Goal: Task Accomplishment & Management: Manage account settings

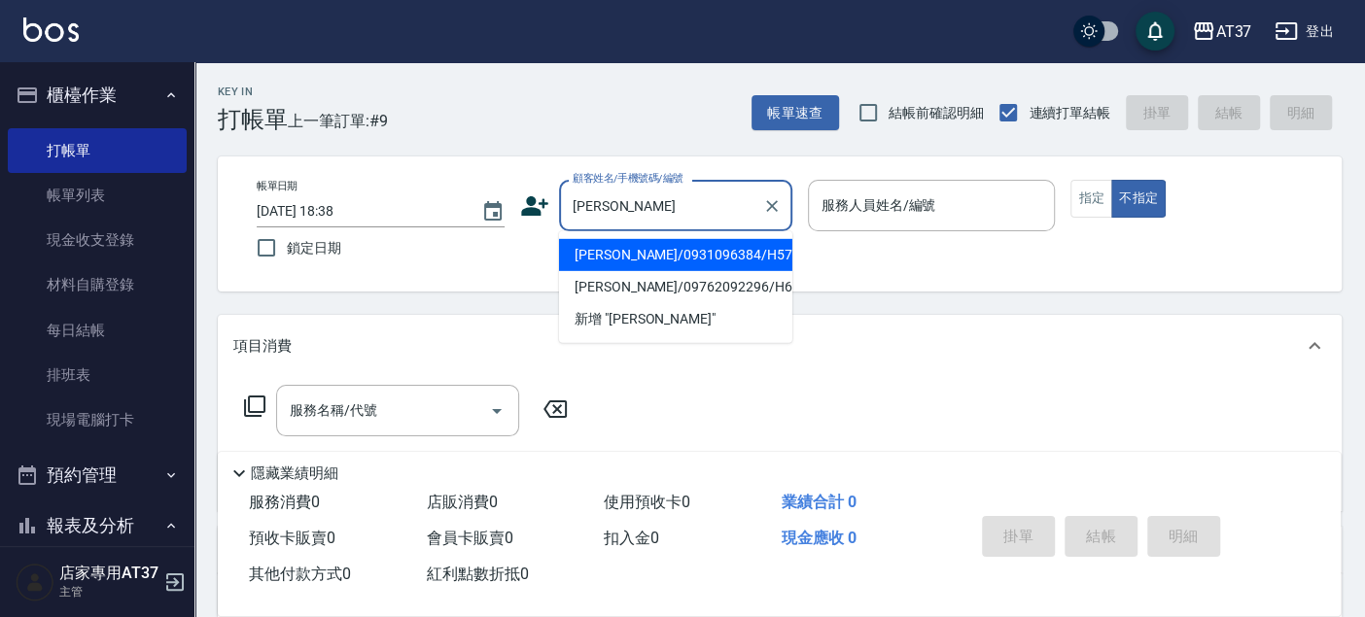
click at [595, 253] on li "[PERSON_NAME]/0931096384/H570" at bounding box center [675, 255] width 233 height 32
type input "[PERSON_NAME]/0931096384/H570"
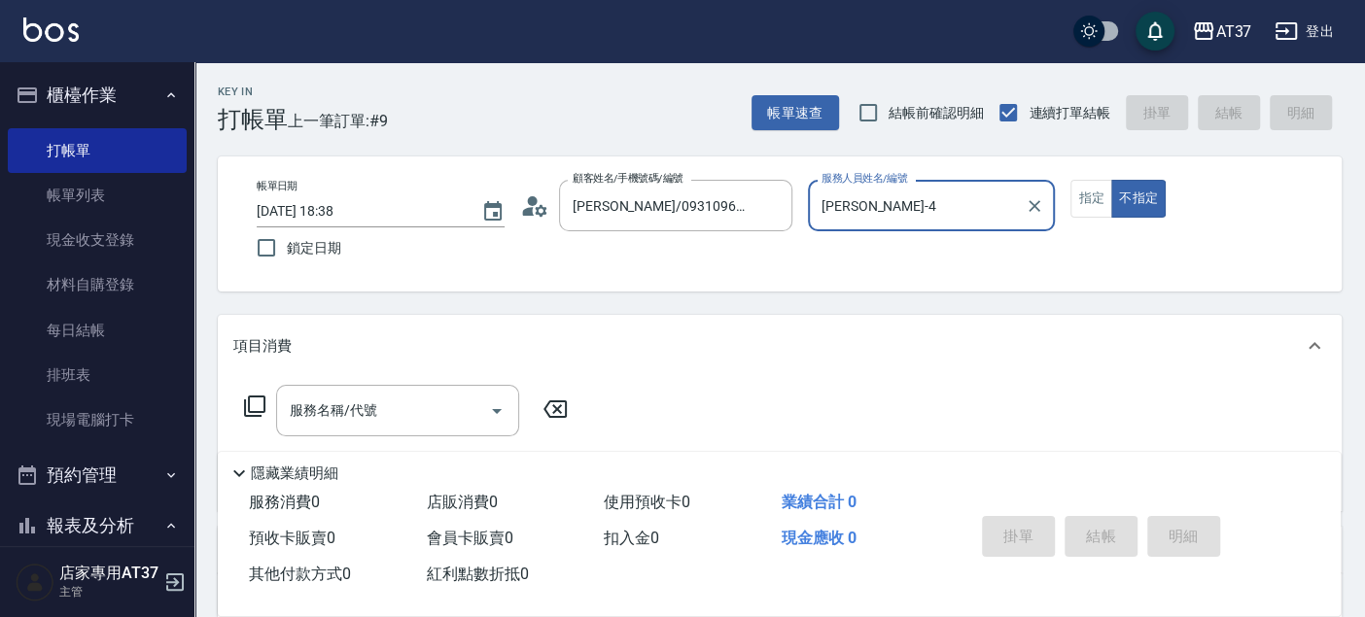
type input "[PERSON_NAME]-4"
click at [1102, 193] on button "指定" at bounding box center [1091, 199] width 42 height 38
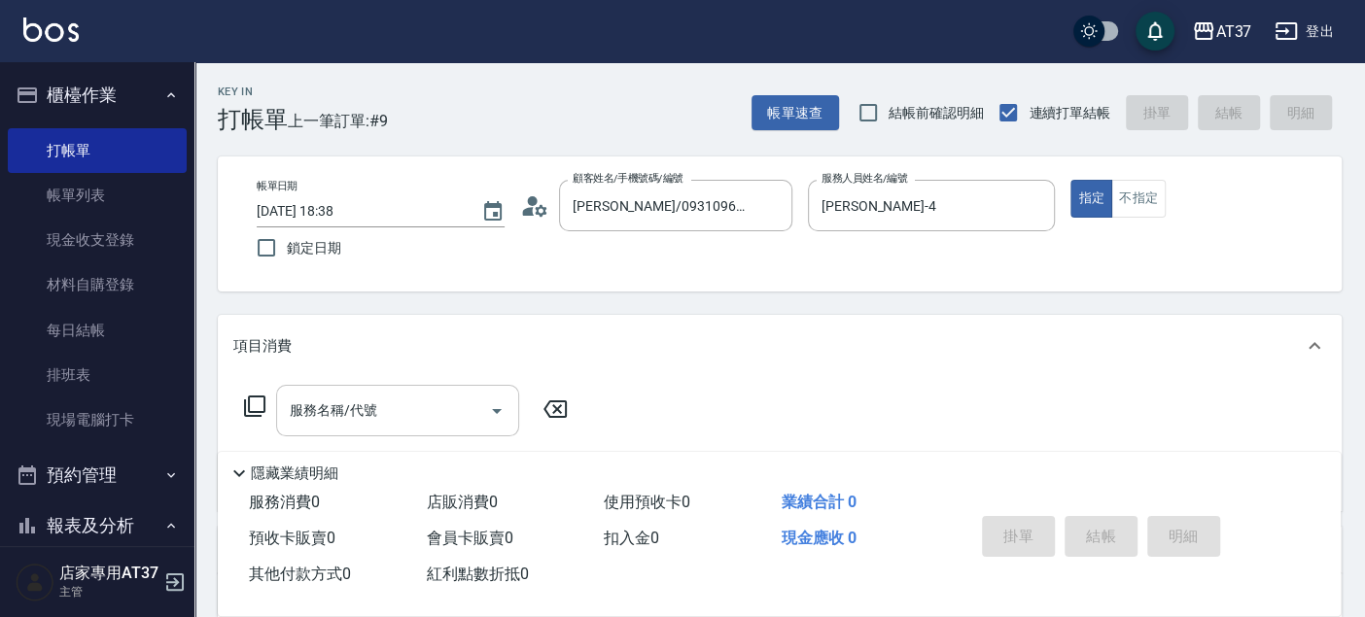
drag, startPoint x: 269, startPoint y: 444, endPoint x: 343, endPoint y: 414, distance: 79.8
click at [278, 441] on div "服務名稱/代號 服務名稱/代號" at bounding box center [406, 440] width 346 height 111
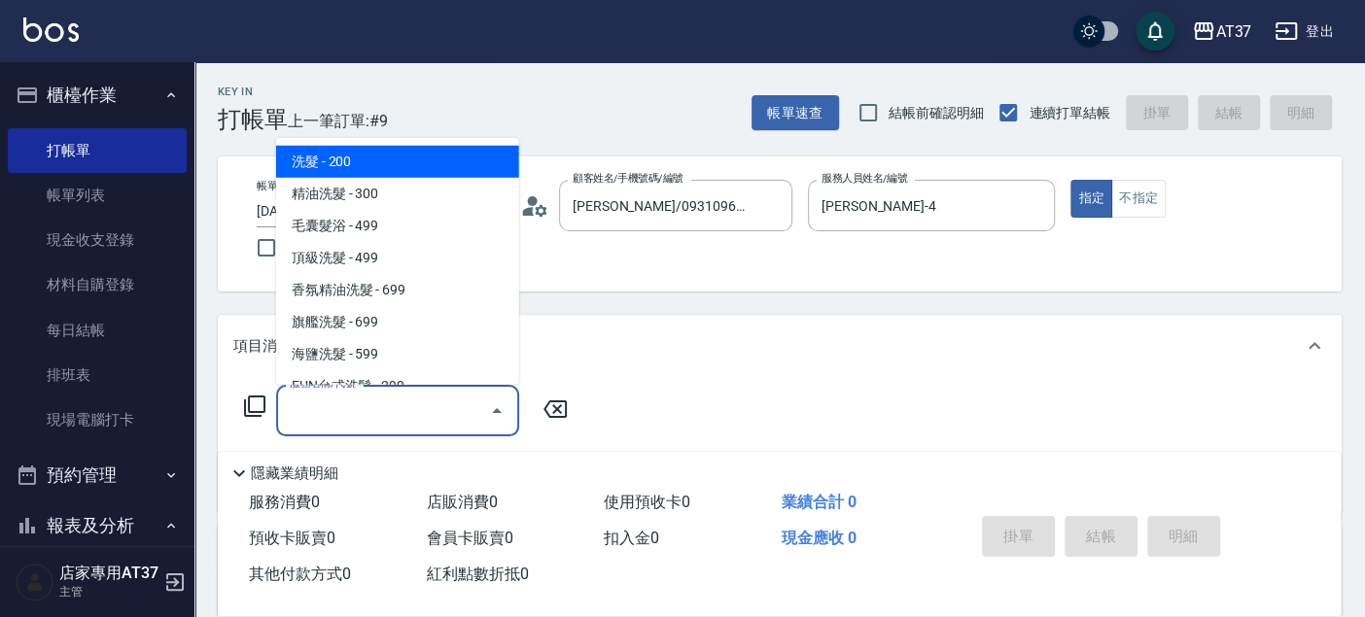
click at [343, 414] on input "服務名稱/代號" at bounding box center [383, 411] width 196 height 34
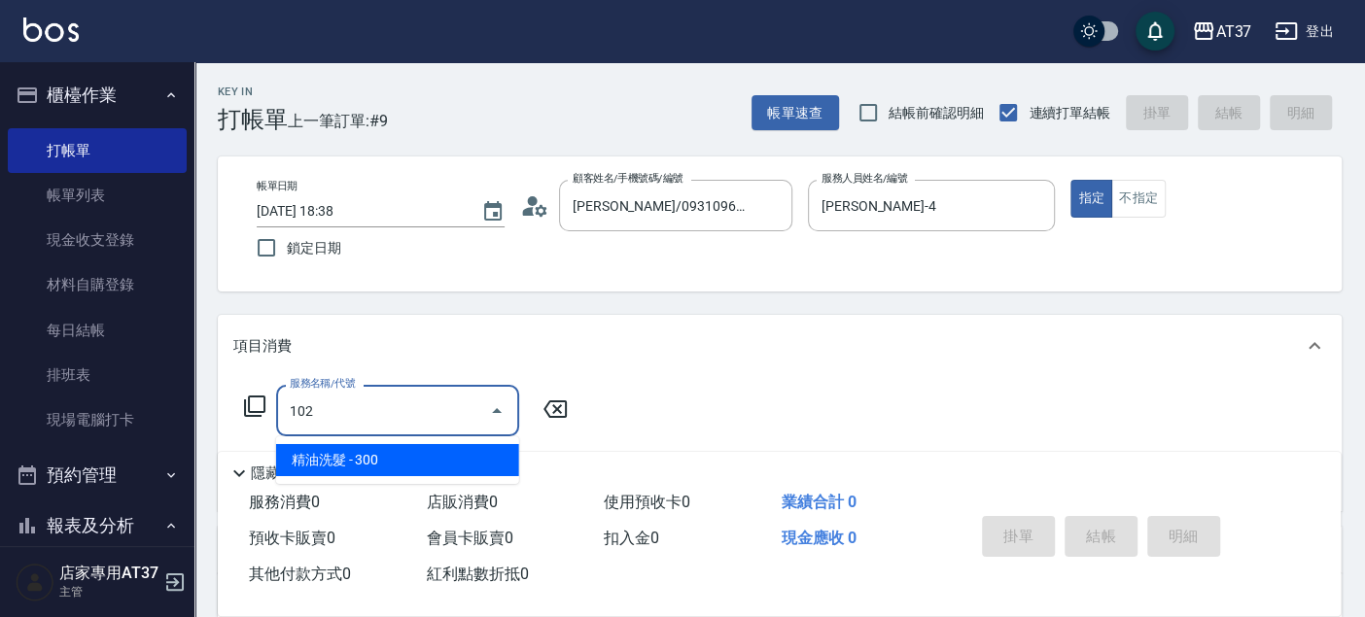
type input "精油洗髮(102)"
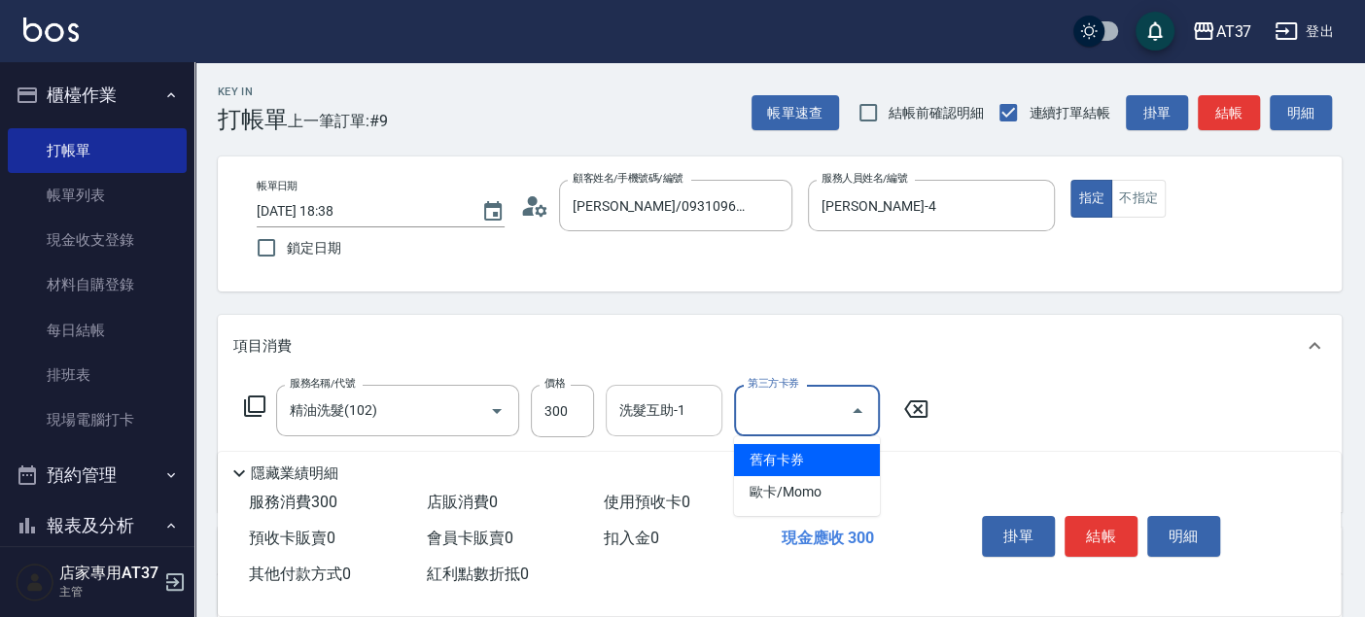
click at [659, 399] on div "洗髮互助-1 洗髮互助-1" at bounding box center [664, 411] width 117 height 52
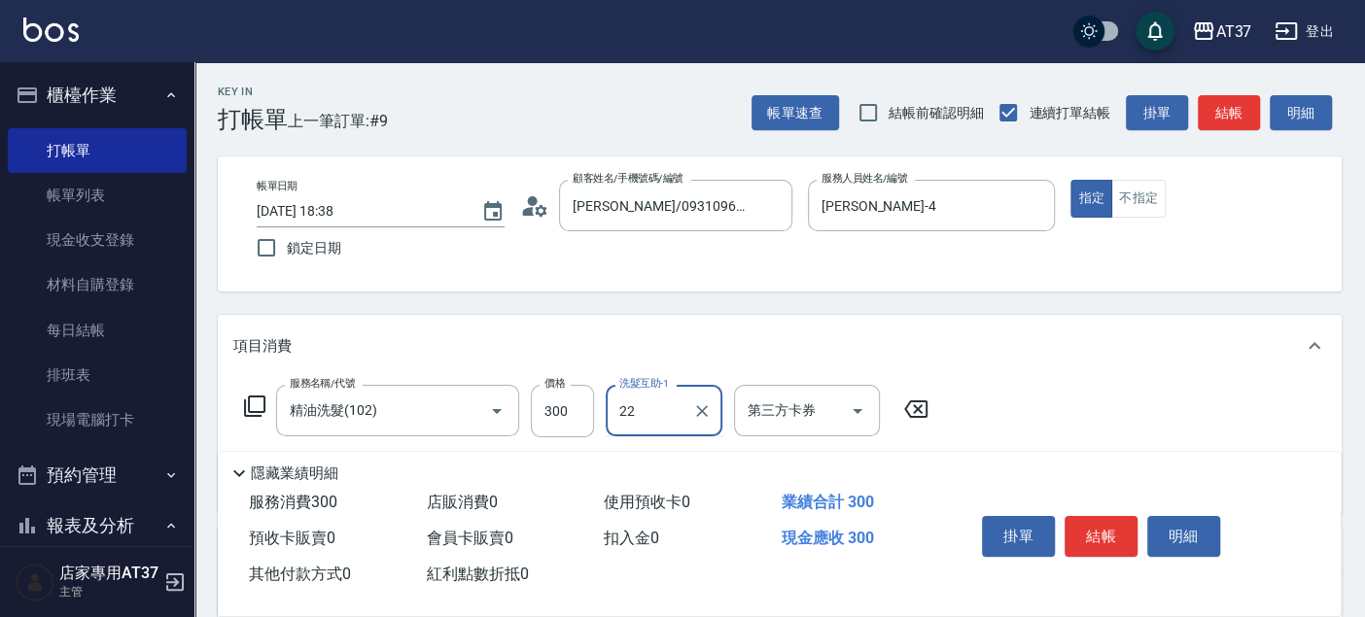
type input "[PERSON_NAME]-22"
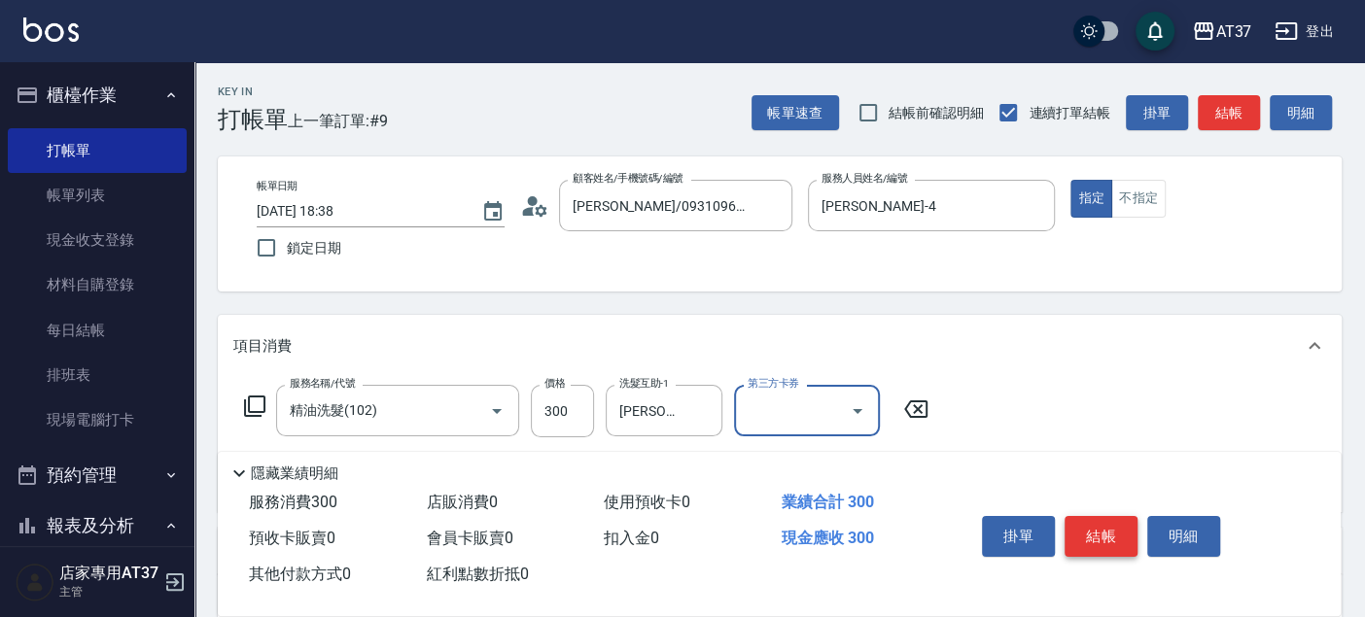
click at [1102, 540] on button "結帳" at bounding box center [1100, 536] width 73 height 41
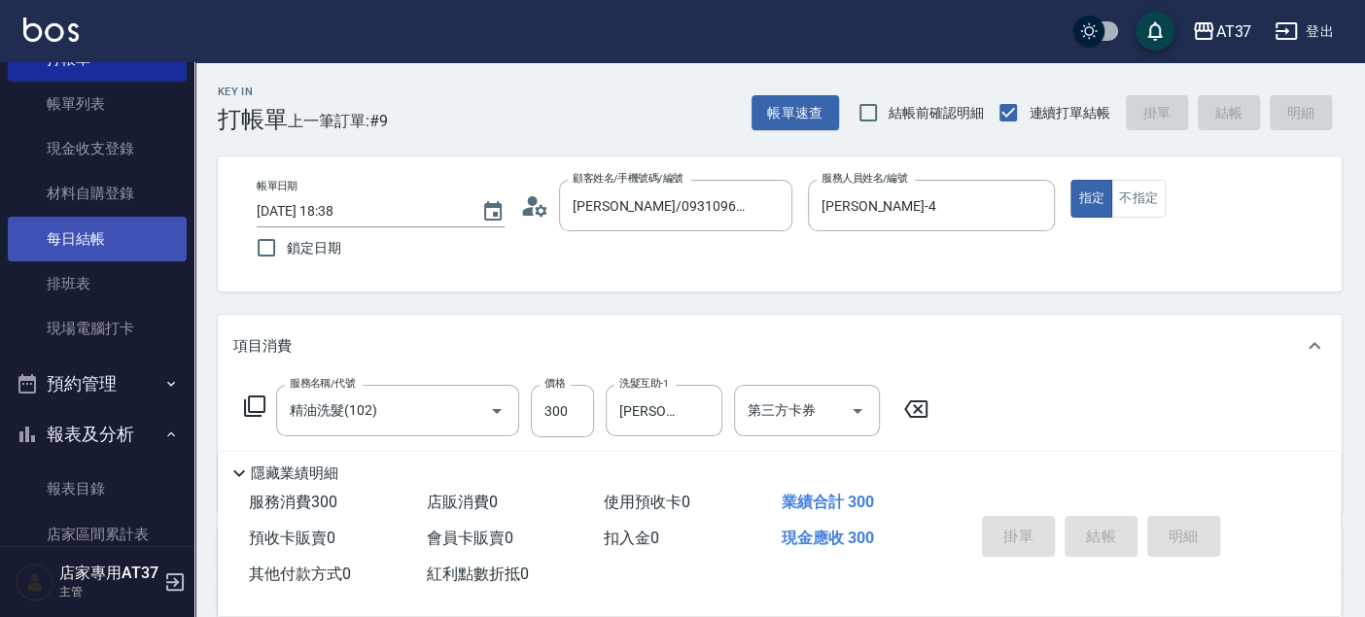
type input "2025/10/07 19:26"
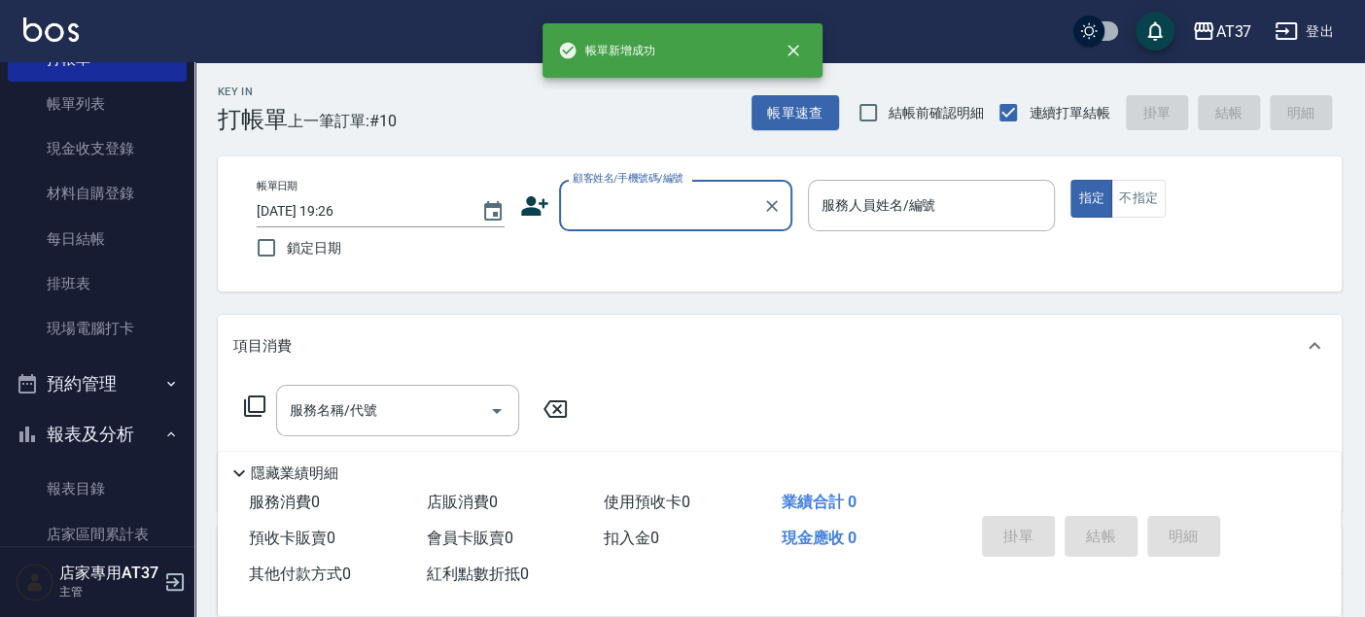
scroll to position [755, 0]
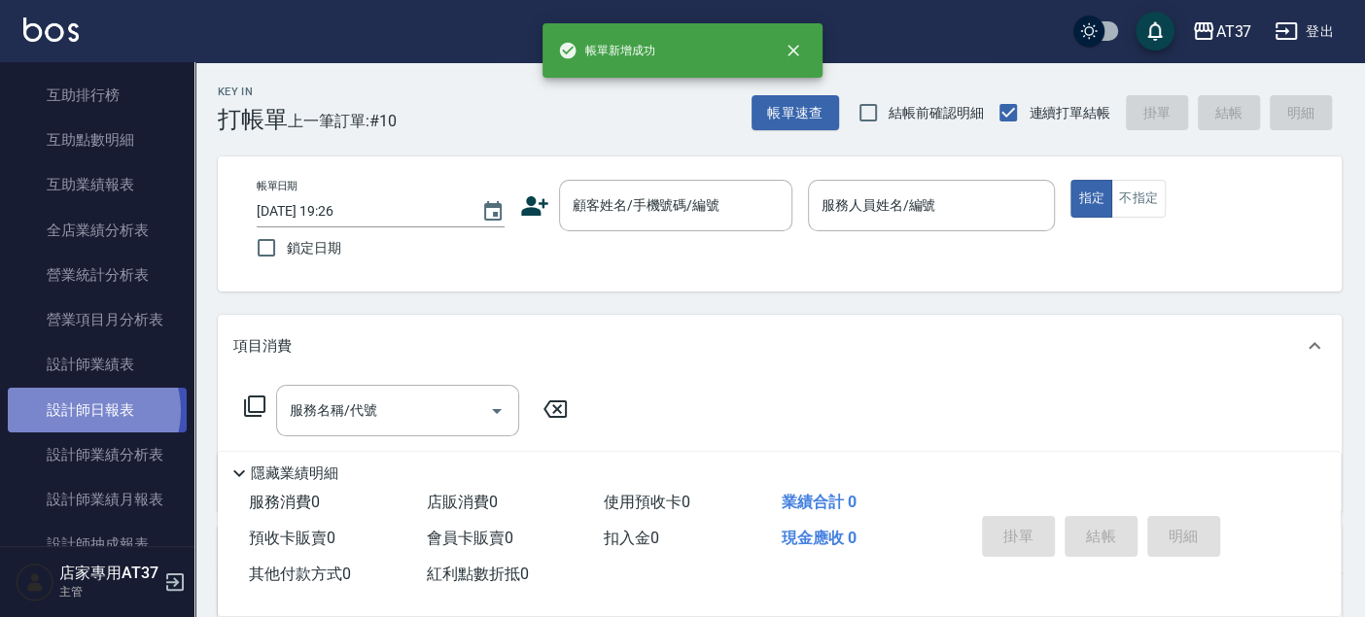
click at [90, 409] on link "設計師日報表" at bounding box center [97, 410] width 179 height 45
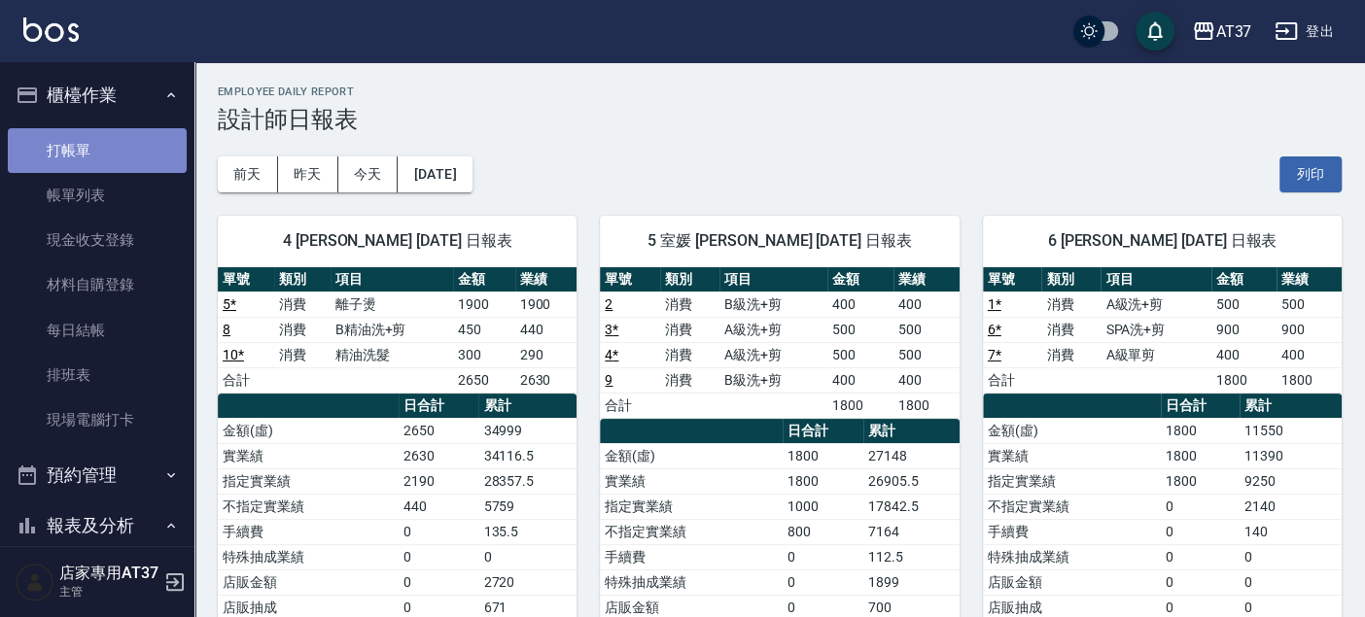
click at [112, 131] on link "打帳單" at bounding box center [97, 150] width 179 height 45
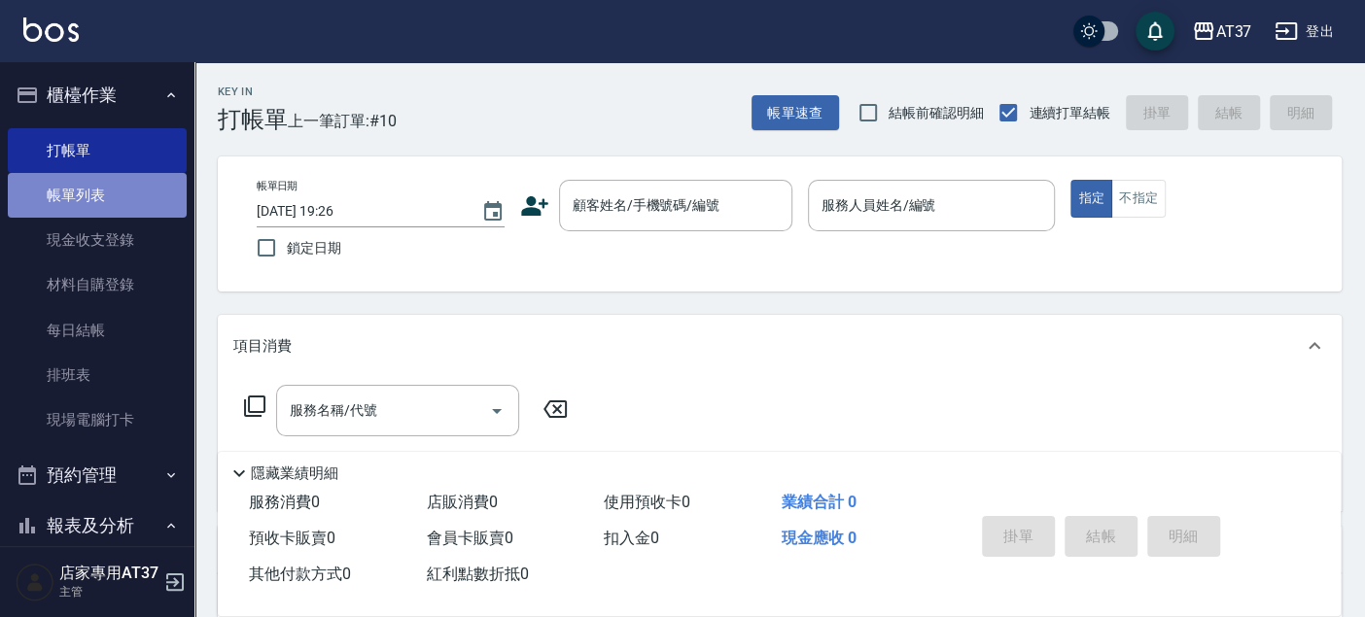
click at [117, 216] on link "帳單列表" at bounding box center [97, 195] width 179 height 45
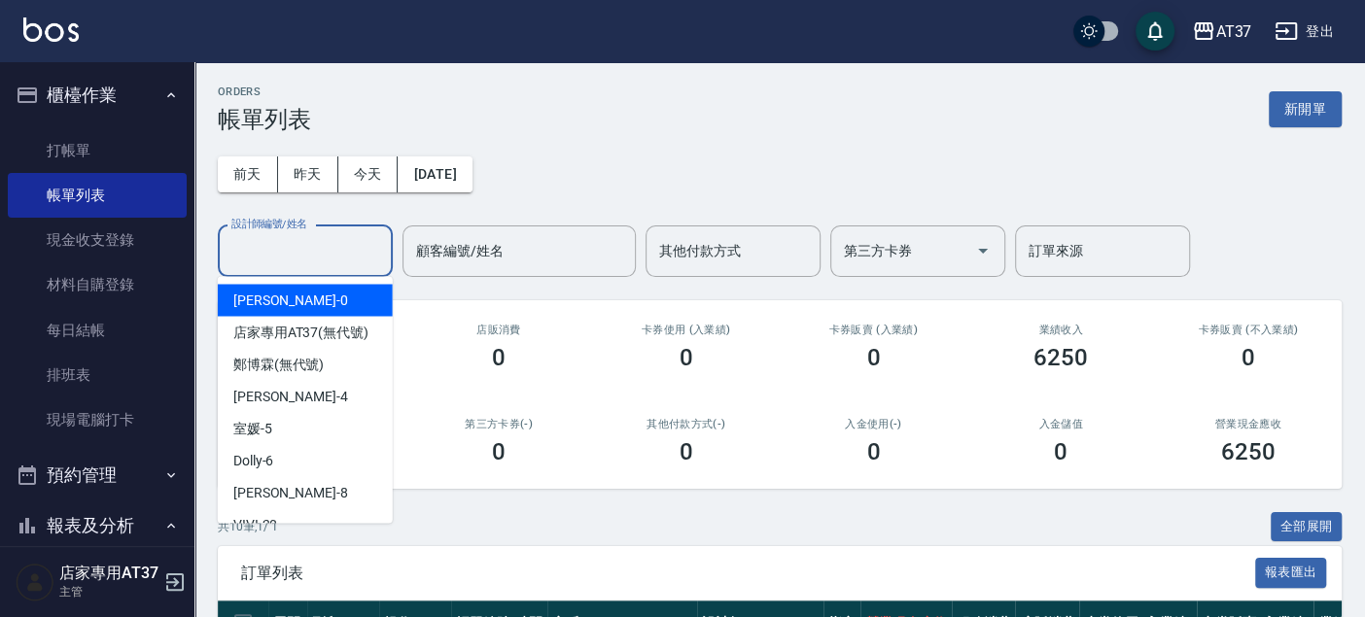
click at [347, 247] on input "設計師編號/姓名" at bounding box center [304, 251] width 157 height 34
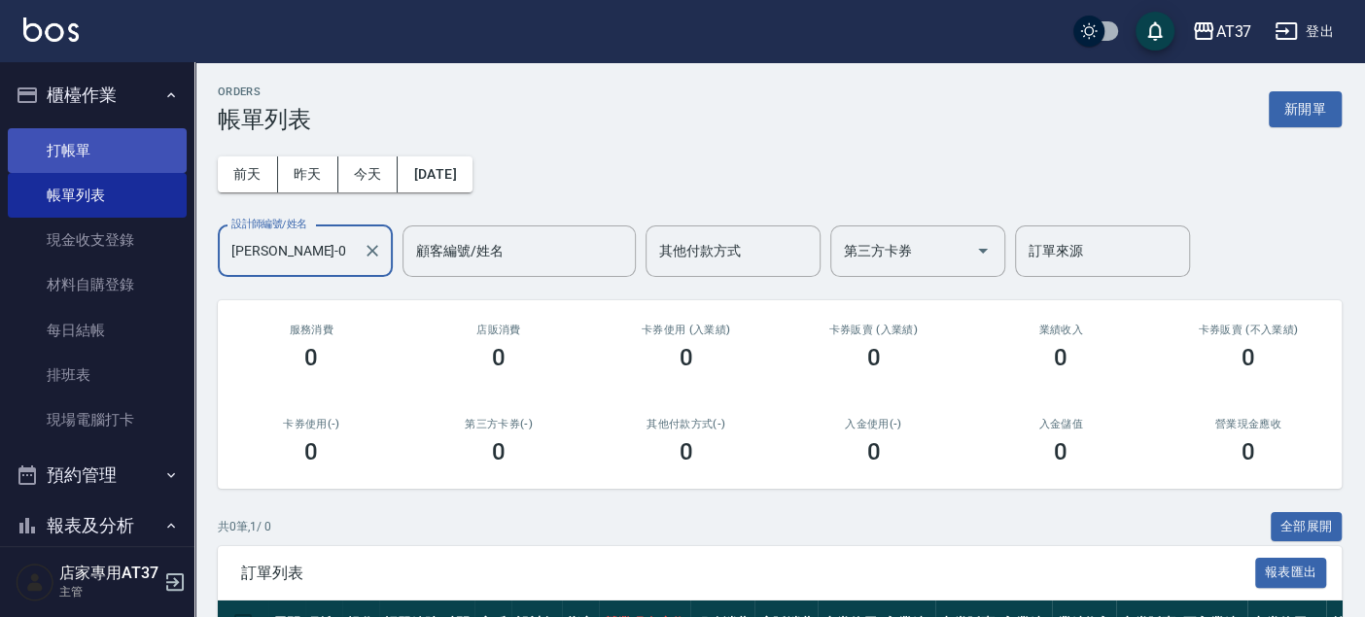
type input "NINA-0"
click at [130, 136] on link "打帳單" at bounding box center [97, 150] width 179 height 45
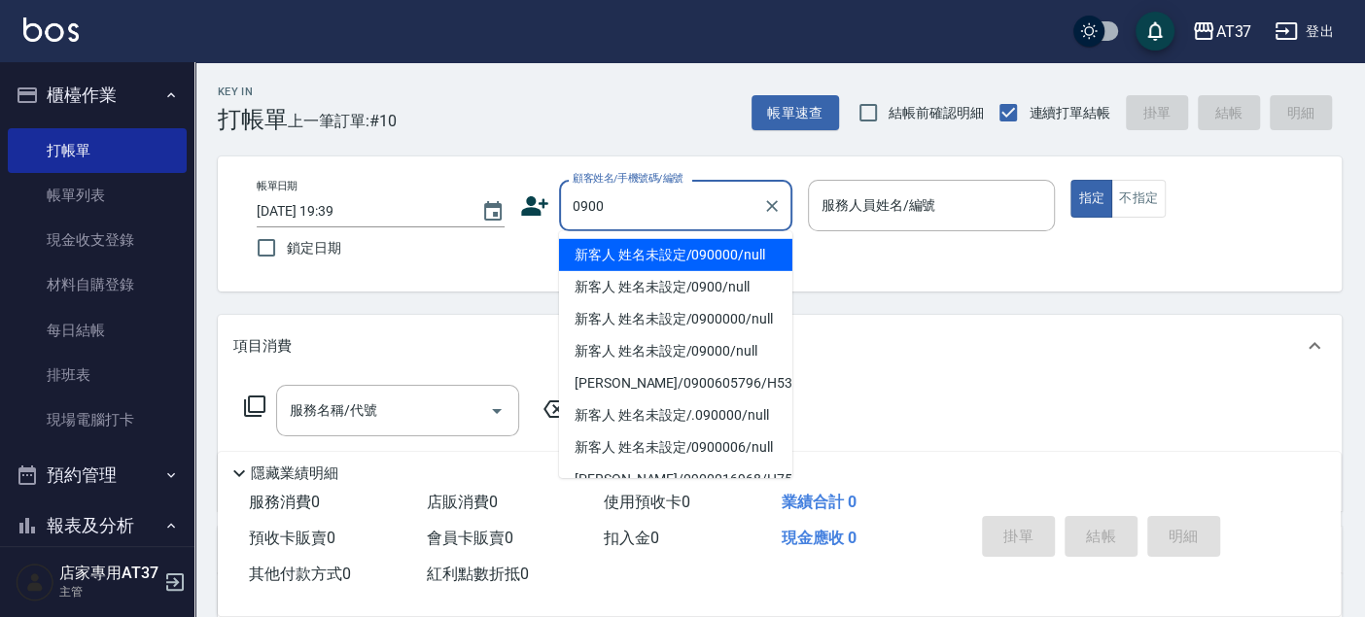
drag, startPoint x: 647, startPoint y: 257, endPoint x: 687, endPoint y: 246, distance: 41.3
click at [649, 257] on li "新客人 姓名未設定/090000/null" at bounding box center [675, 255] width 233 height 32
type input "新客人 姓名未設定/090000/null"
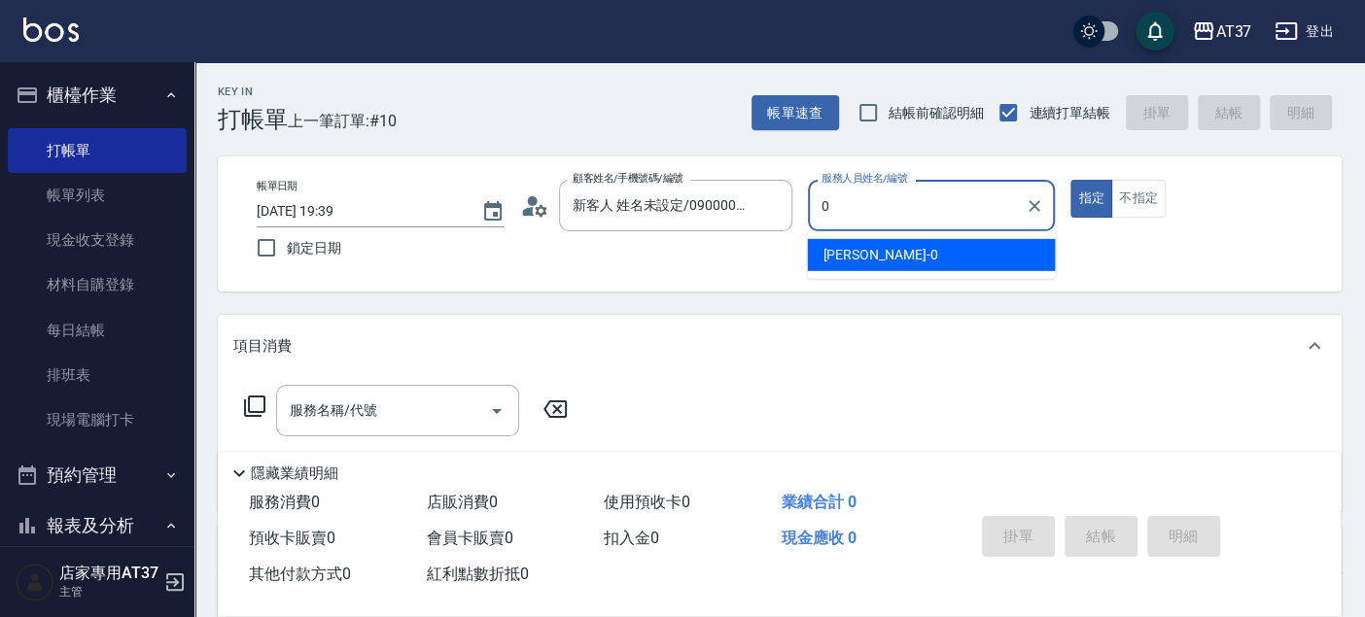
click at [976, 256] on div "NINA -0" at bounding box center [931, 255] width 248 height 32
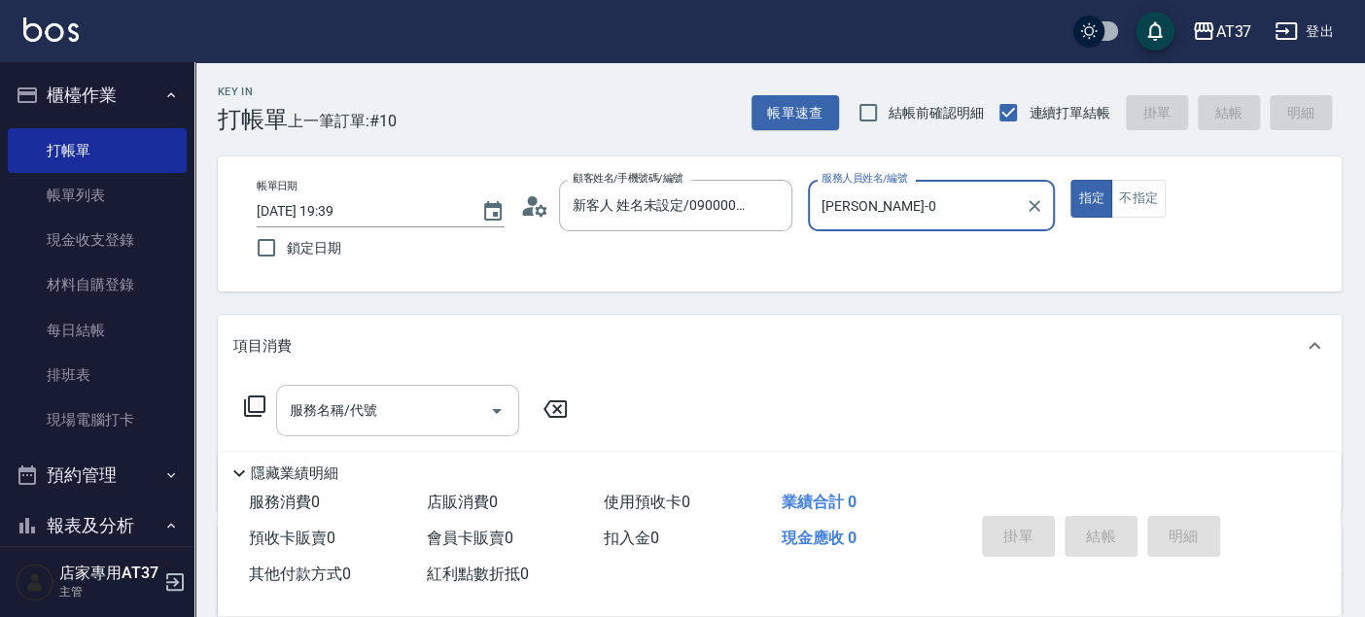
type input "NINA-0"
click at [435, 406] on input "服務名稱/代號" at bounding box center [383, 411] width 196 height 34
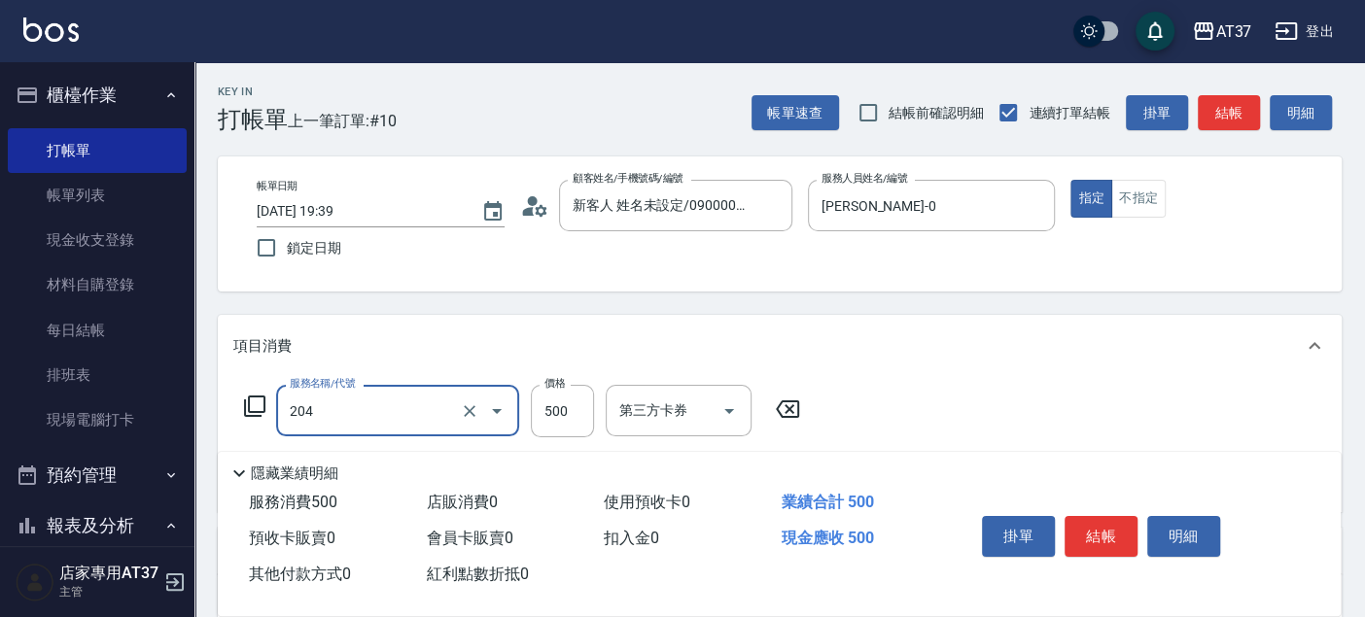
type input "A級洗+剪(204)"
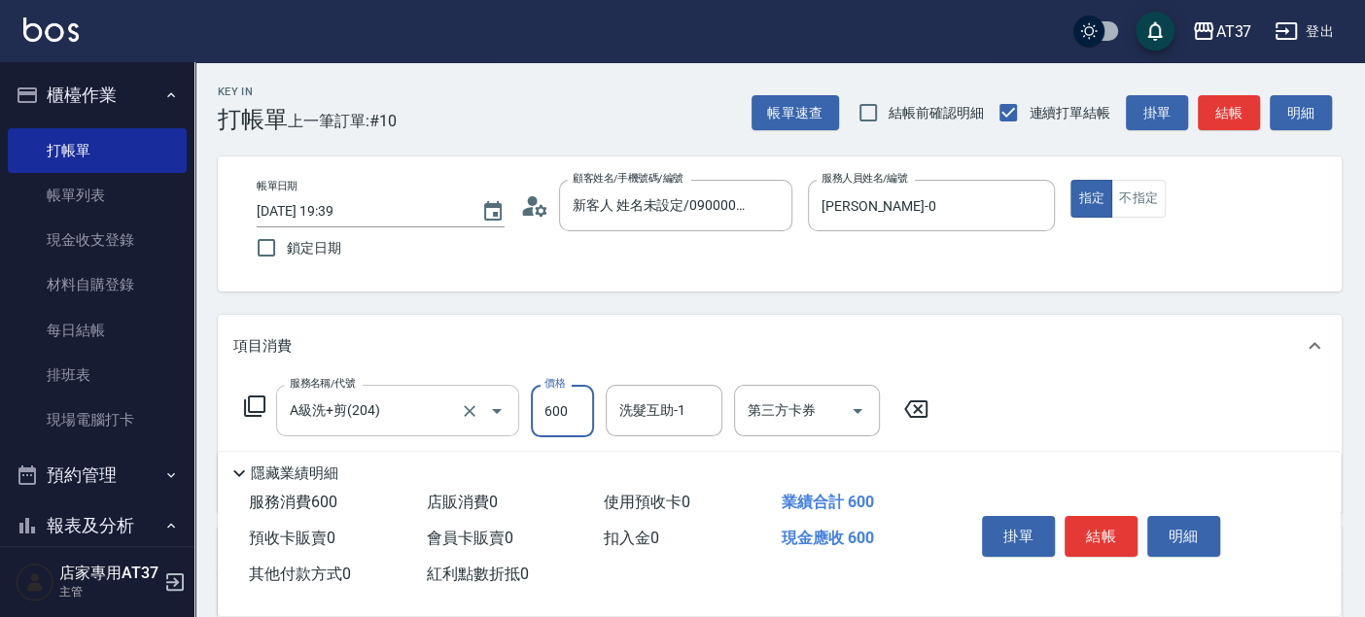
type input "600"
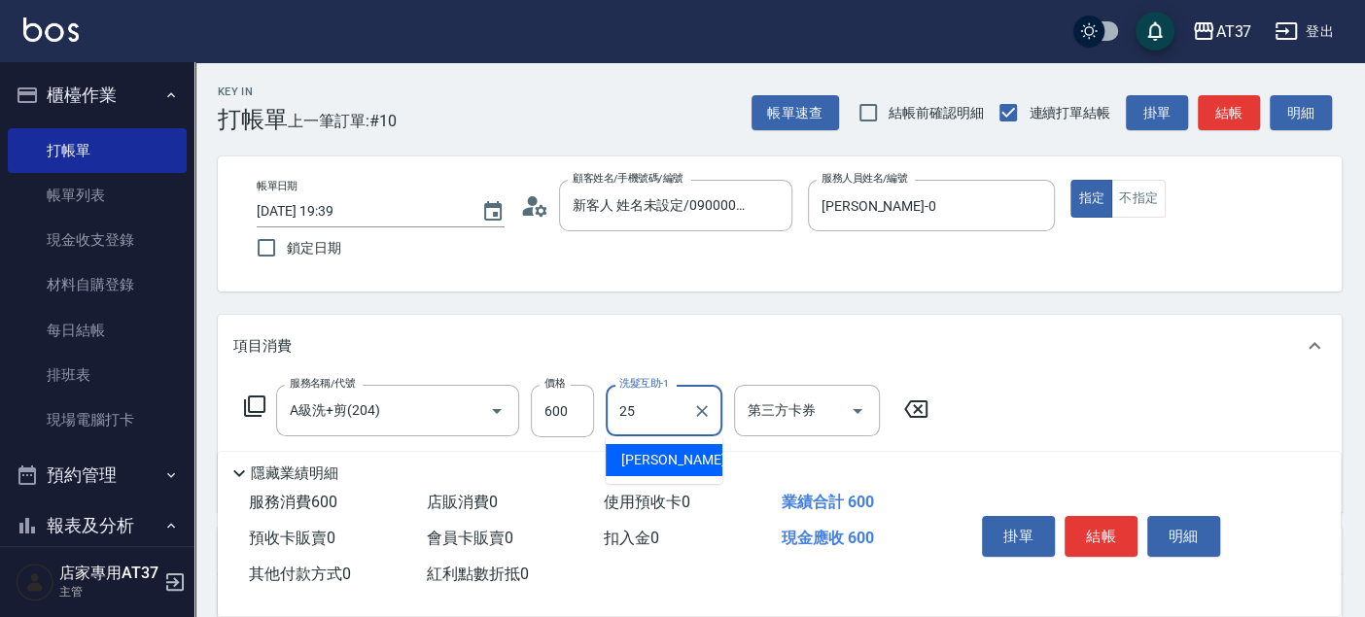
type input "子筠-25"
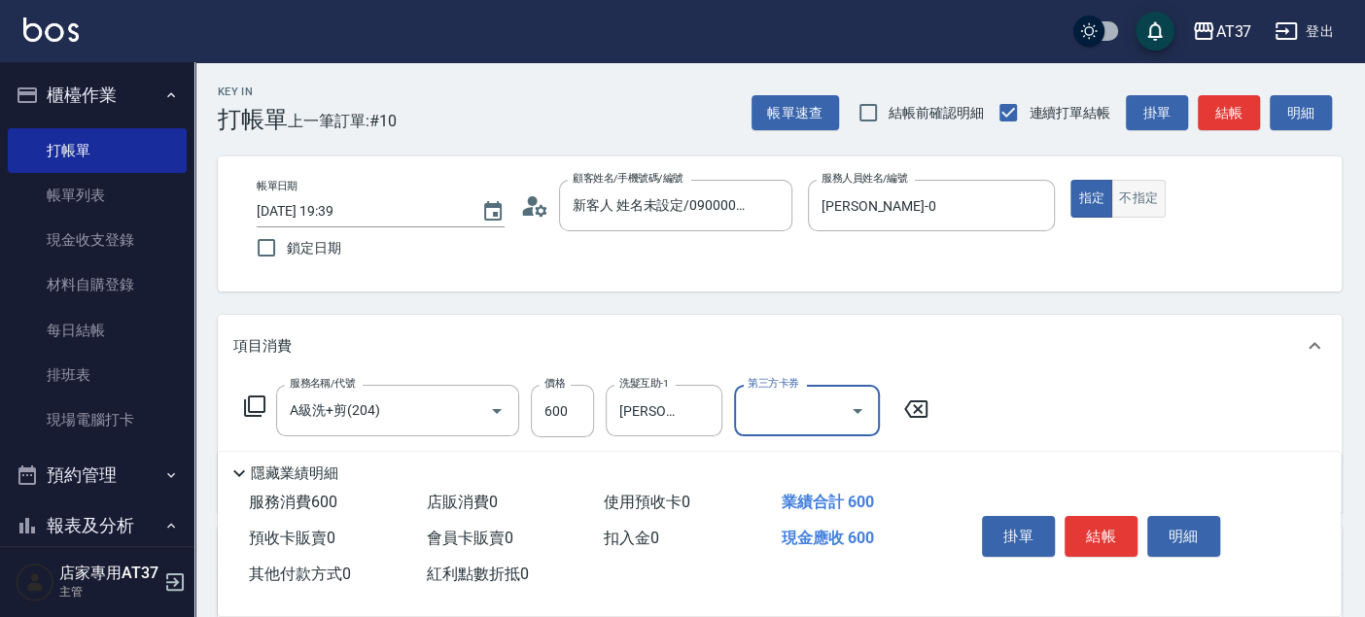
drag, startPoint x: 1125, startPoint y: 209, endPoint x: 1145, endPoint y: 202, distance: 21.5
click at [1129, 208] on button "不指定" at bounding box center [1138, 199] width 54 height 38
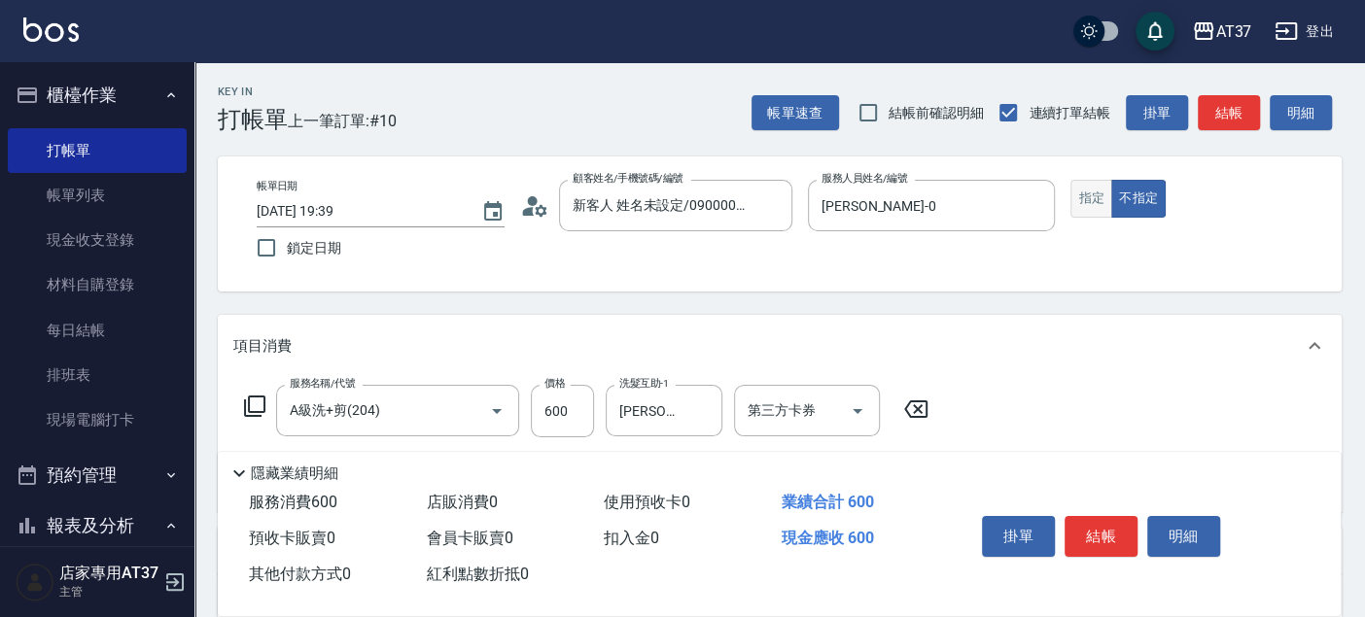
click at [1097, 208] on button "指定" at bounding box center [1091, 199] width 42 height 38
click at [1120, 540] on button "結帳" at bounding box center [1100, 536] width 73 height 41
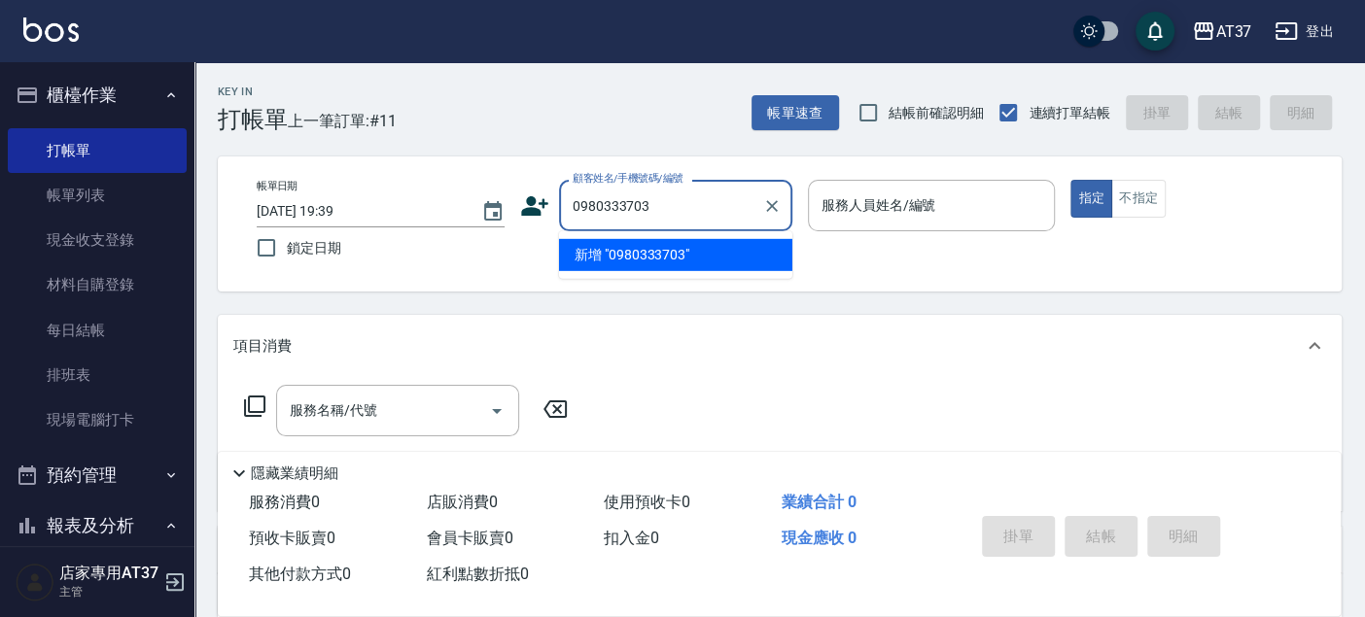
type input "0980333703"
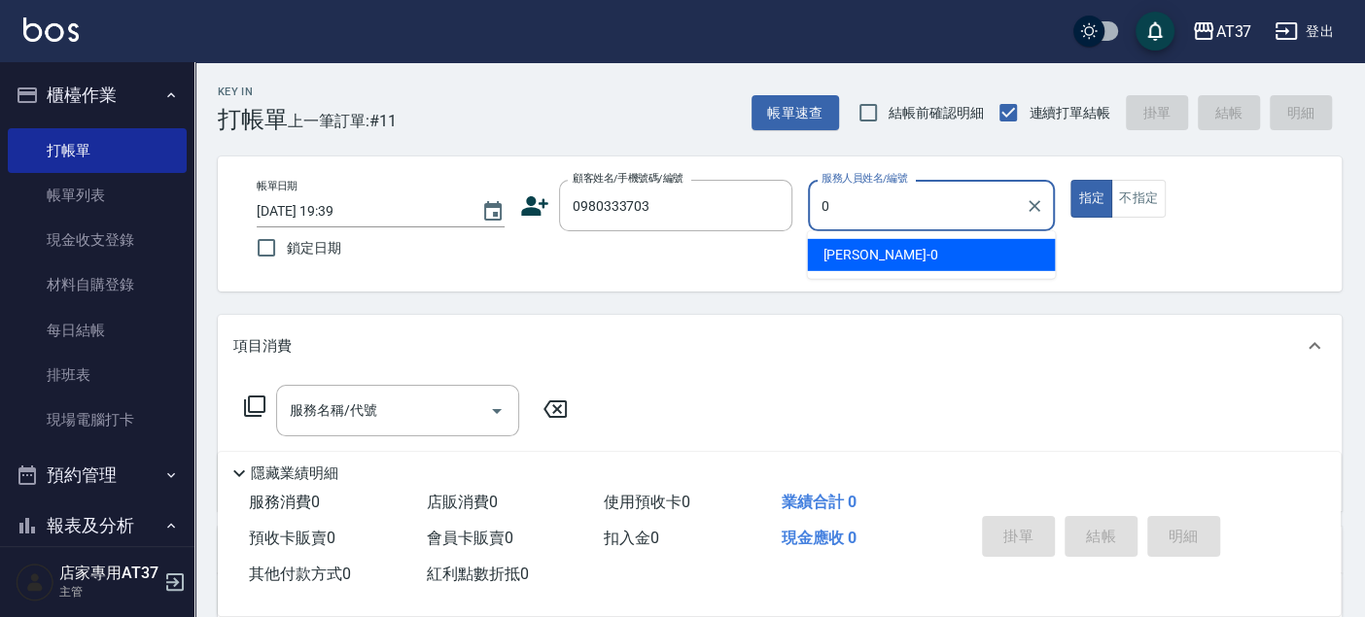
click at [910, 244] on div "NINA -0" at bounding box center [931, 255] width 248 height 32
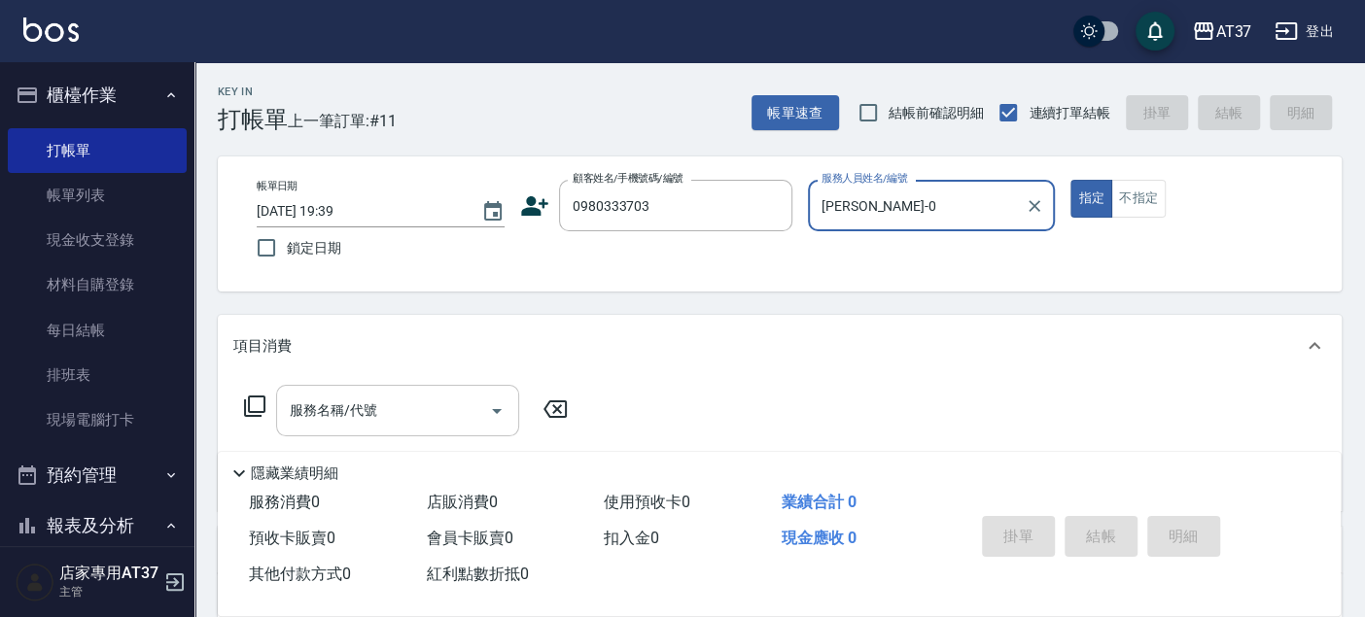
type input "NINA-0"
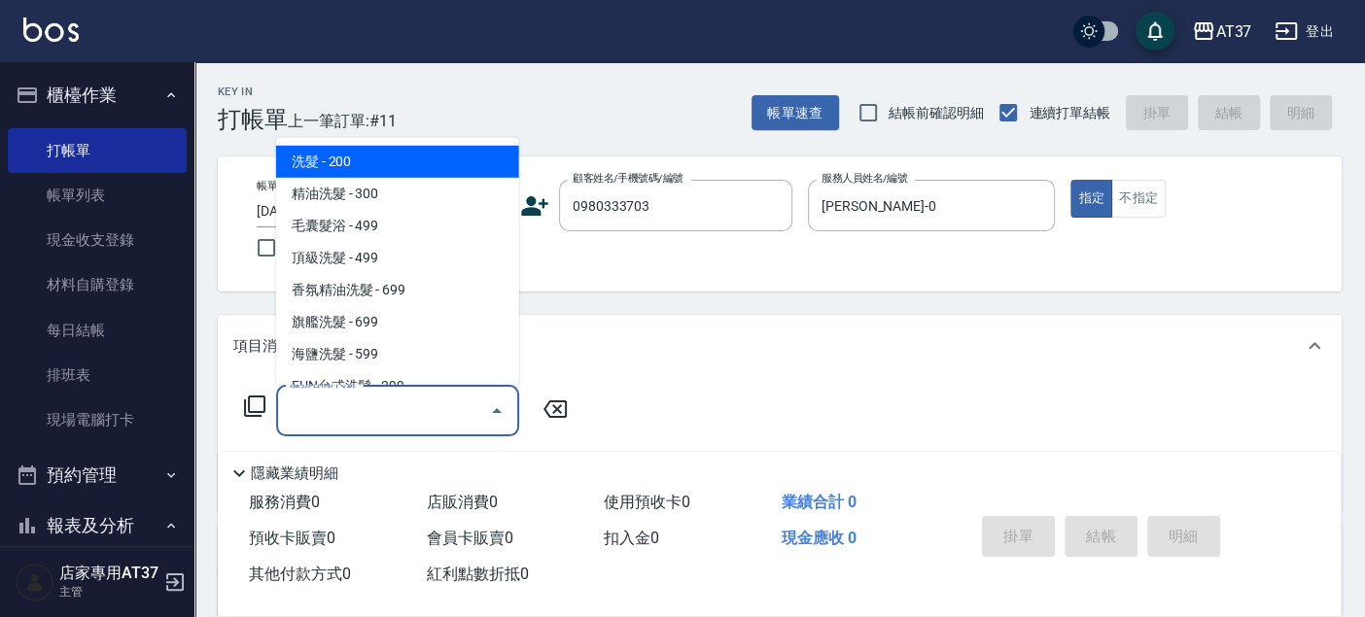
click at [419, 402] on input "服務名稱/代號" at bounding box center [383, 411] width 196 height 34
type input "0"
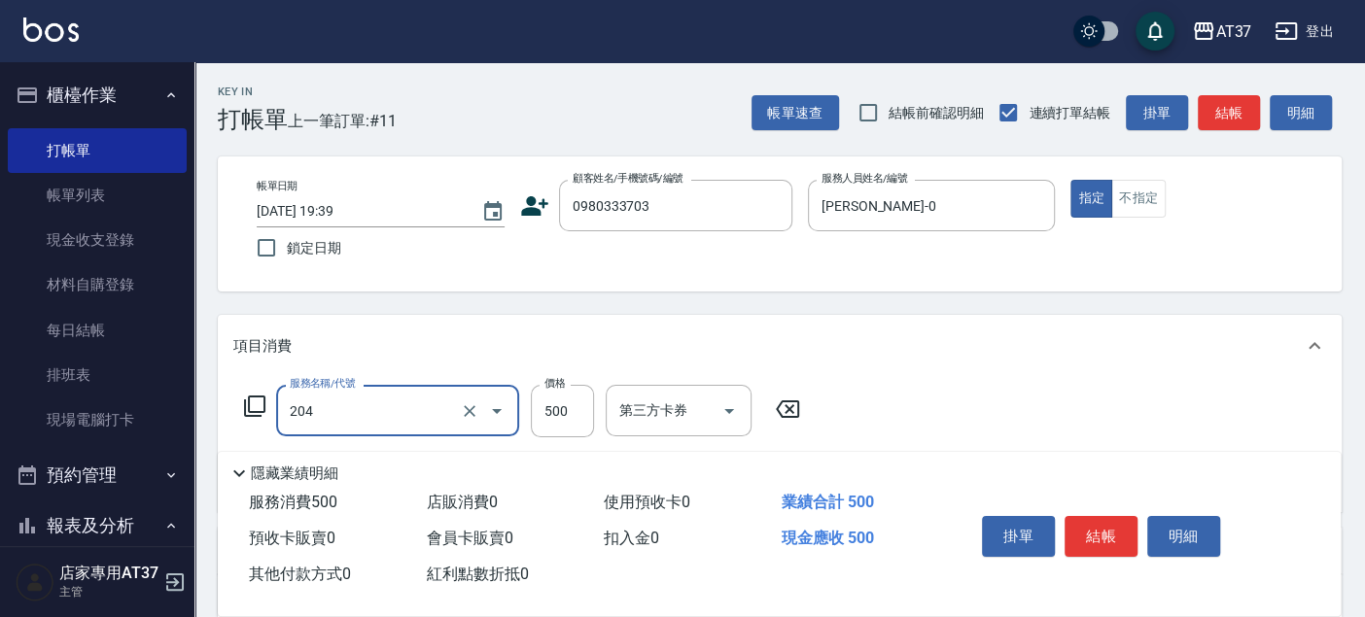
type input "A級洗+剪(204)"
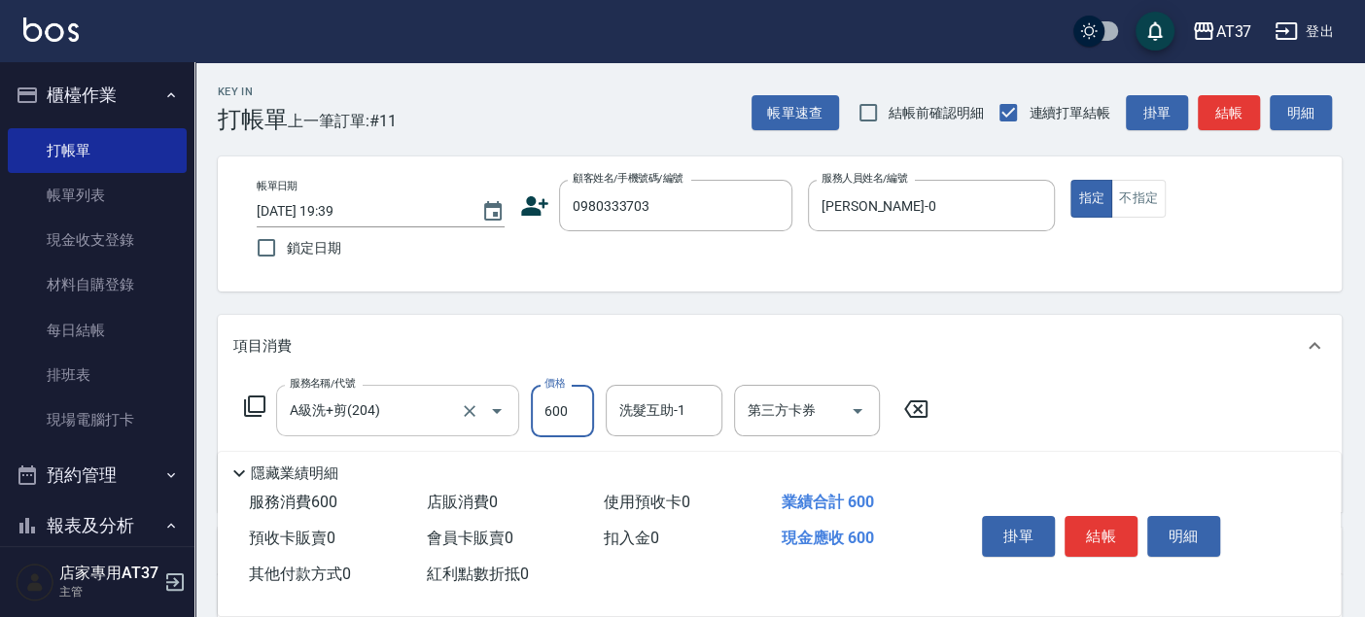
type input "600"
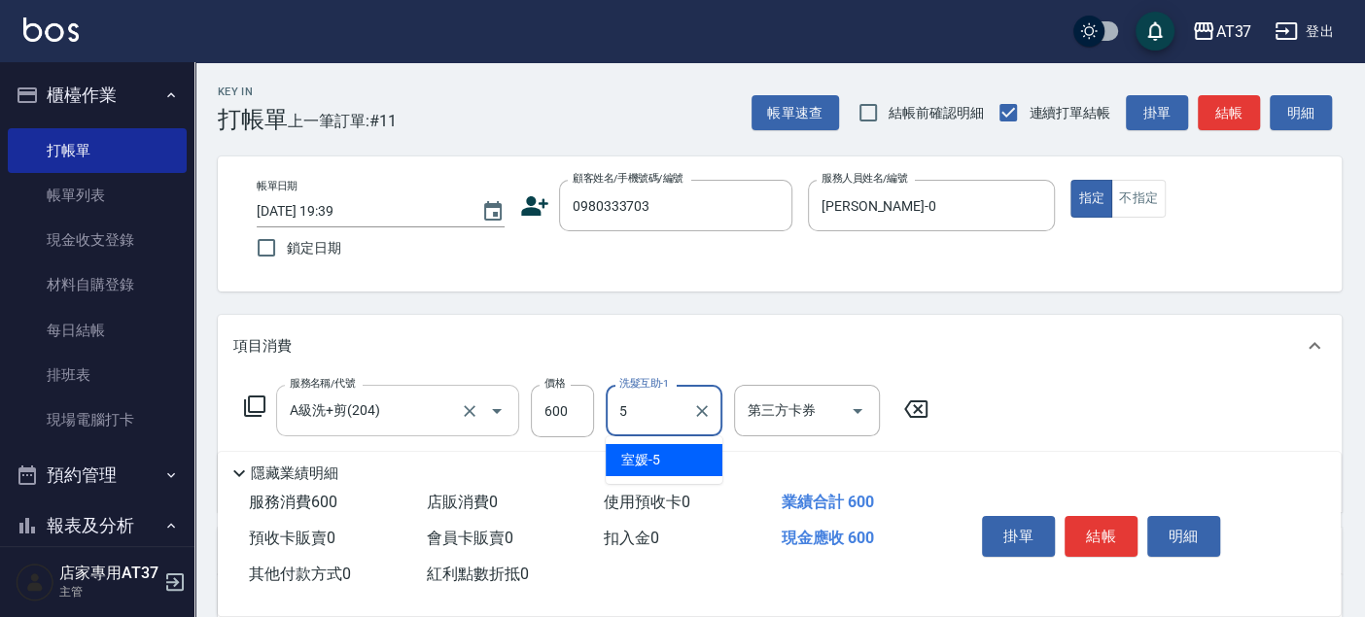
type input "室媛-5"
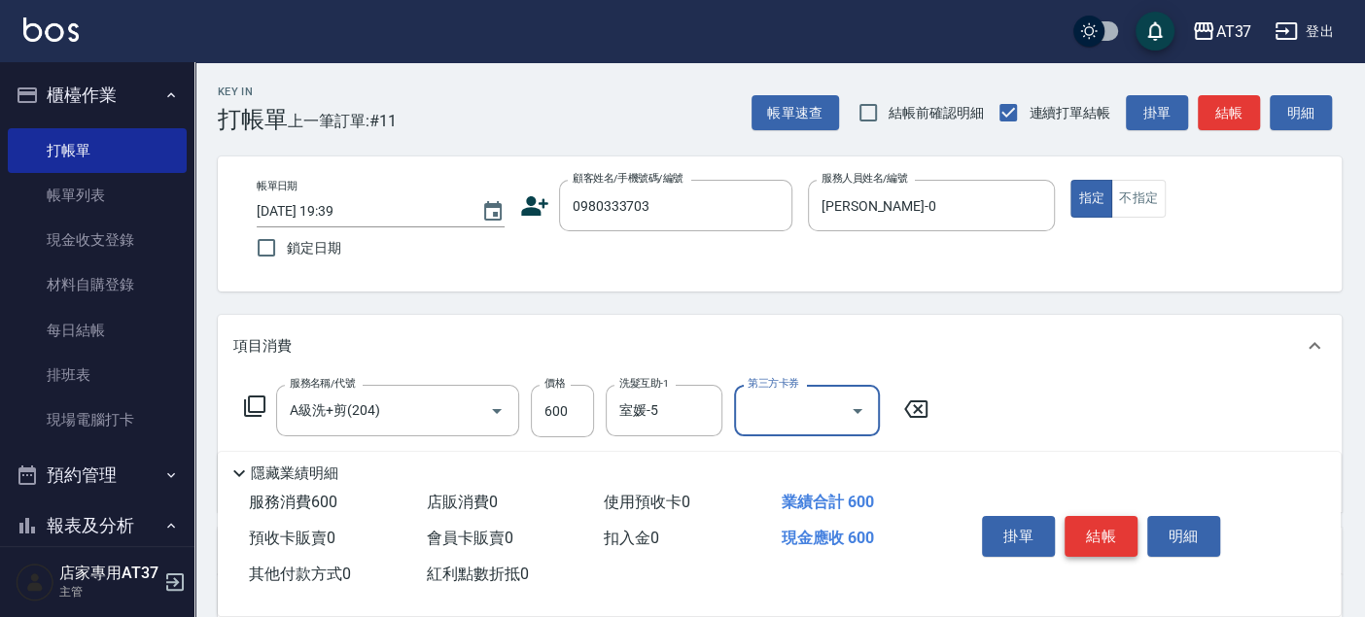
drag, startPoint x: 1119, startPoint y: 549, endPoint x: 1112, endPoint y: 532, distance: 18.8
click at [1118, 549] on button "結帳" at bounding box center [1100, 536] width 73 height 41
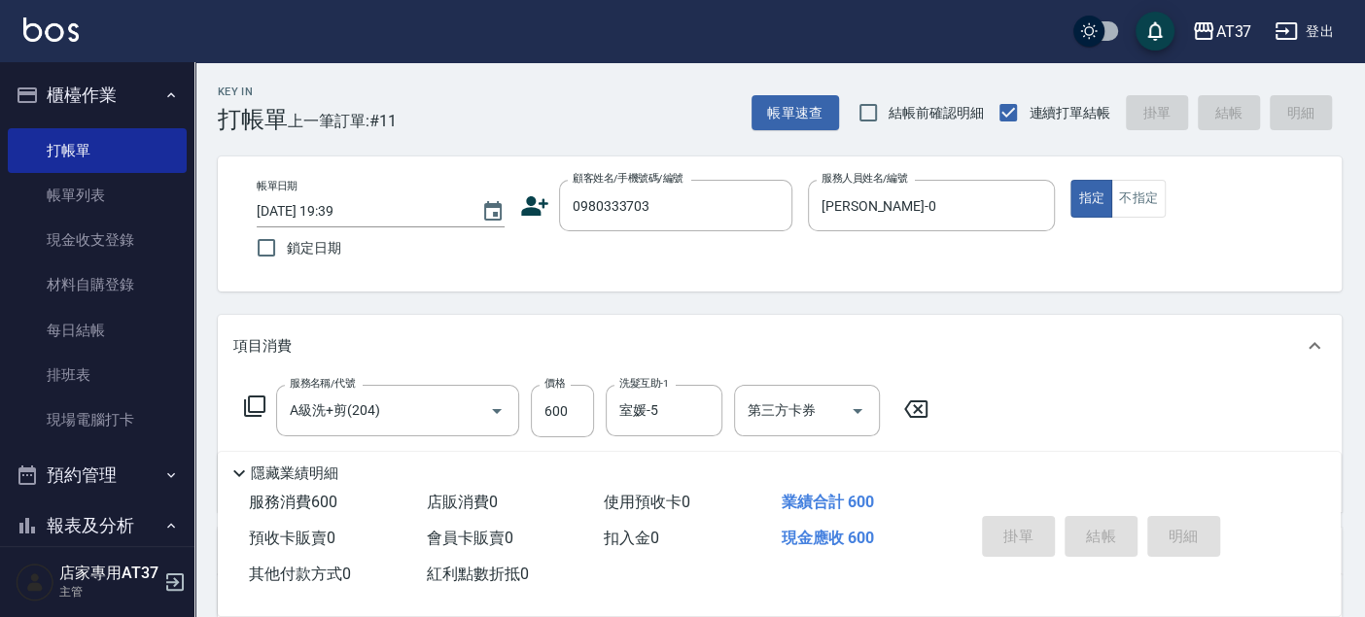
type input "2025/10/07 19:40"
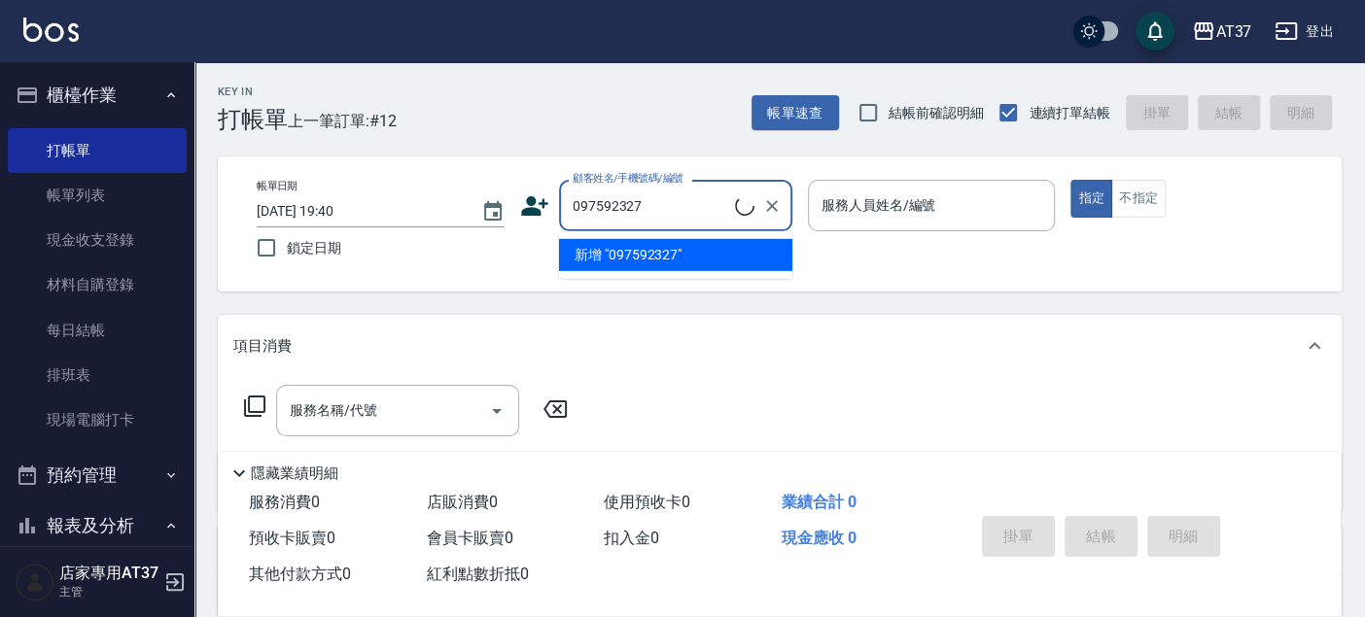
type input "0975923277"
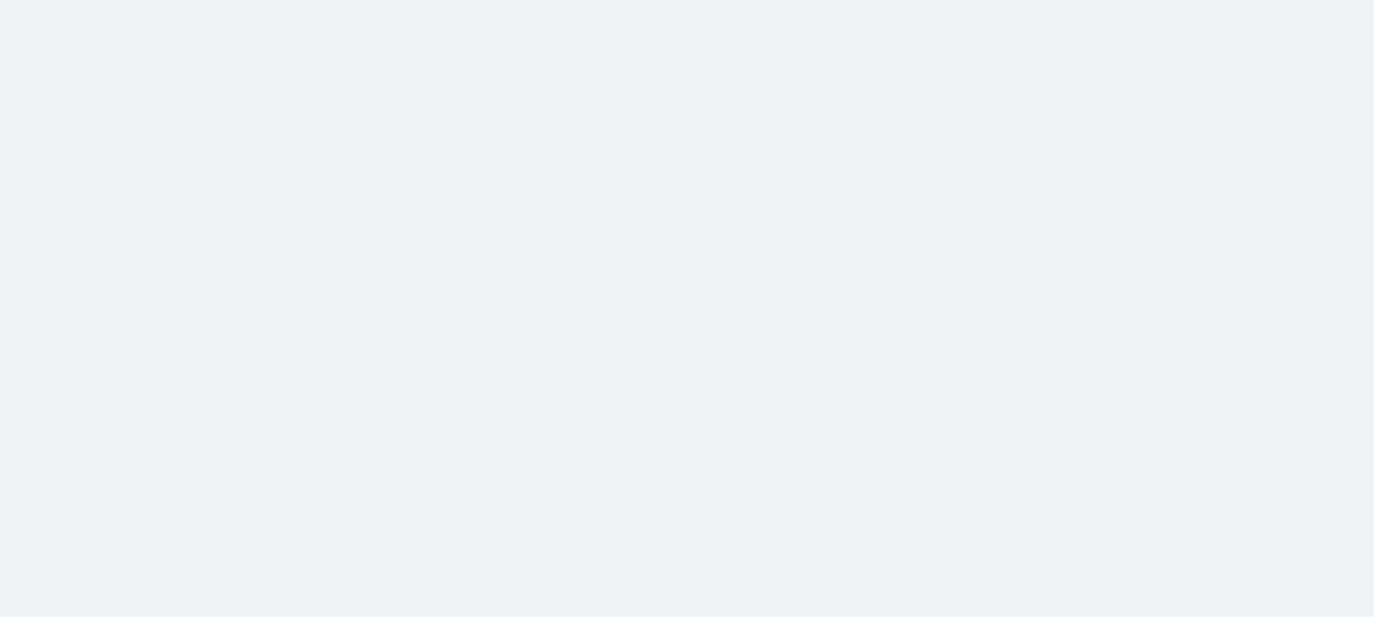
click at [608, 0] on html at bounding box center [687, 0] width 1374 height 0
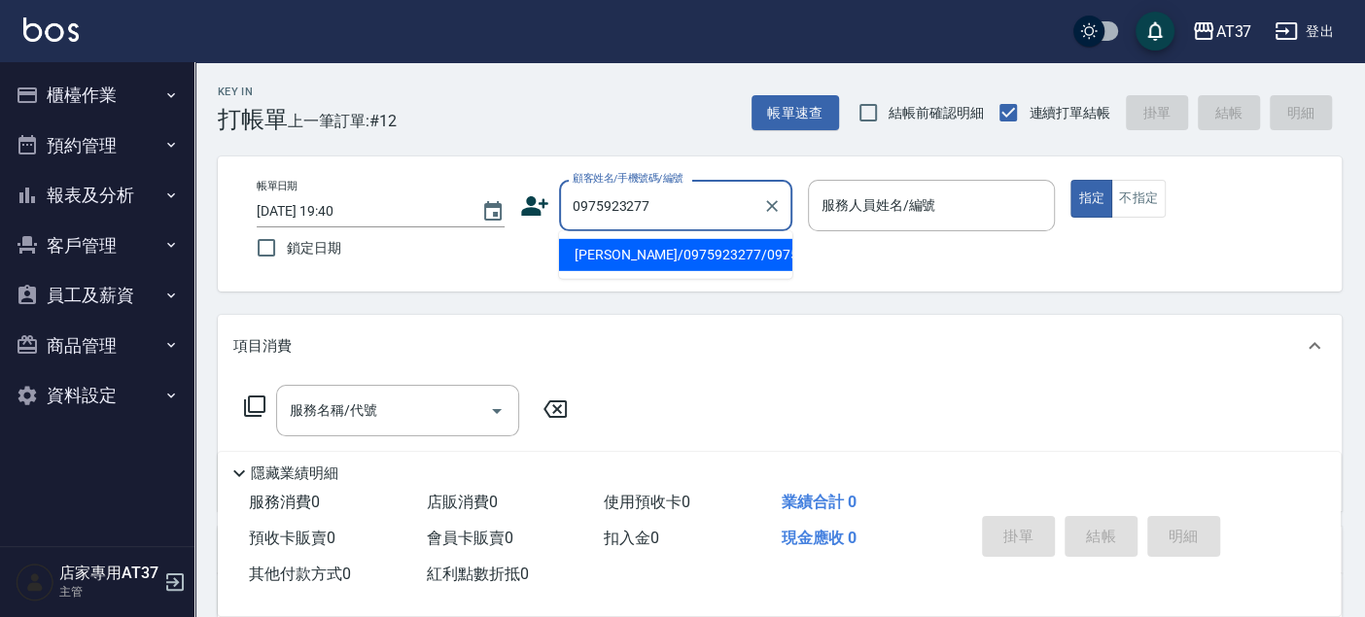
type input "[PERSON_NAME]/0975923277/0975923277"
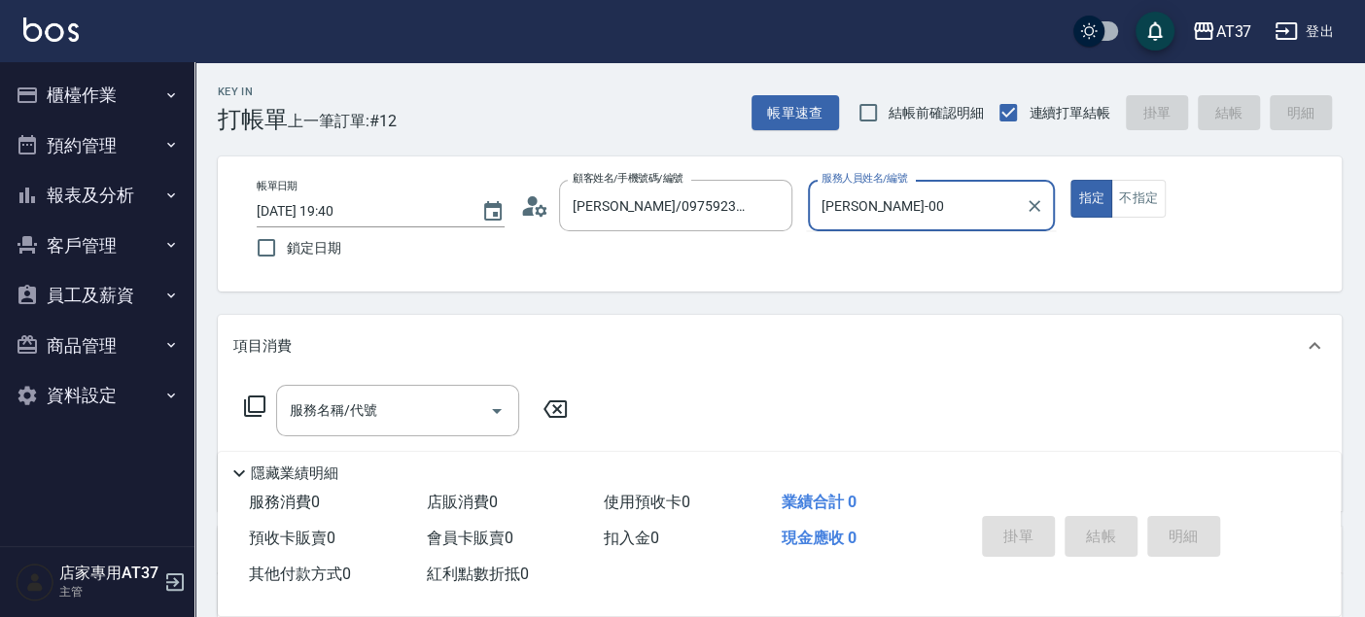
type input "[PERSON_NAME]-0"
click at [441, 405] on input "服務名稱/代號" at bounding box center [383, 411] width 196 height 34
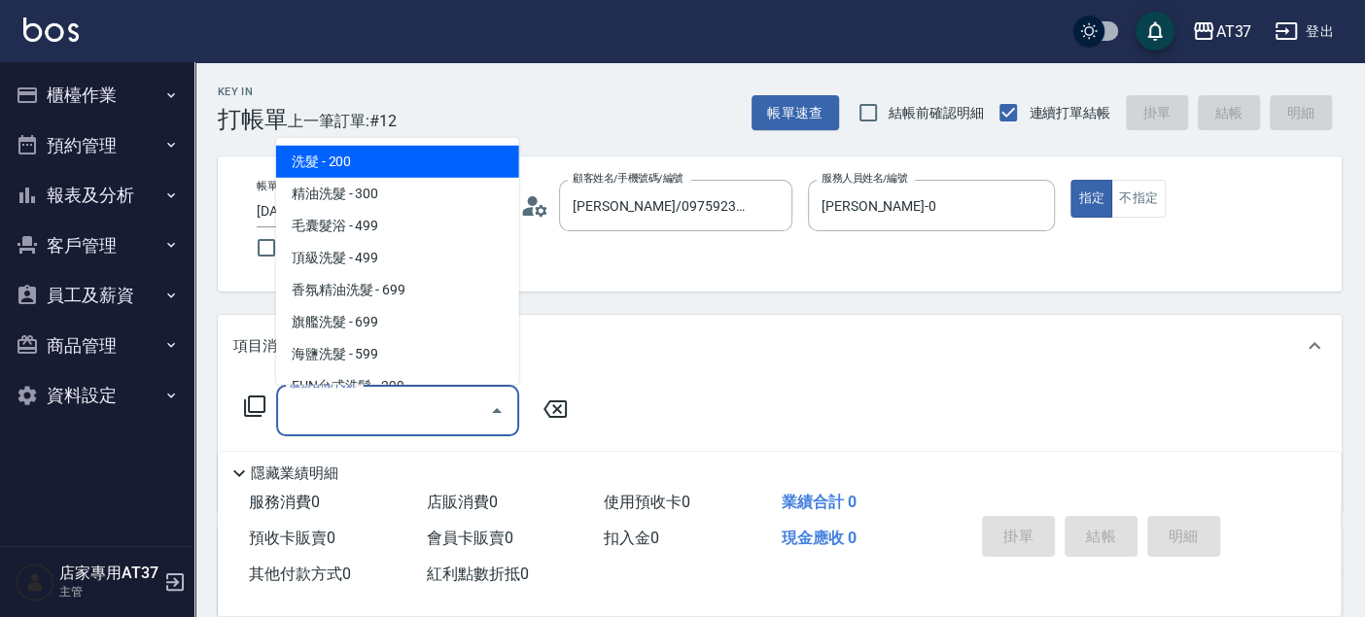
click at [261, 396] on icon at bounding box center [254, 406] width 21 height 21
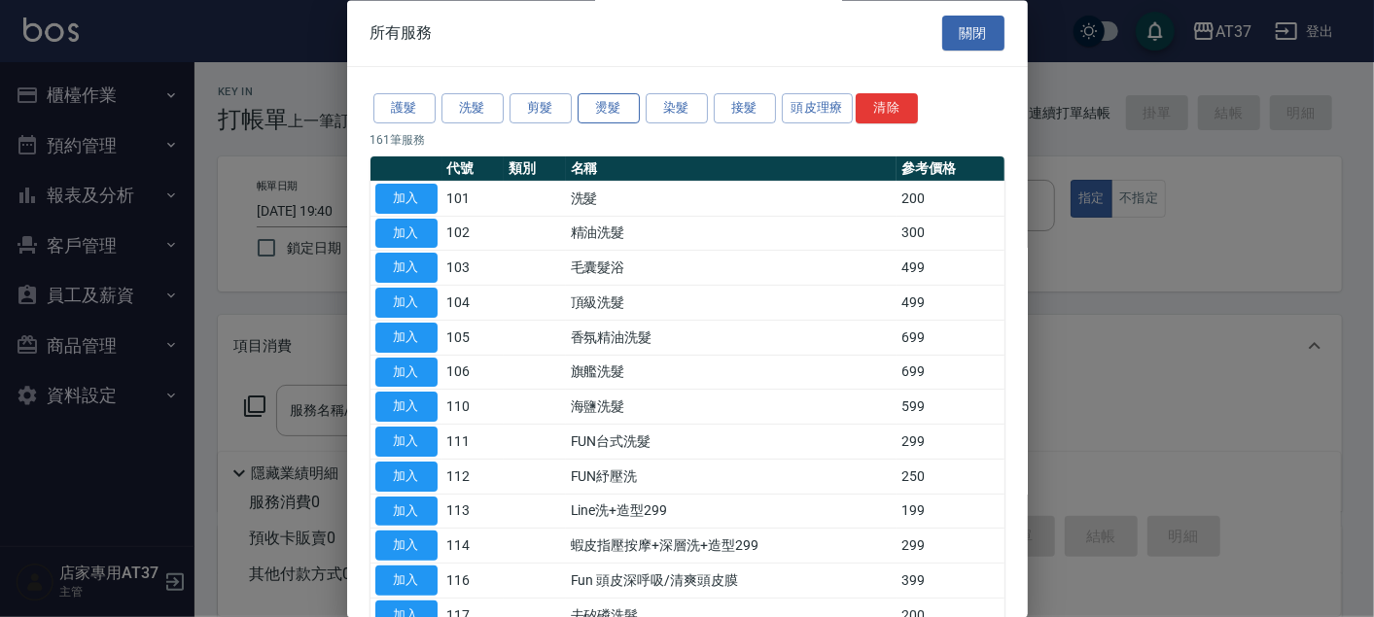
click at [630, 110] on button "燙髮" at bounding box center [608, 109] width 62 height 30
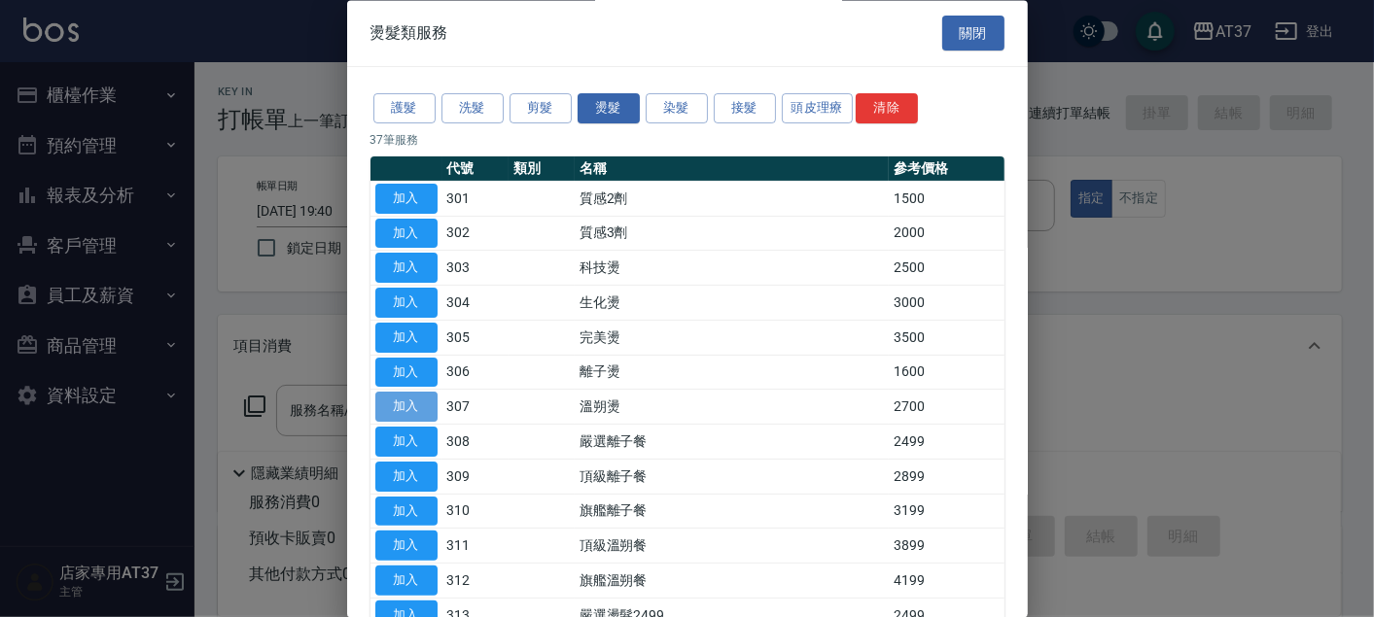
click at [390, 405] on button "加入" at bounding box center [406, 408] width 62 height 30
type input "溫朔燙(307)"
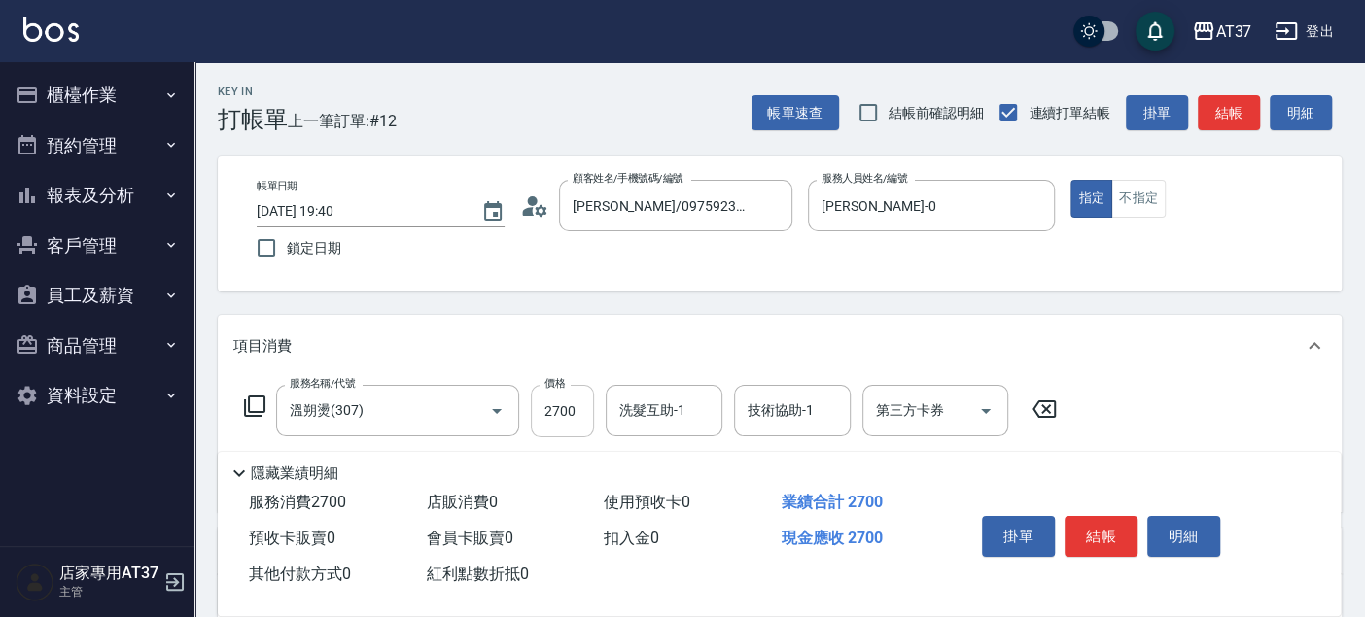
click at [580, 416] on input "2700" at bounding box center [562, 411] width 63 height 52
type input "3000"
click at [1104, 548] on button "結帳" at bounding box center [1100, 536] width 73 height 41
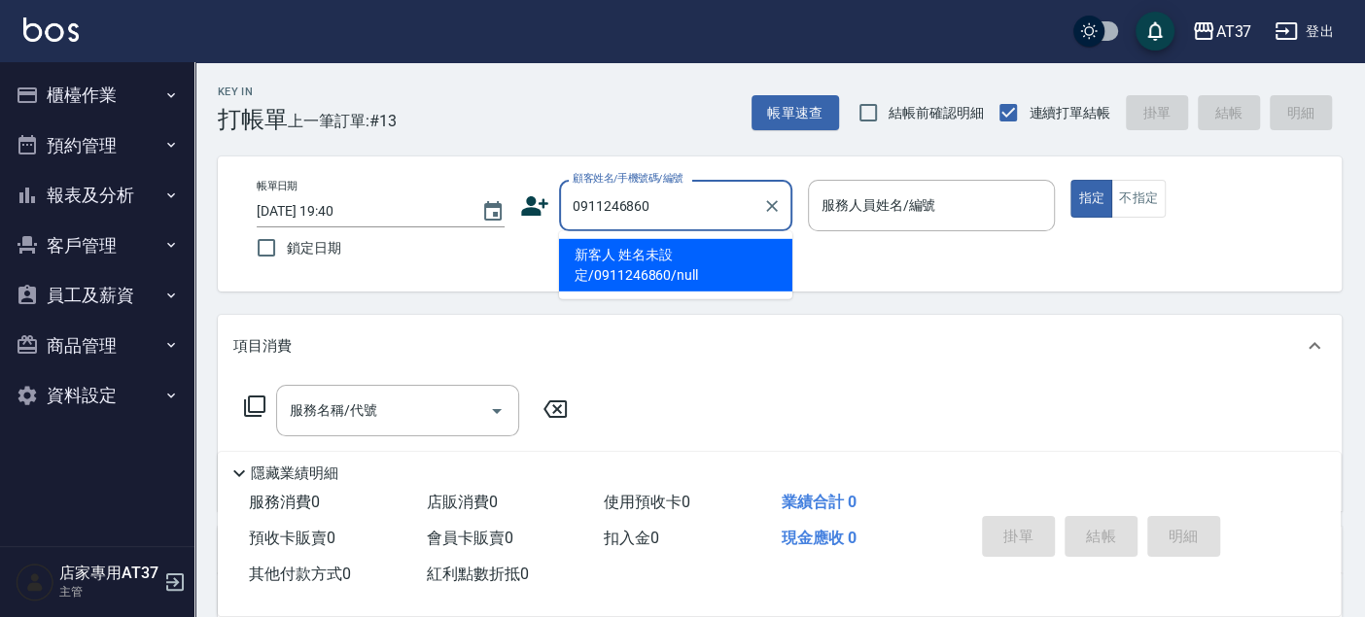
type input "新客人 姓名未設定/0911246860/null"
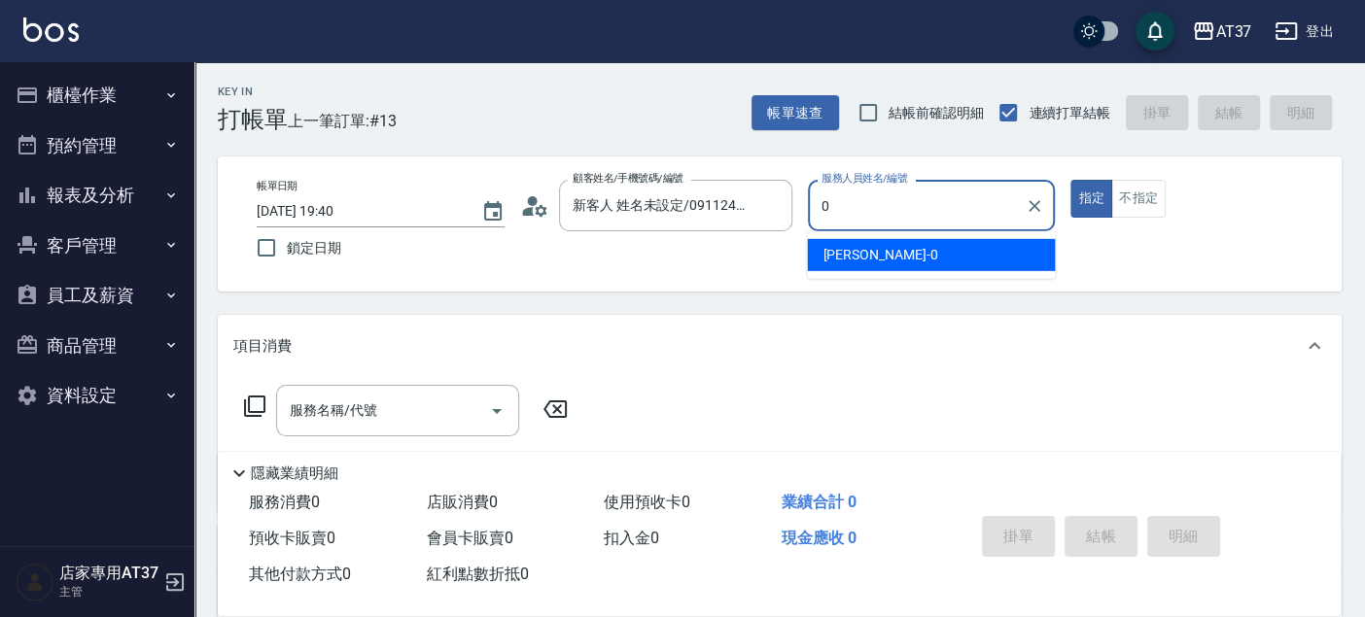
click at [972, 263] on div "NINA -0" at bounding box center [931, 255] width 248 height 32
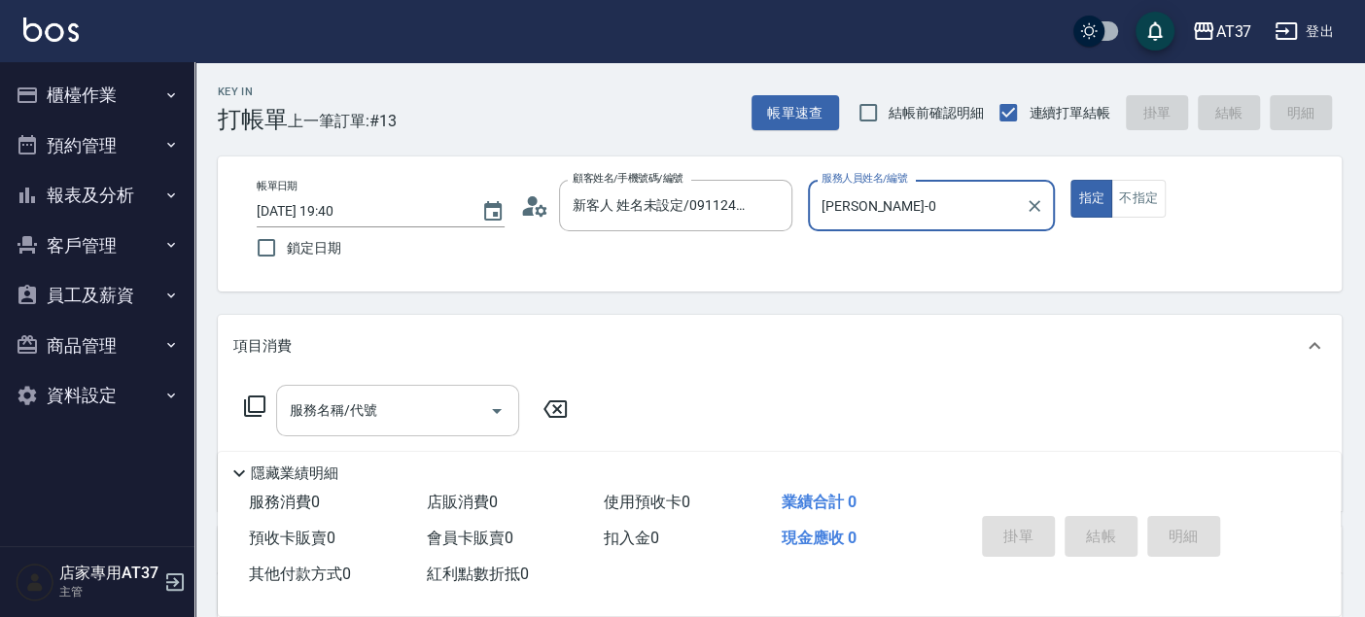
type input "NINA-0"
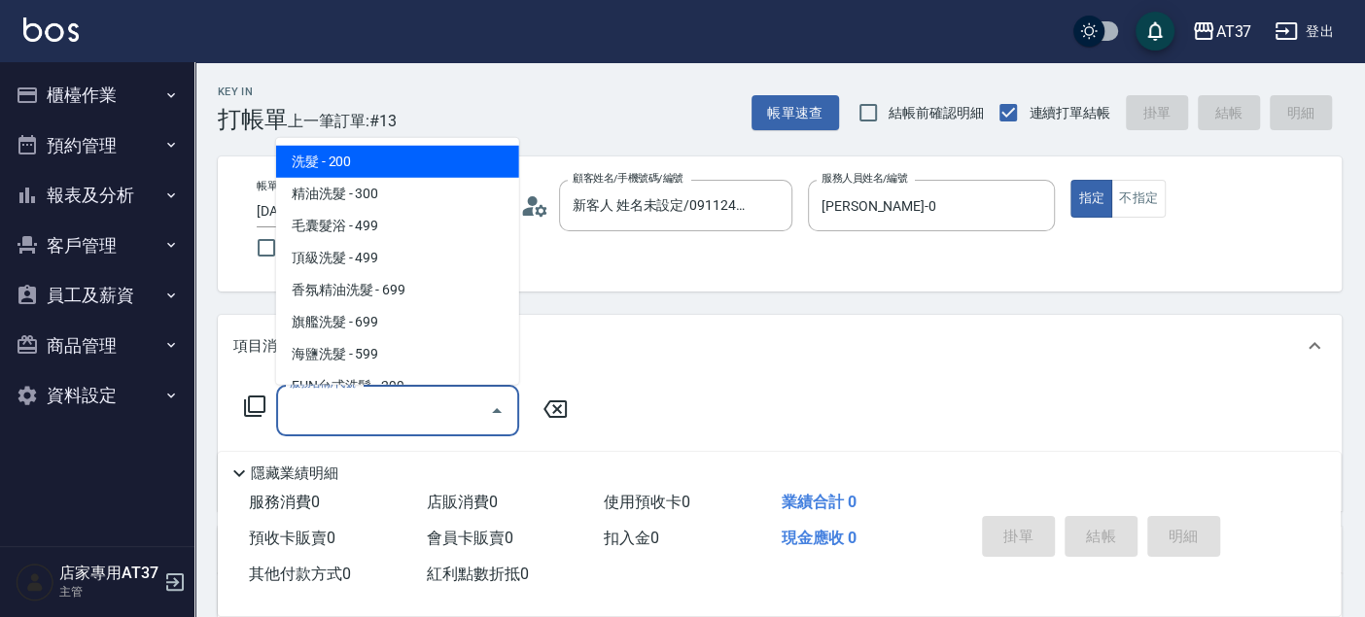
click at [381, 400] on input "服務名稱/代號" at bounding box center [383, 411] width 196 height 34
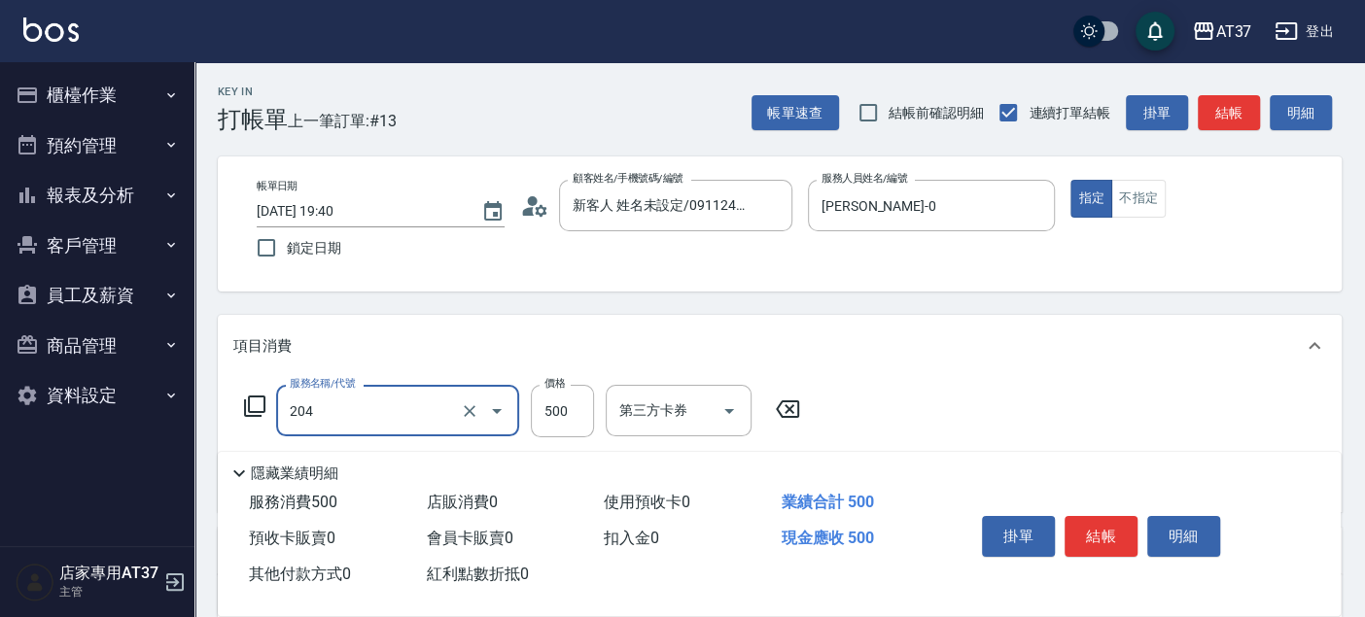
type input "A級洗+剪(204)"
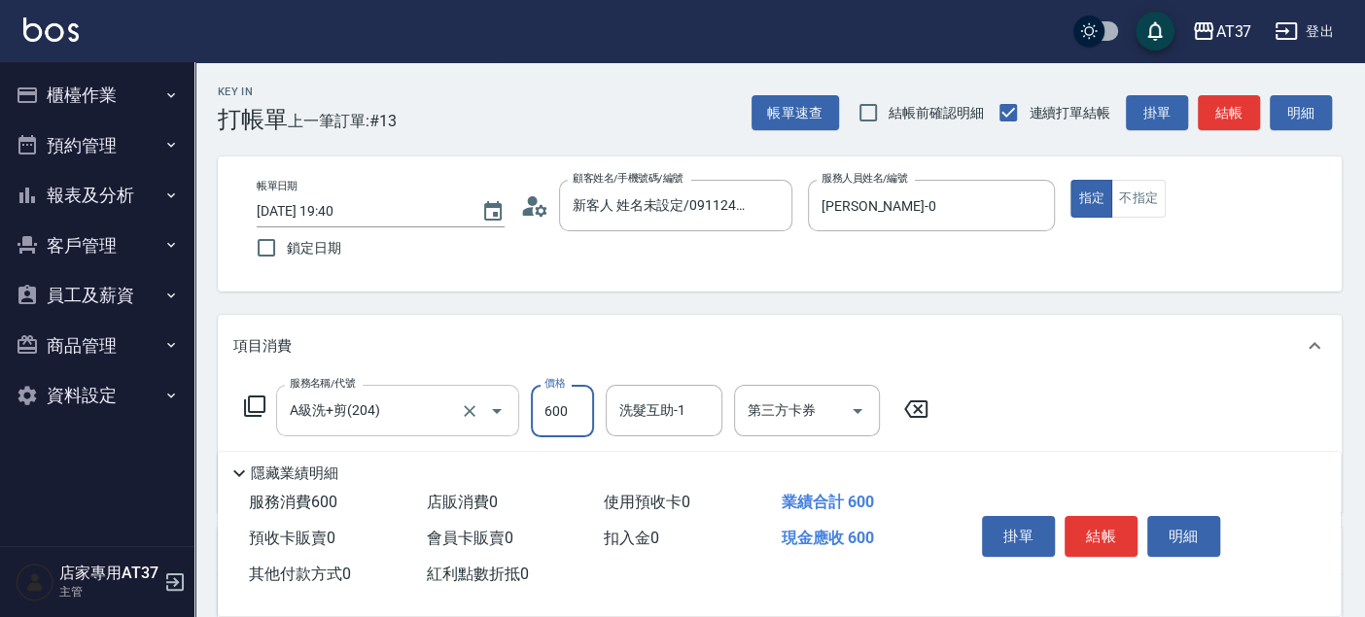
type input "600"
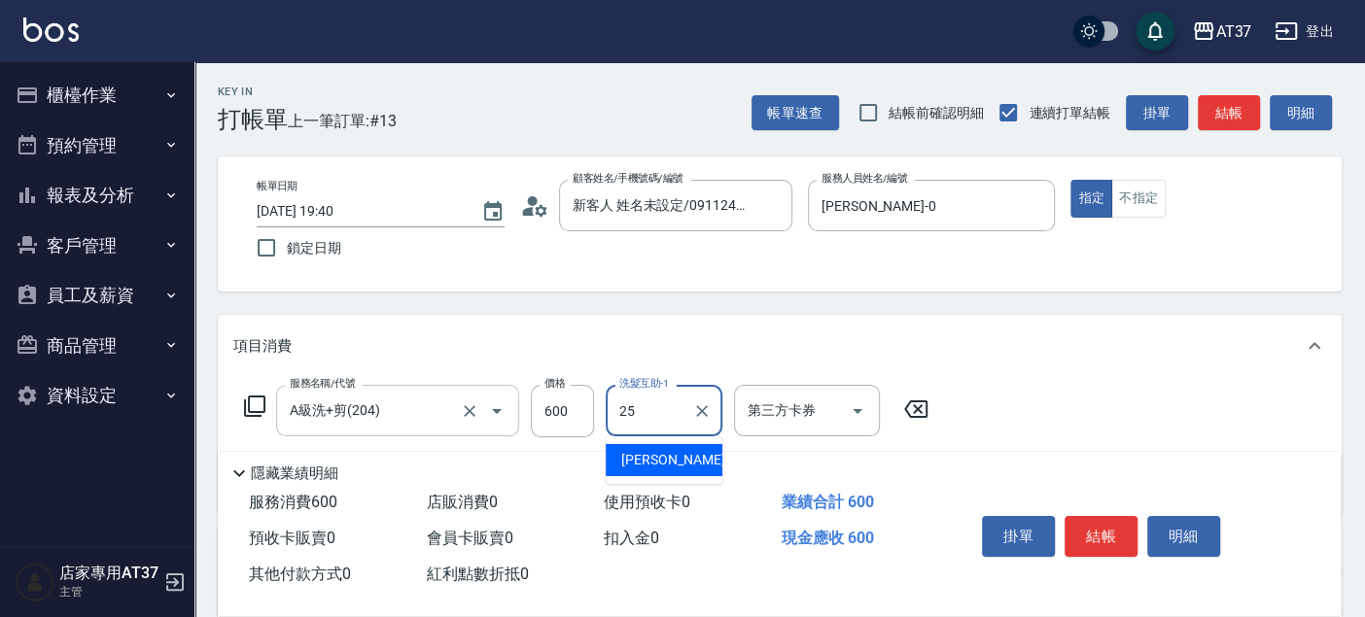
type input "子筠-25"
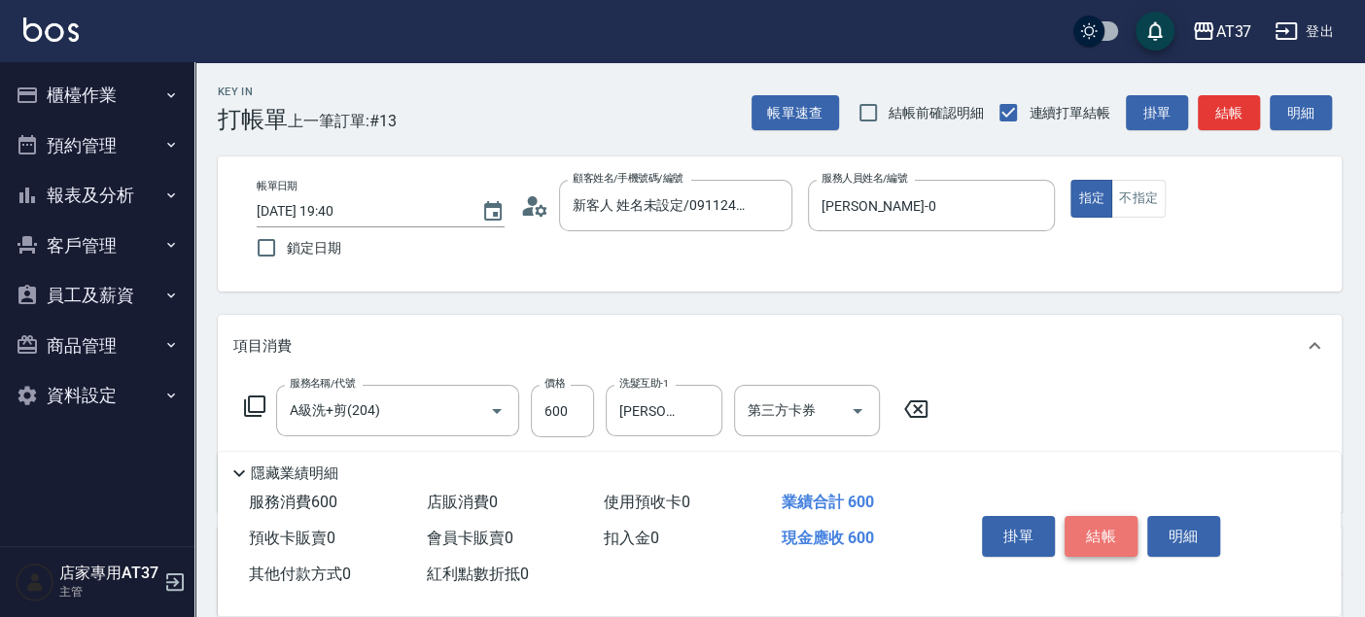
click at [1105, 539] on button "結帳" at bounding box center [1100, 536] width 73 height 41
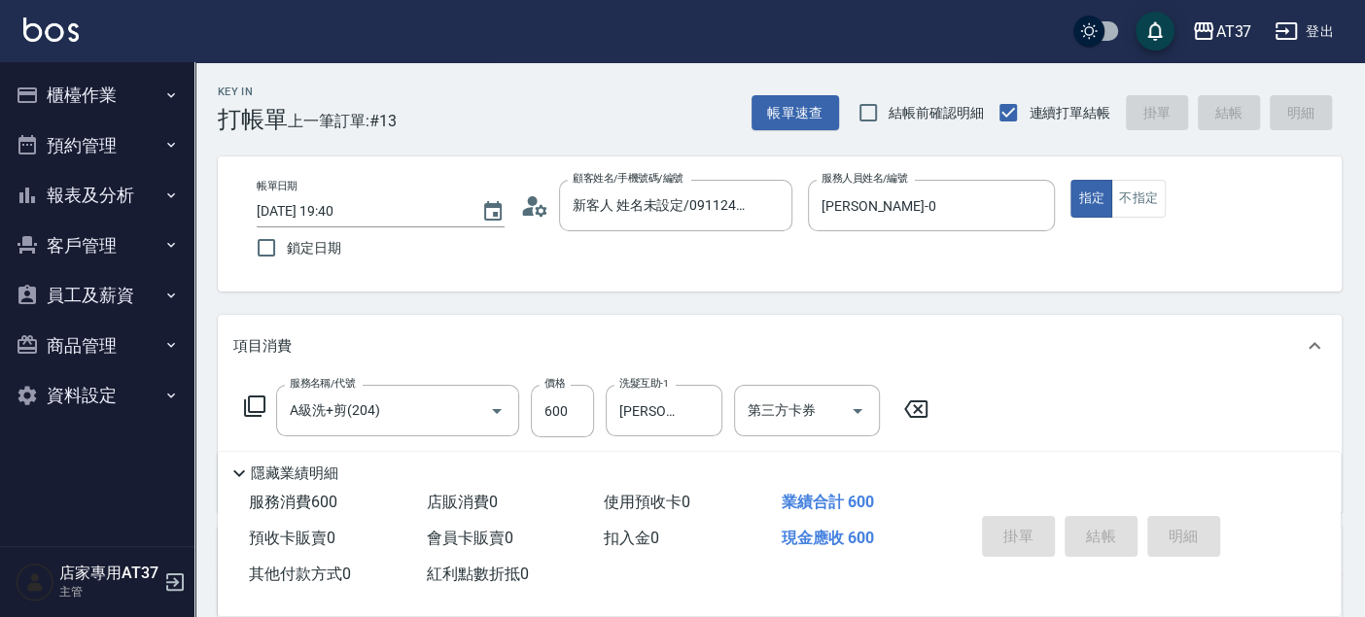
type input "2025/10/07 19:41"
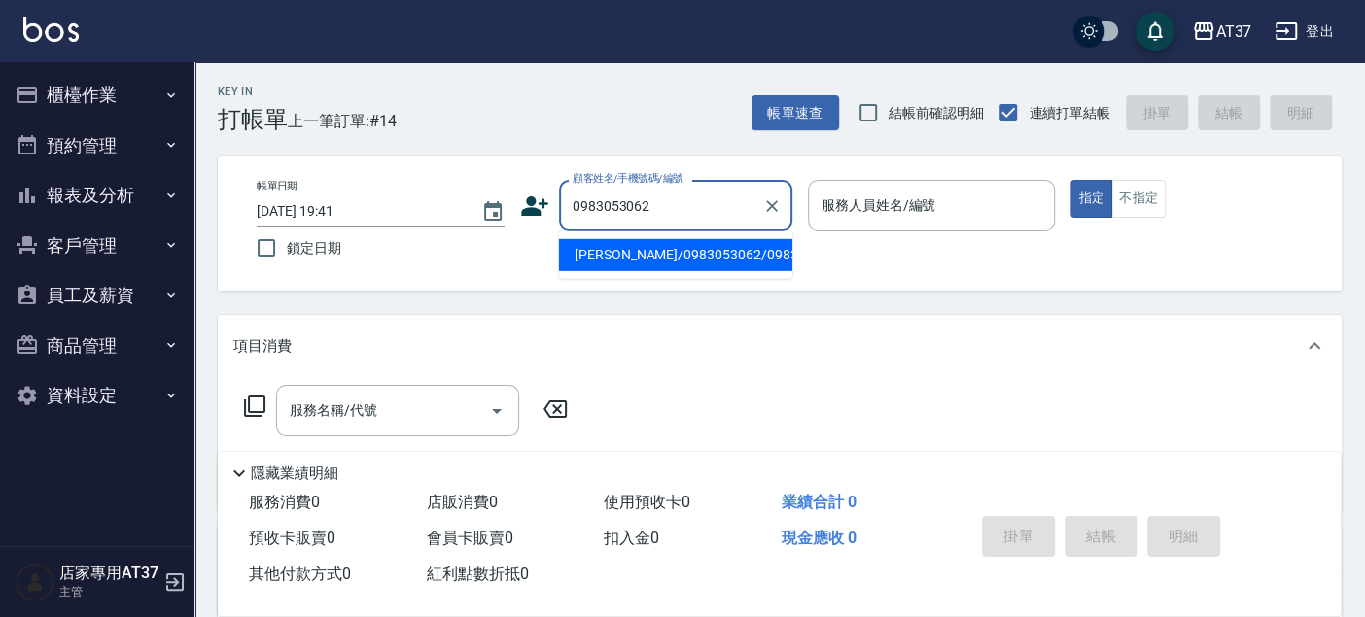
type input "連宥誥/0983053062/0983053062"
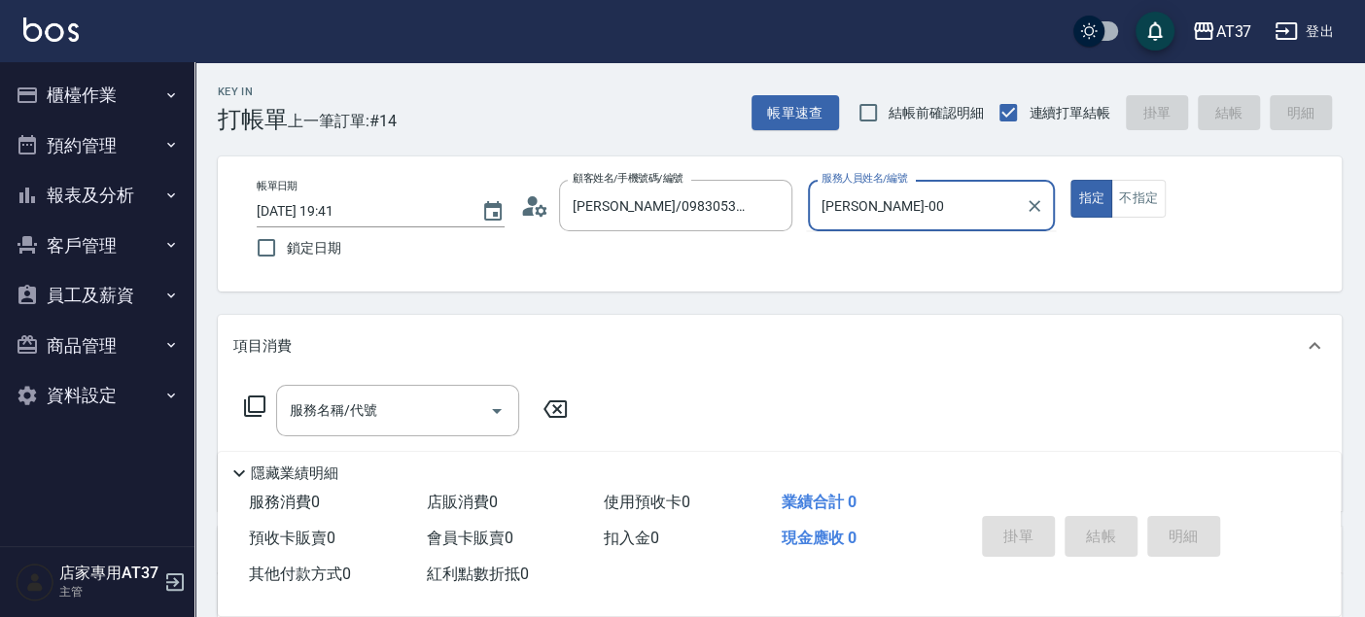
type input "NINA-0"
click at [409, 413] on input "服務名稱/代號" at bounding box center [383, 411] width 196 height 34
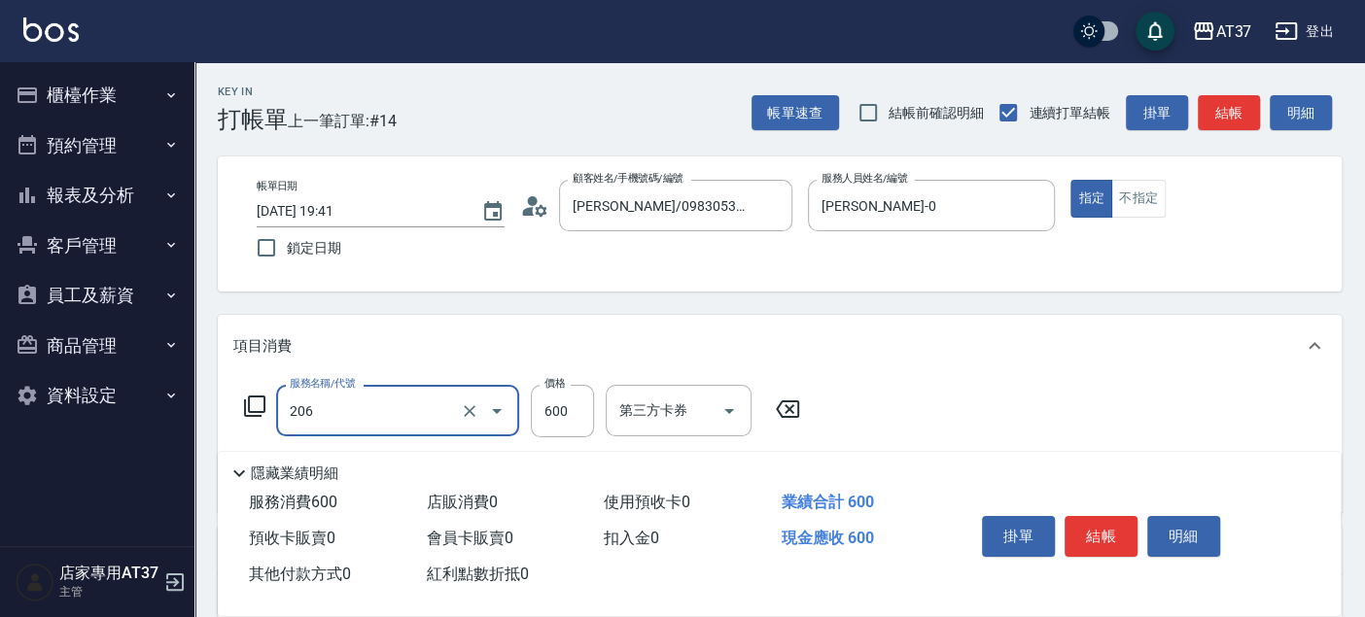
type input "A精油洗+剪(206)"
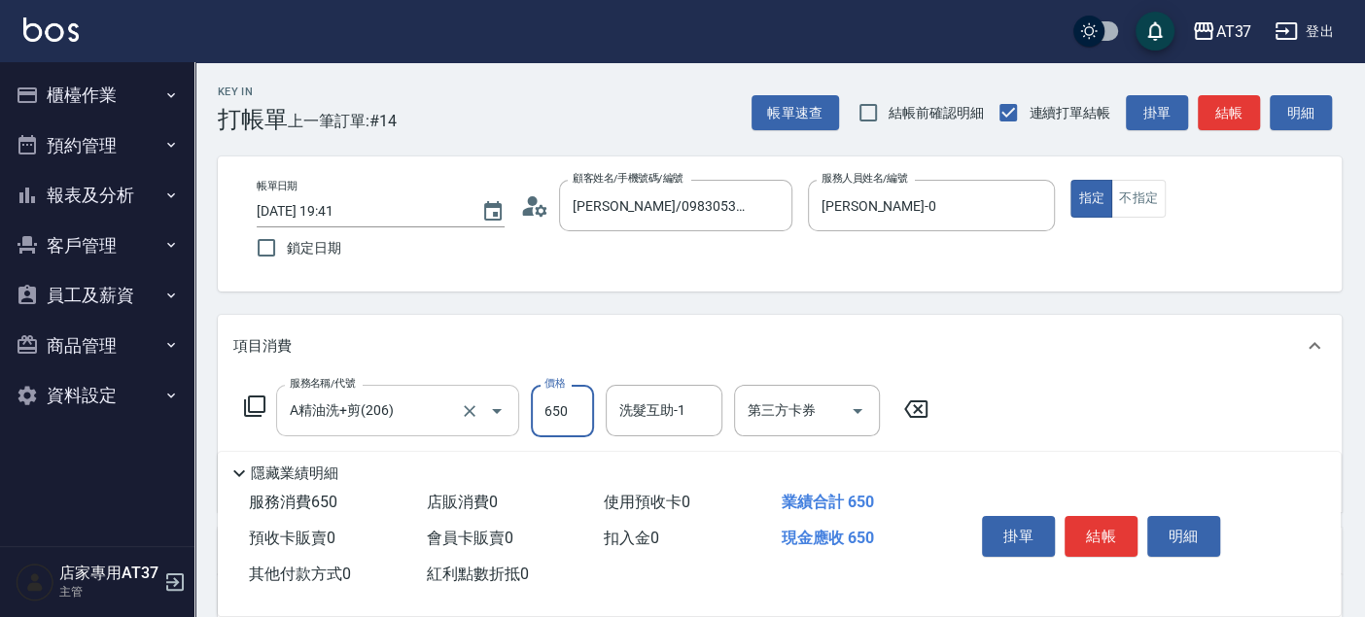
type input "650"
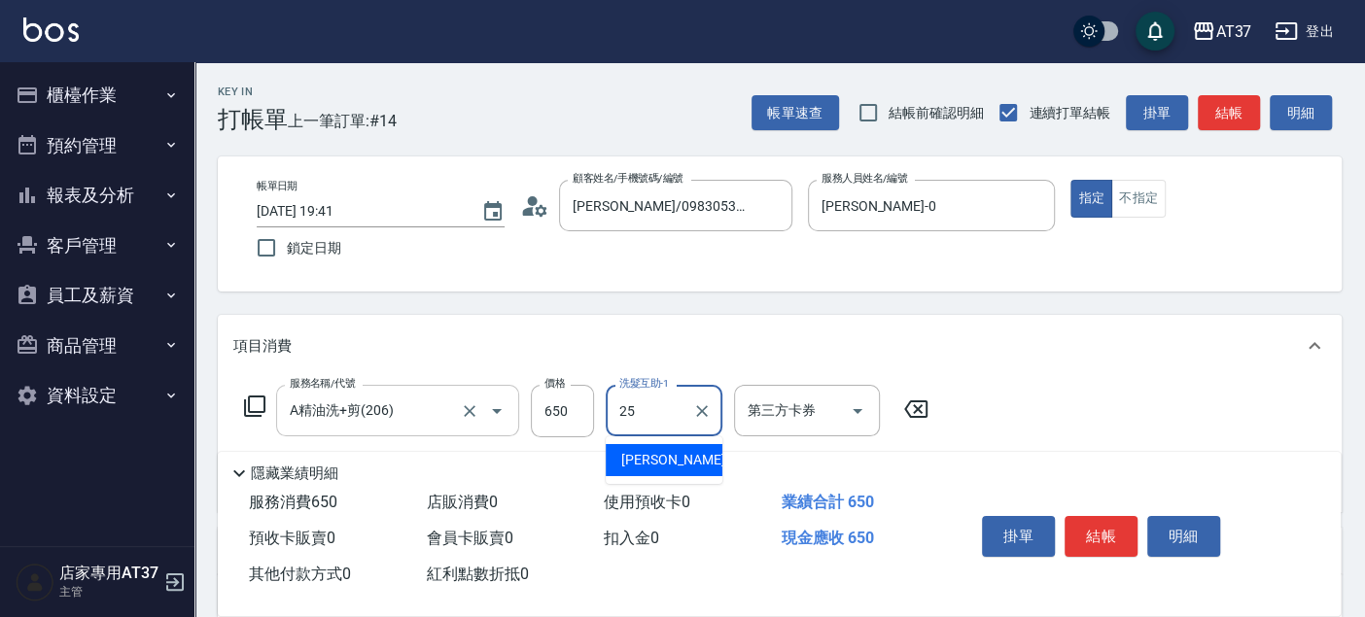
type input "子筠-25"
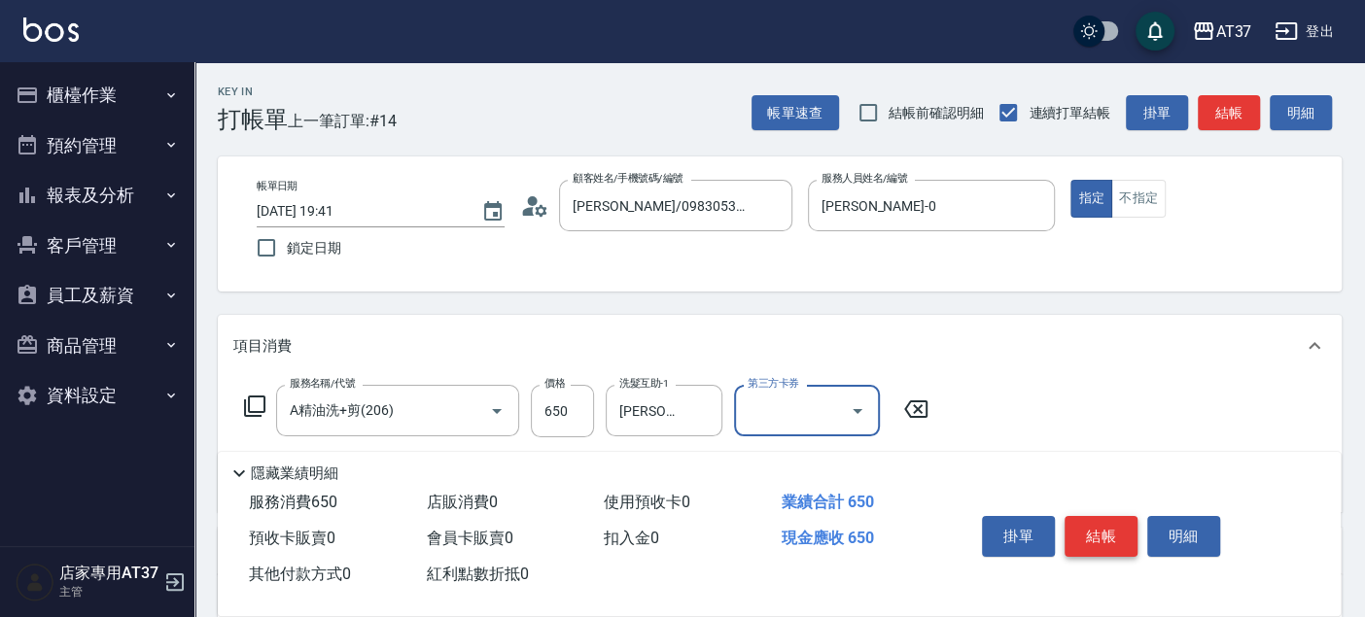
click at [1102, 545] on button "結帳" at bounding box center [1100, 536] width 73 height 41
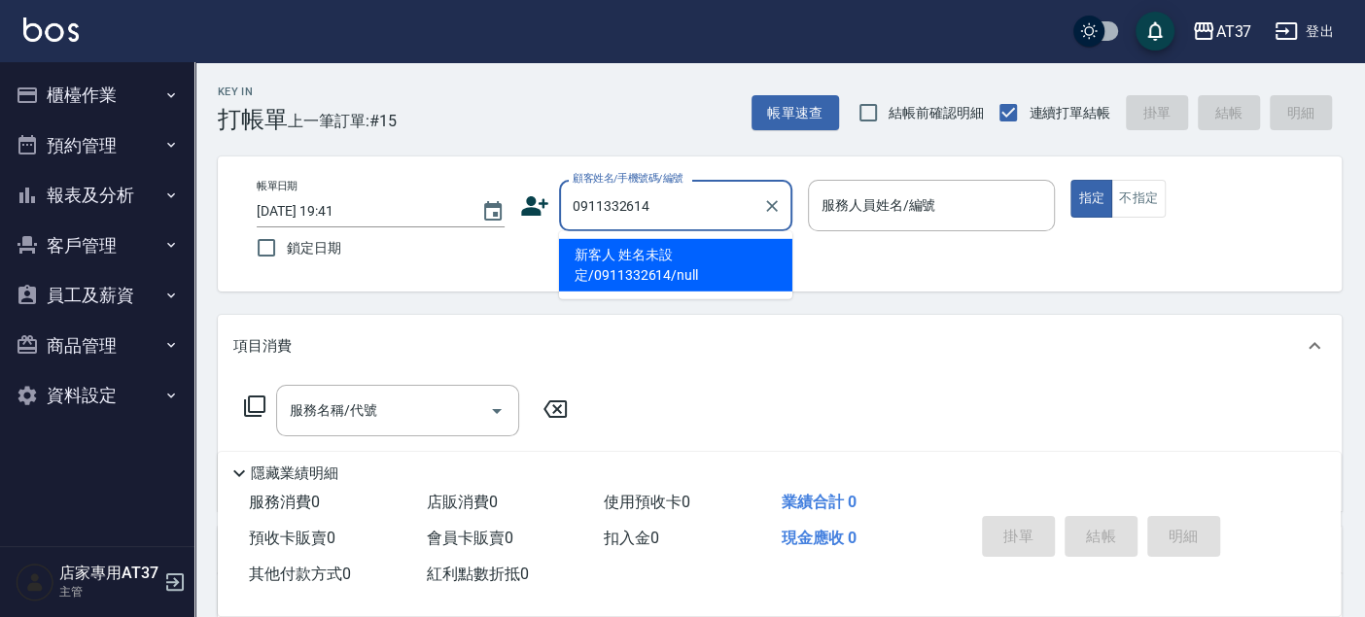
type input "新客人 姓名未設定/0911332614/null"
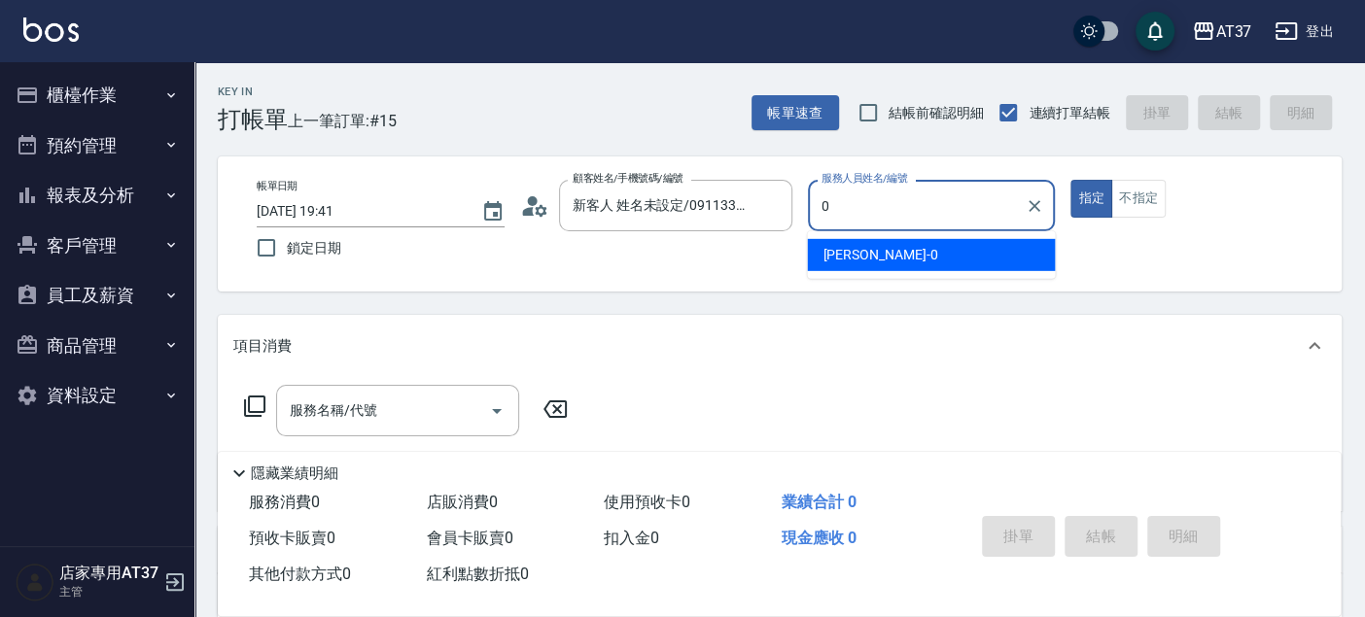
click at [850, 251] on span "NINA -0" at bounding box center [879, 255] width 115 height 20
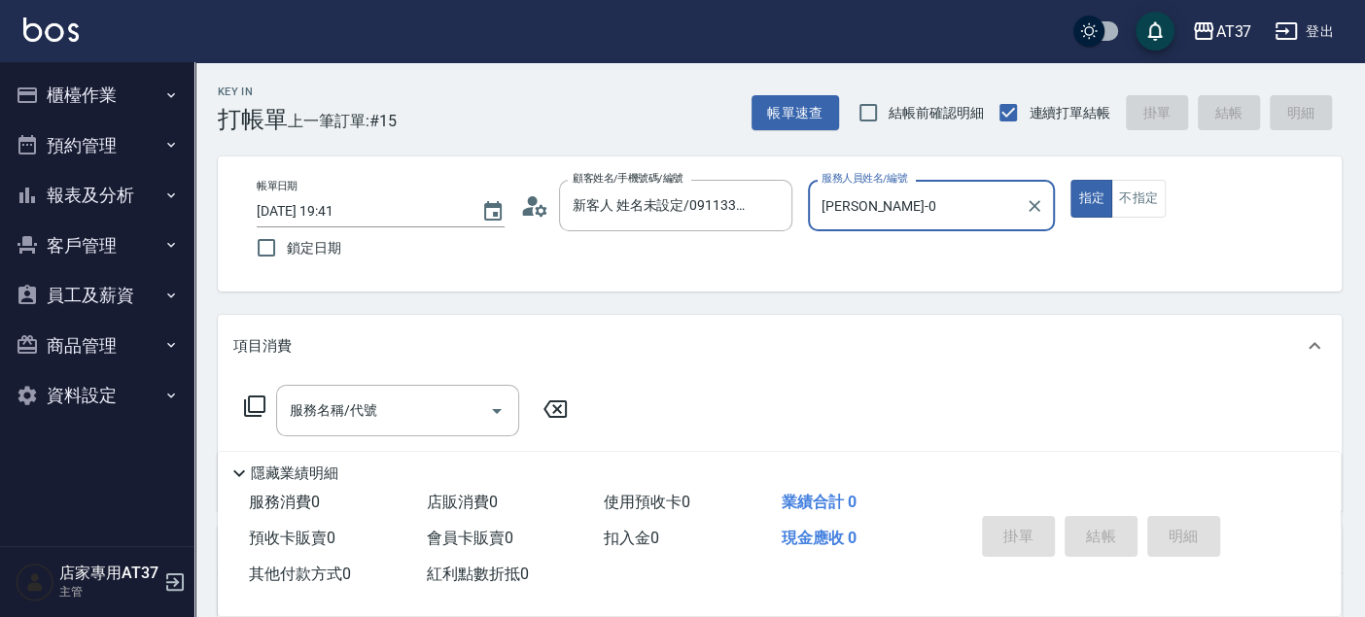
type input "NINA-0"
click at [247, 409] on icon at bounding box center [254, 406] width 23 height 23
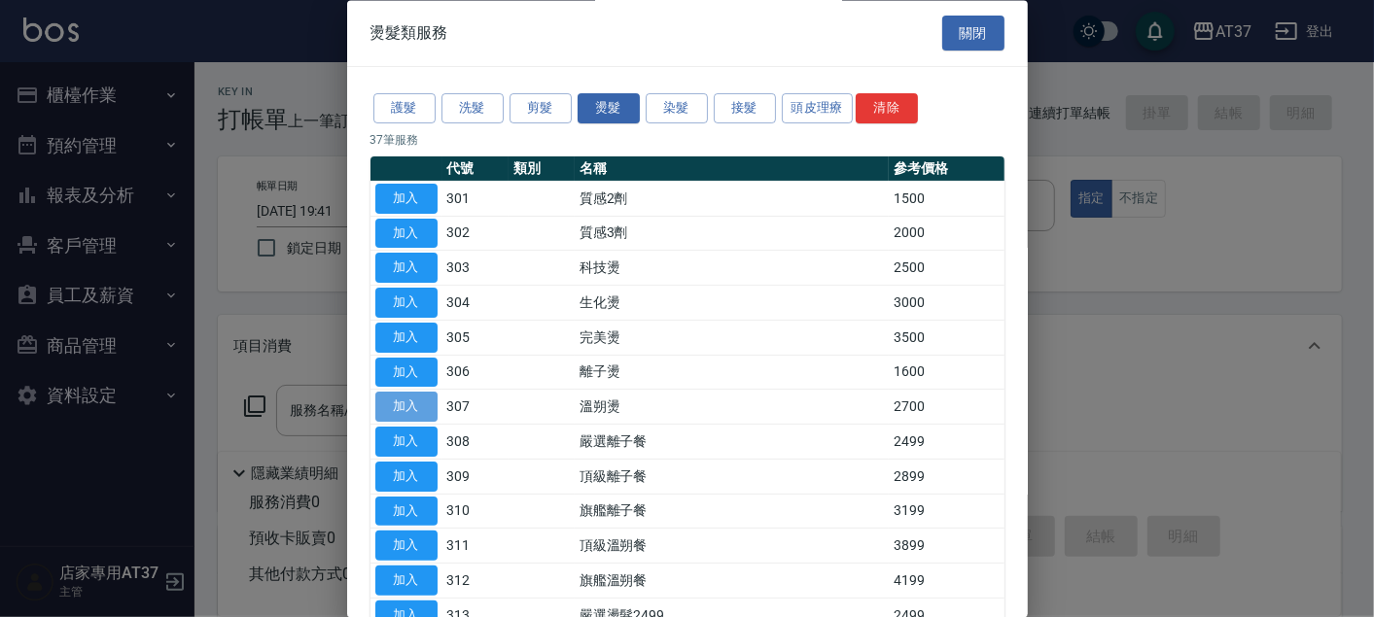
click at [410, 403] on button "加入" at bounding box center [406, 408] width 62 height 30
type input "溫朔燙(307)"
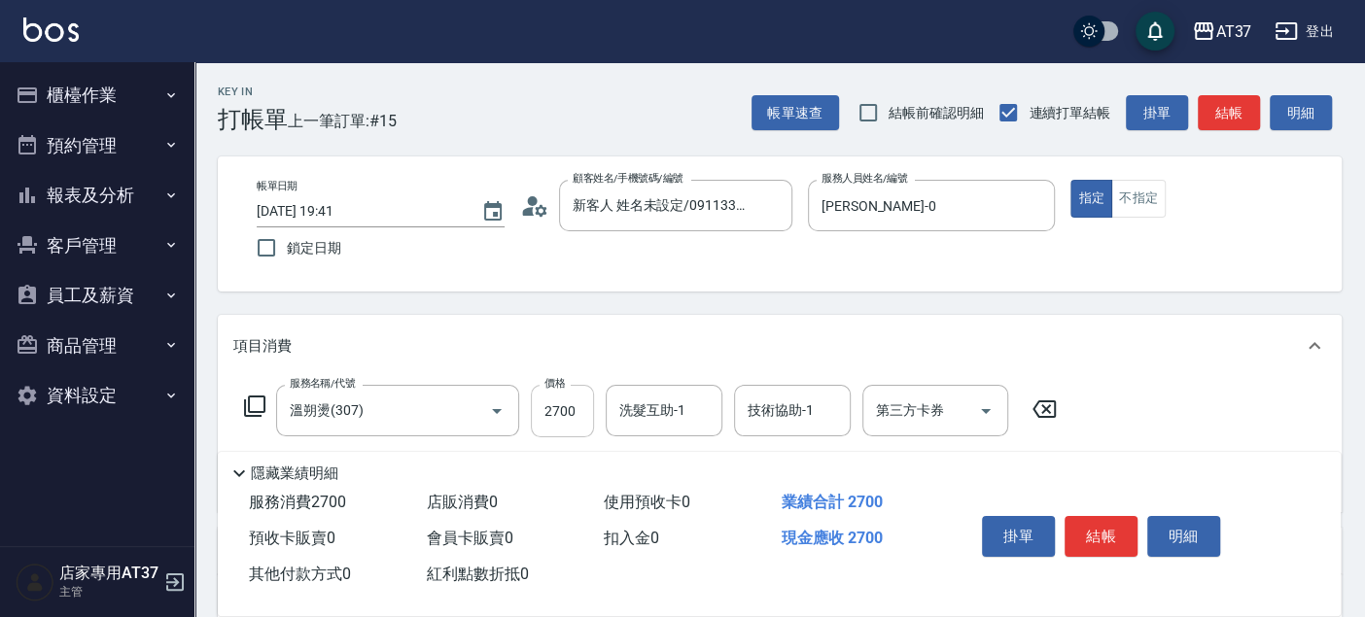
click at [534, 407] on input "2700" at bounding box center [562, 411] width 63 height 52
type input "3000"
click at [253, 401] on icon at bounding box center [254, 406] width 23 height 23
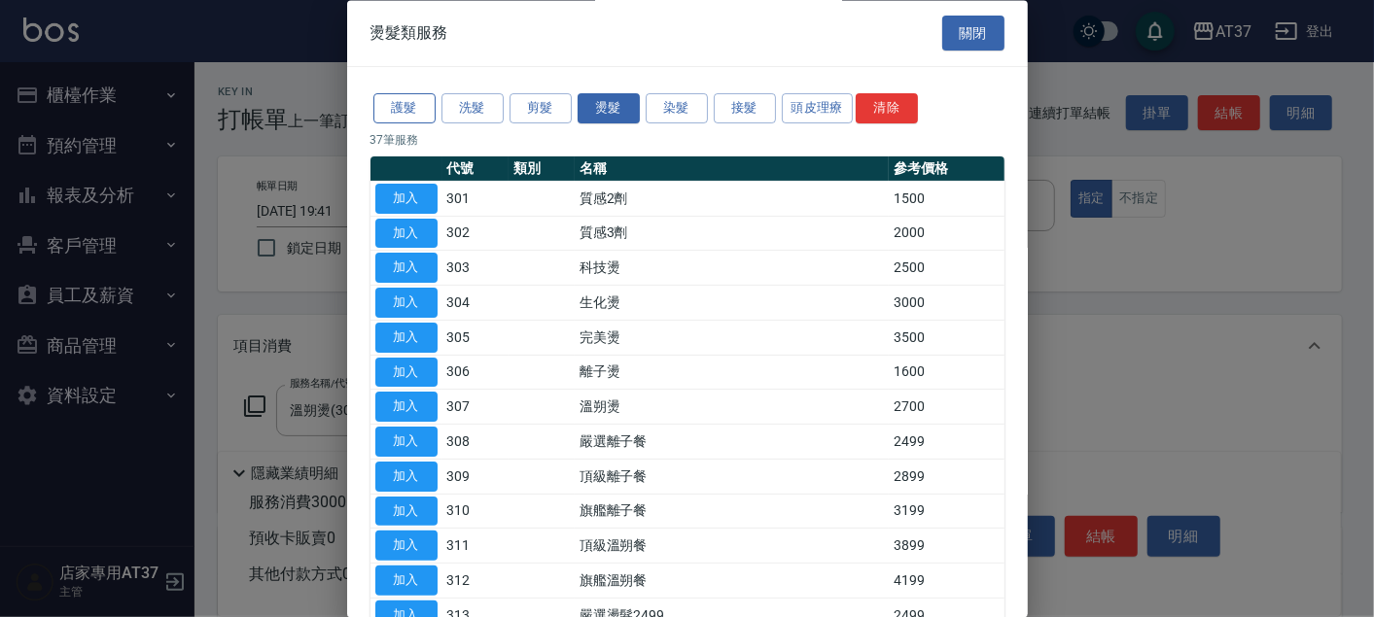
drag, startPoint x: 396, startPoint y: 119, endPoint x: 411, endPoint y: 123, distance: 16.3
click at [397, 119] on button "護髮" at bounding box center [404, 109] width 62 height 30
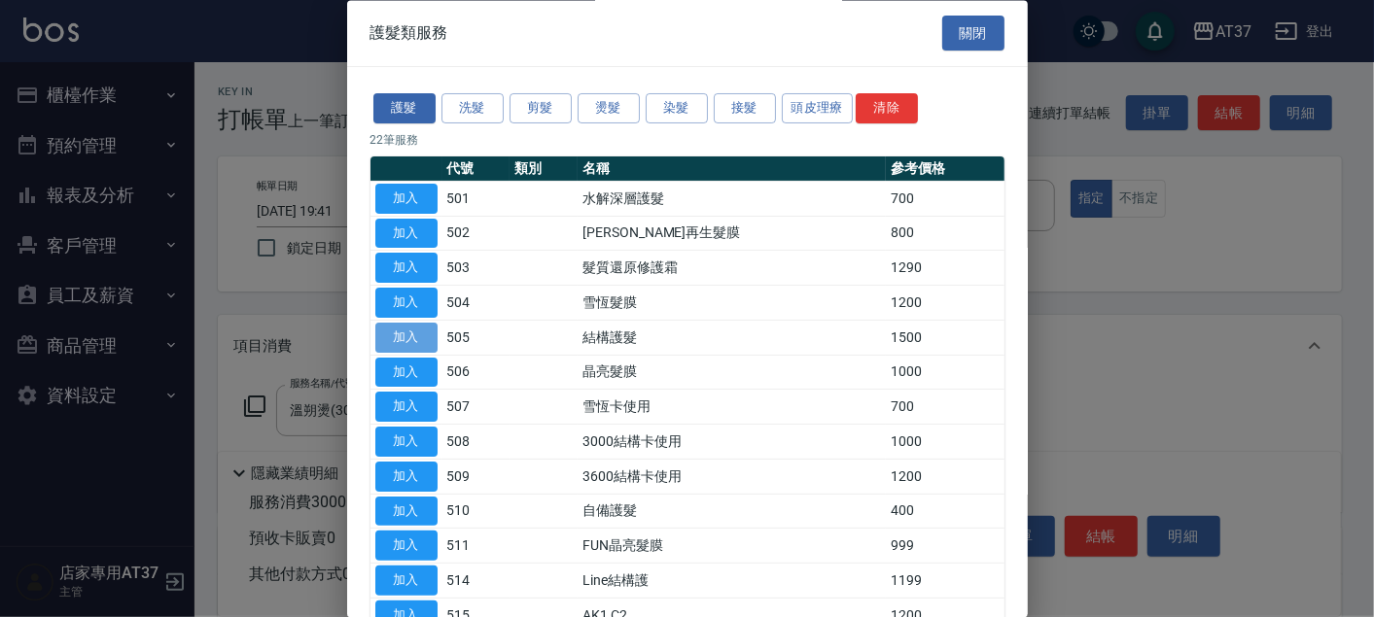
click at [418, 329] on button "加入" at bounding box center [406, 338] width 62 height 30
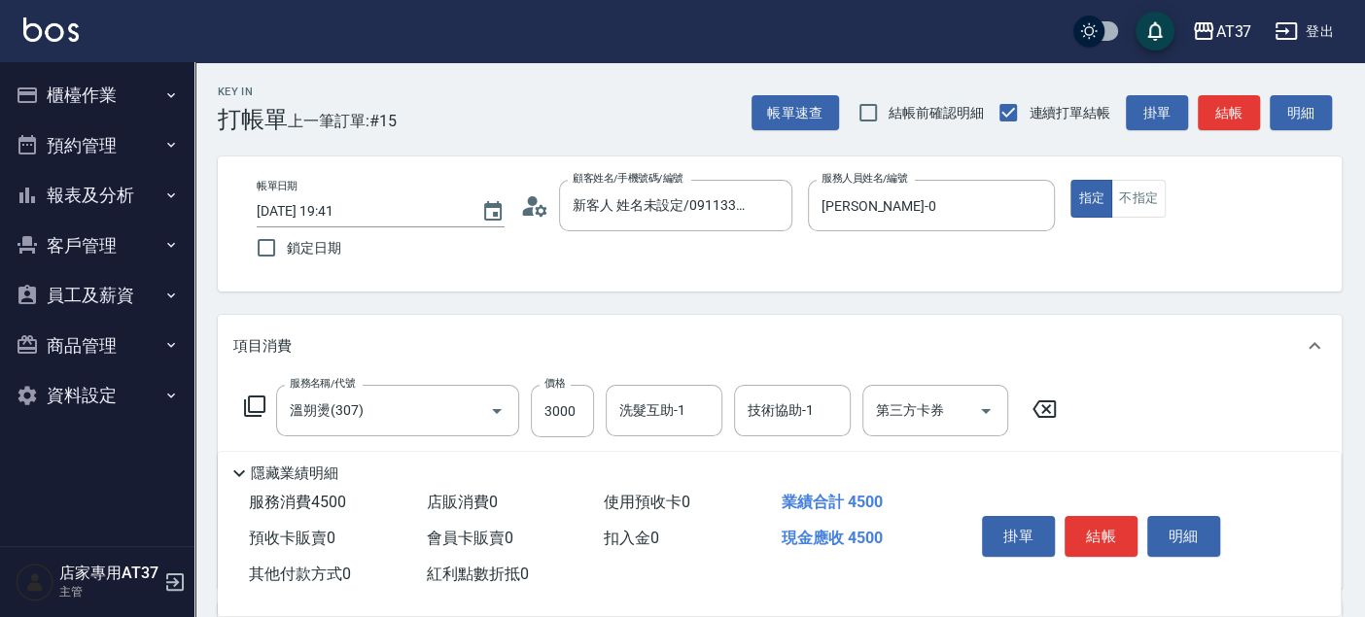
scroll to position [108, 0]
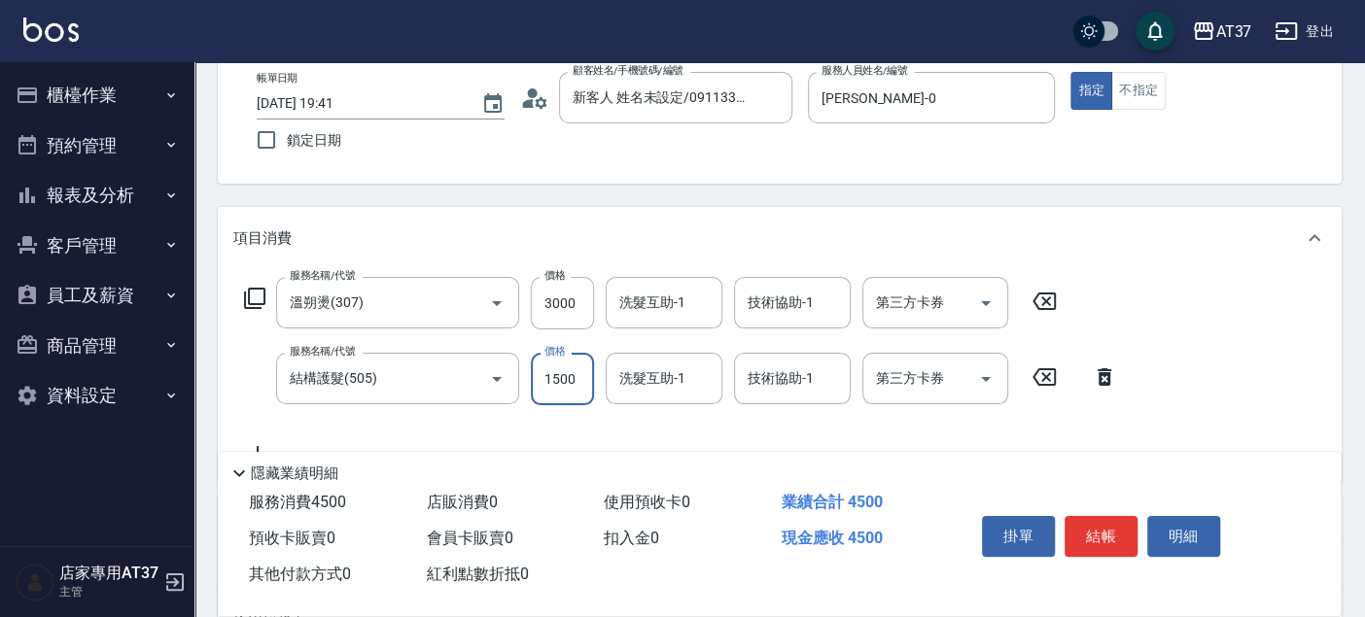
click at [561, 376] on input "1500" at bounding box center [562, 379] width 63 height 52
click at [561, 347] on label "價格" at bounding box center [554, 351] width 20 height 15
click at [561, 353] on input "50" at bounding box center [562, 379] width 63 height 52
click at [565, 374] on input "50" at bounding box center [562, 379] width 63 height 52
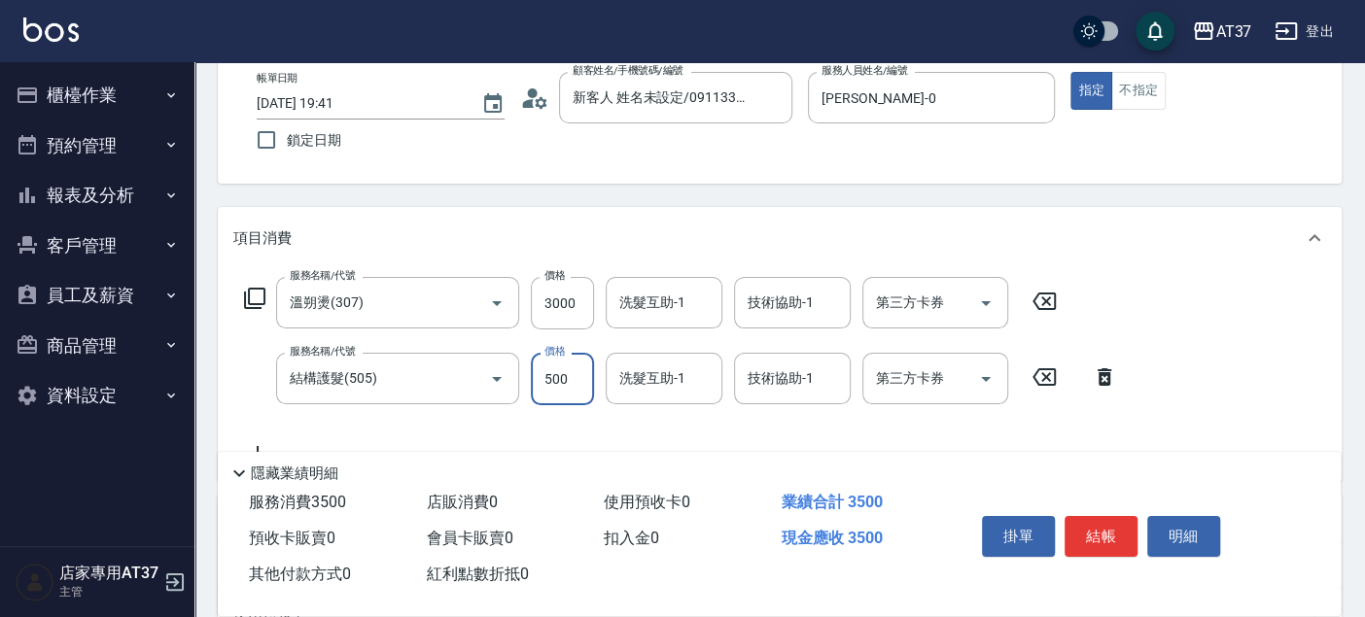
type input "500"
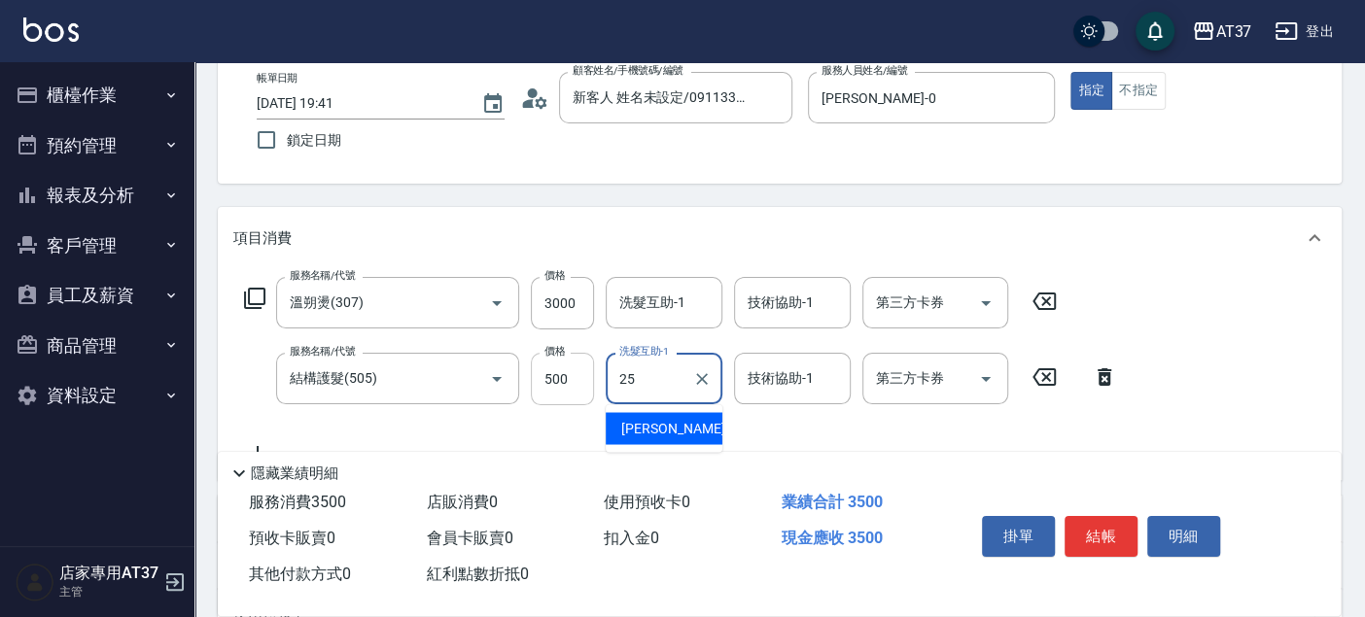
type input "子筠-25"
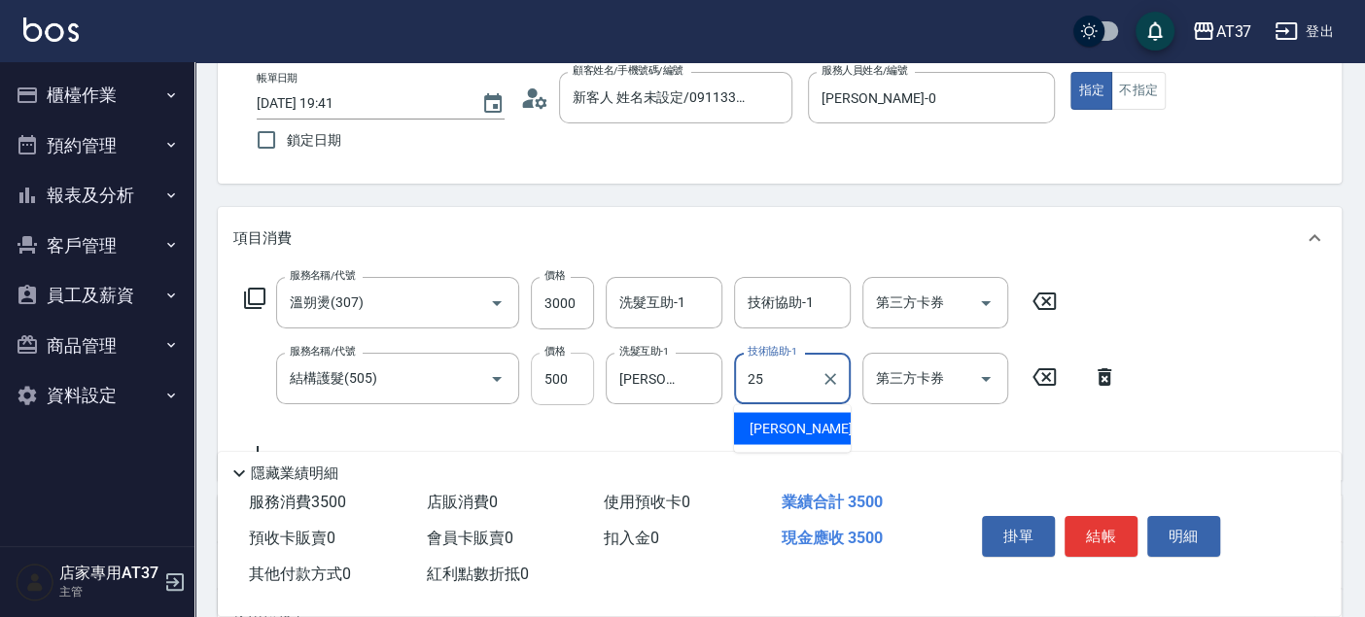
type input "子筠-25"
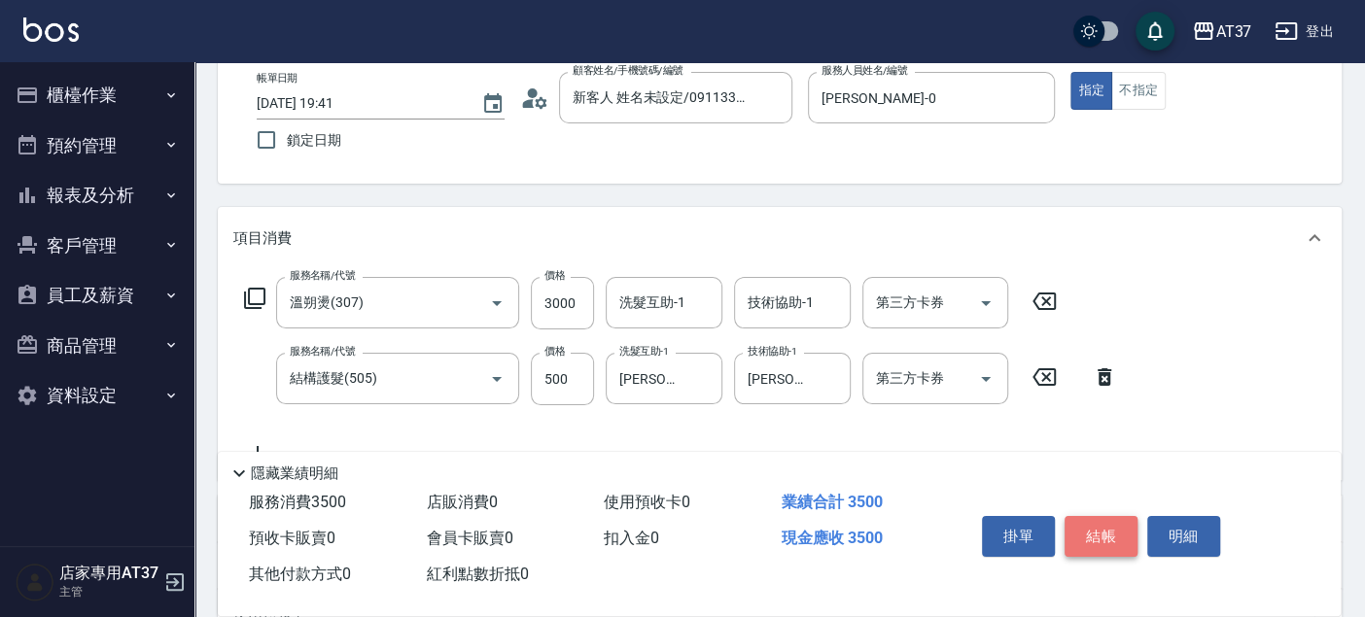
click at [1116, 538] on button "結帳" at bounding box center [1100, 536] width 73 height 41
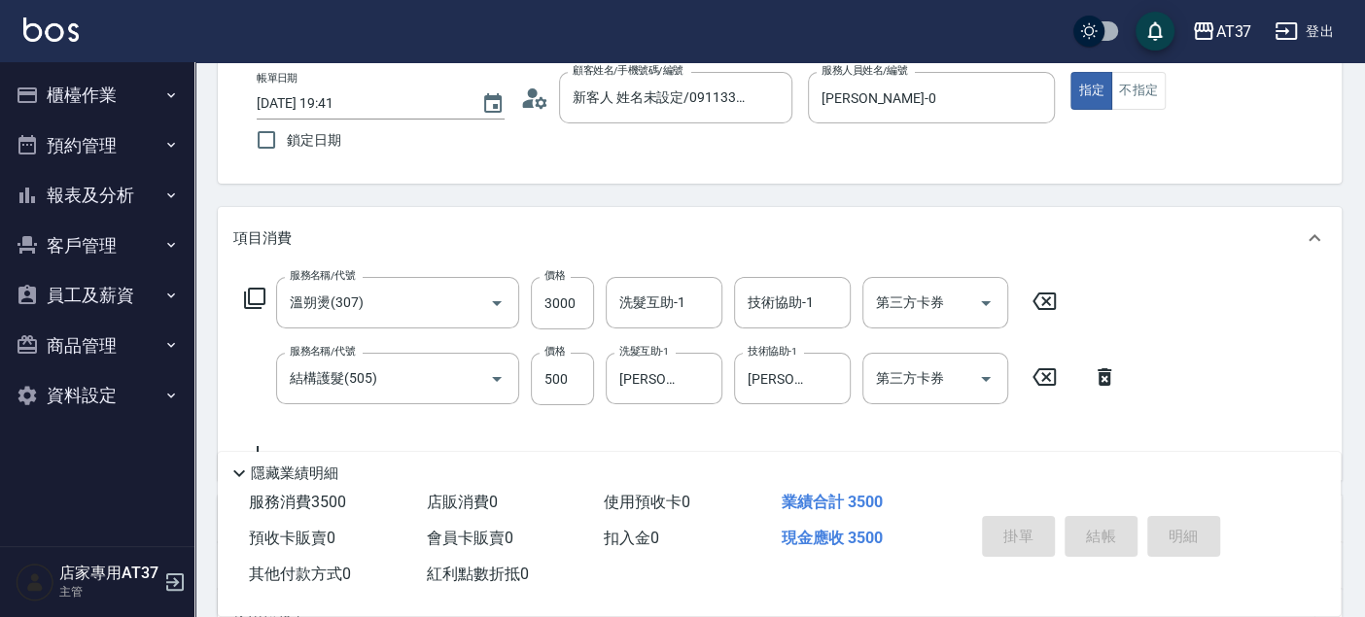
type input "2025/10/07 19:42"
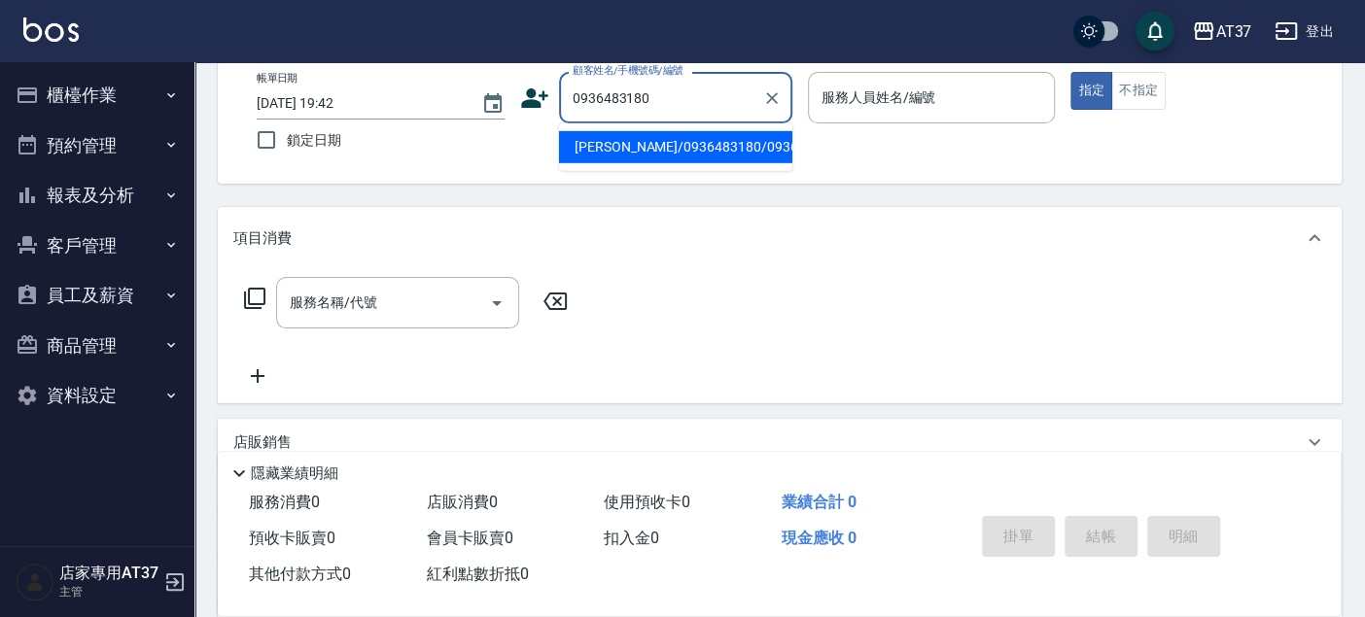
type input "趙益緯/0936483180/0936483180"
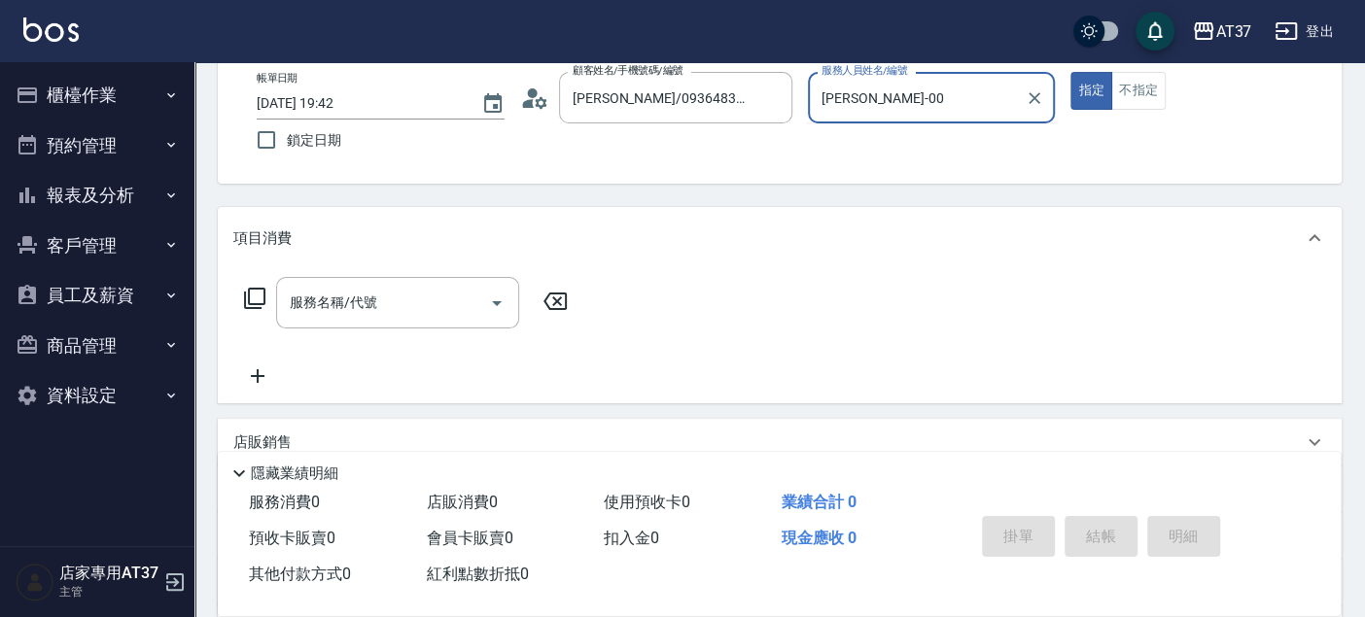
type input "NINA-0"
click at [411, 311] on input "服務名稱/代號" at bounding box center [383, 303] width 196 height 34
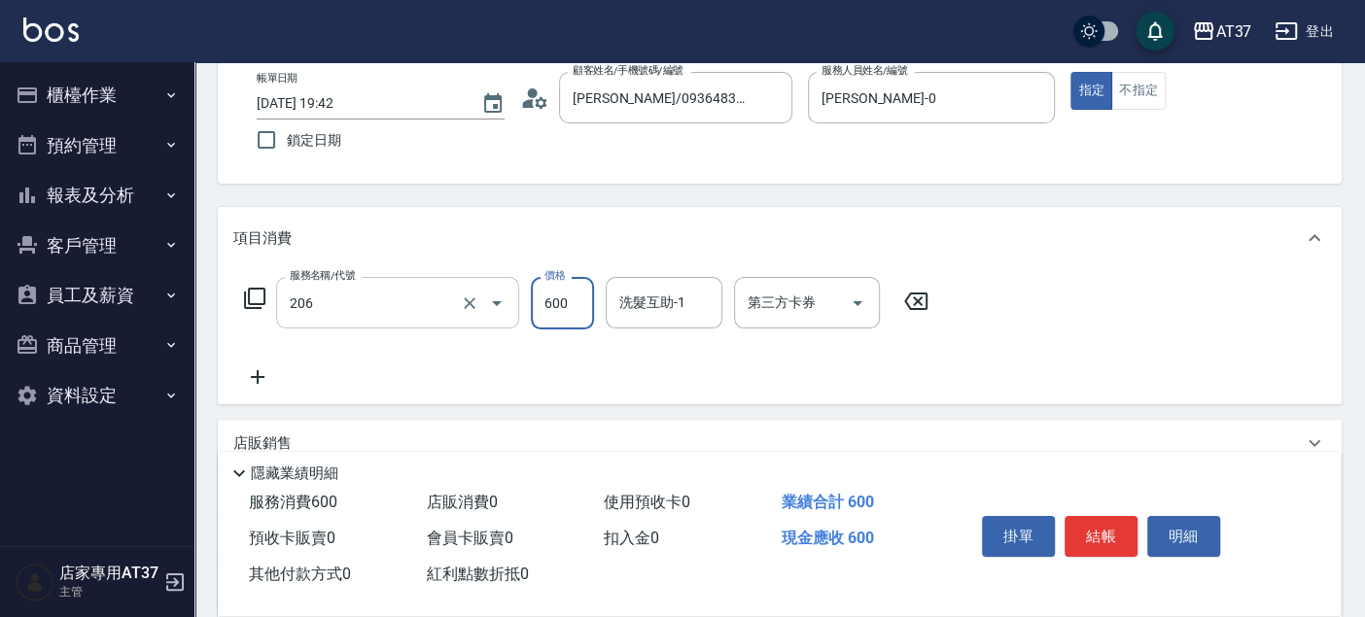
type input "A精油洗+剪(206)"
type input "900"
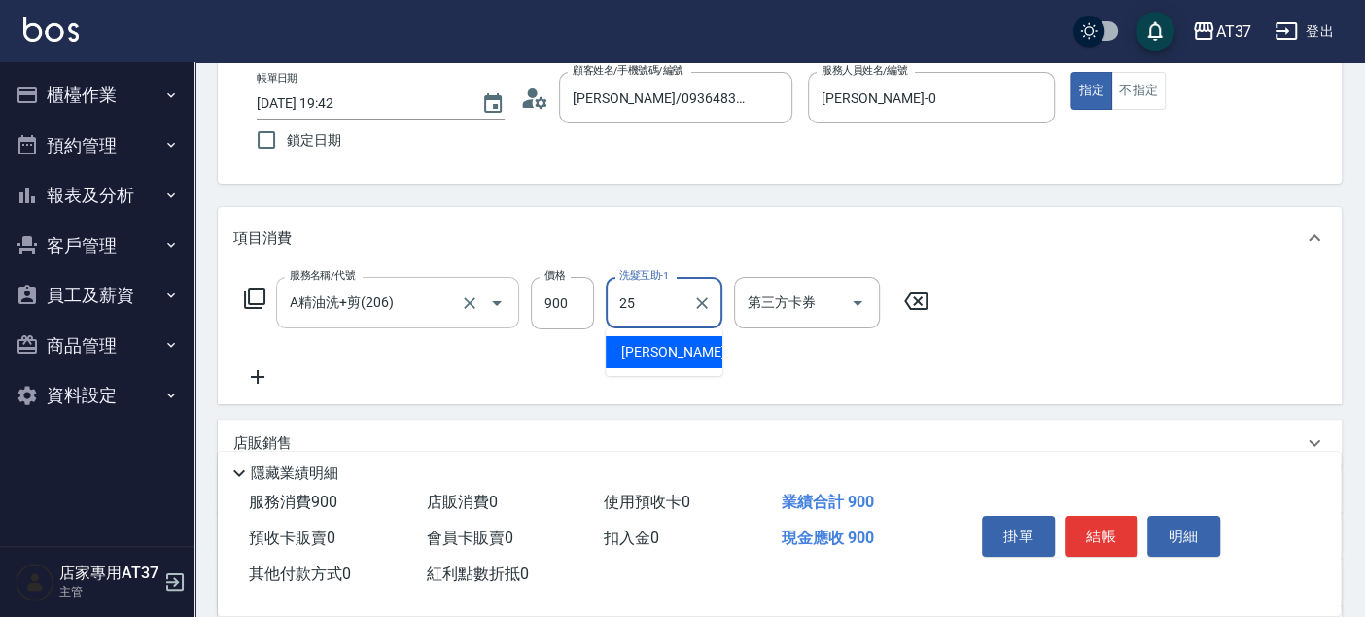
type input "子筠-25"
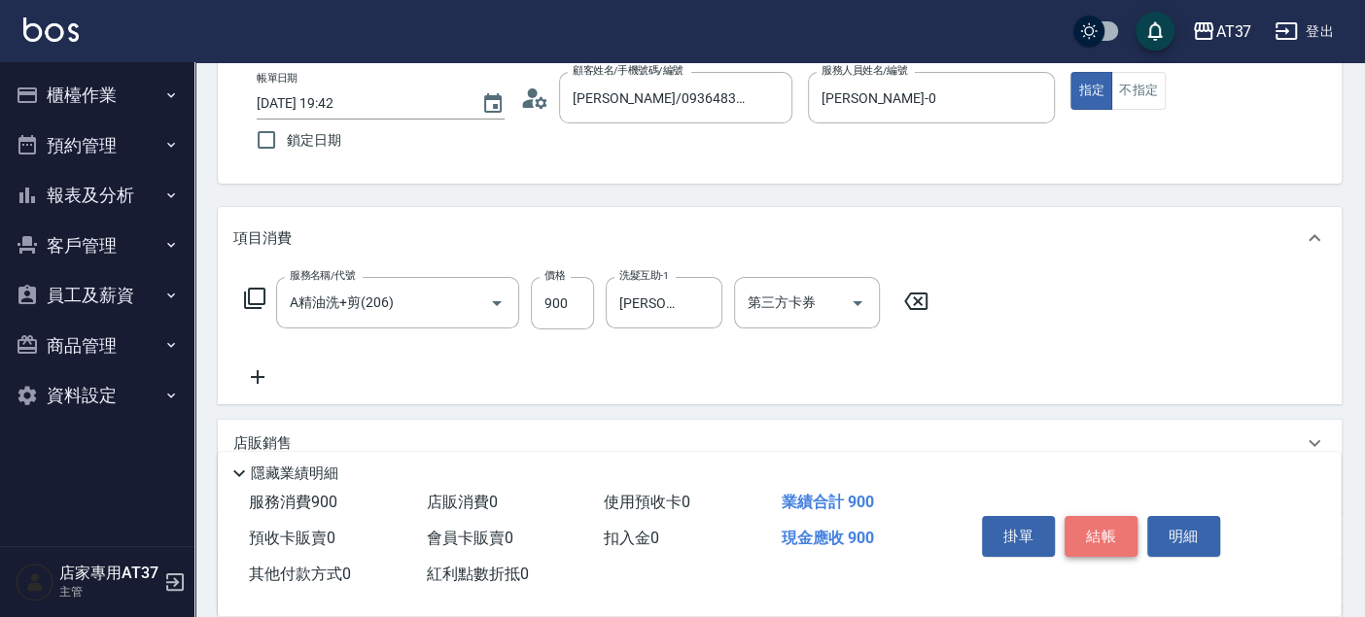
click at [1099, 548] on button "結帳" at bounding box center [1100, 536] width 73 height 41
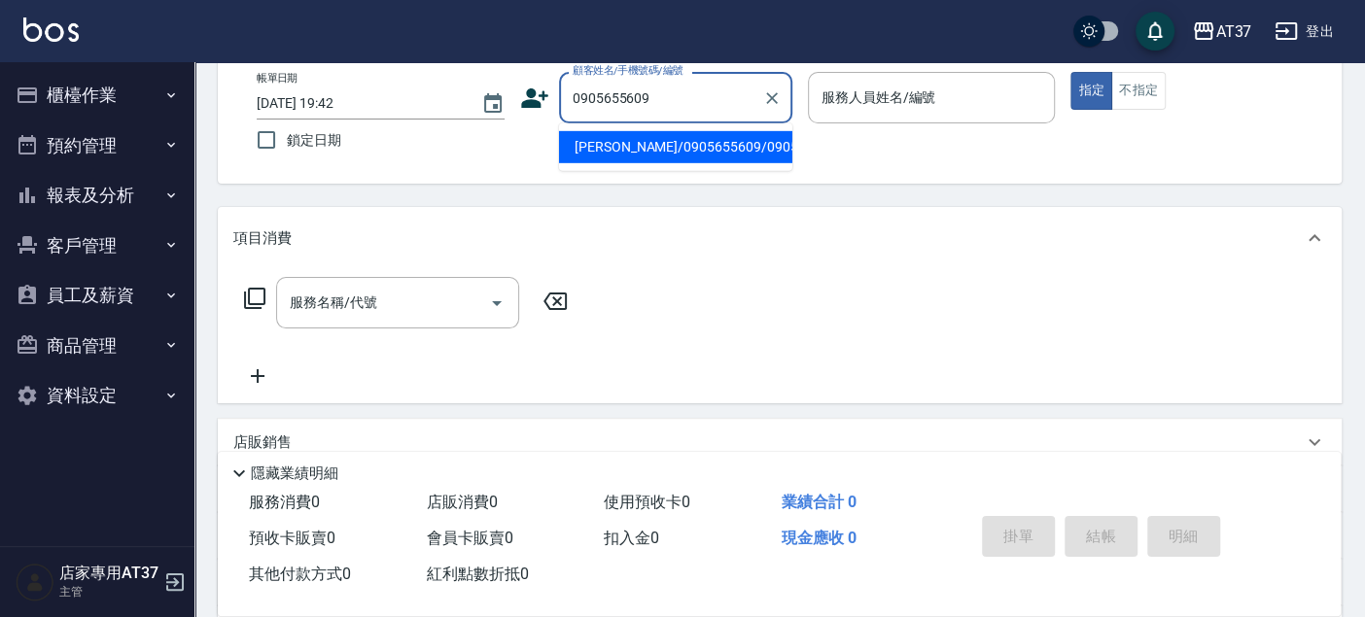
type input "曹博翔/0905655609/0905655609"
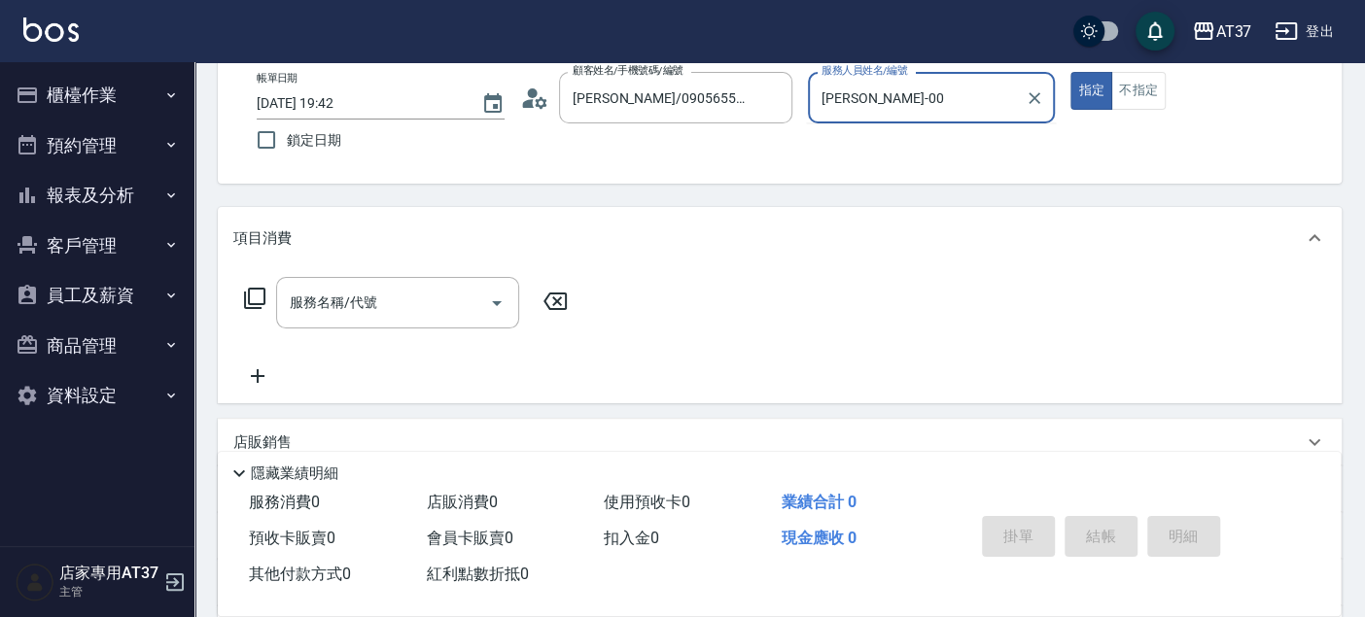
type input "NINA-0"
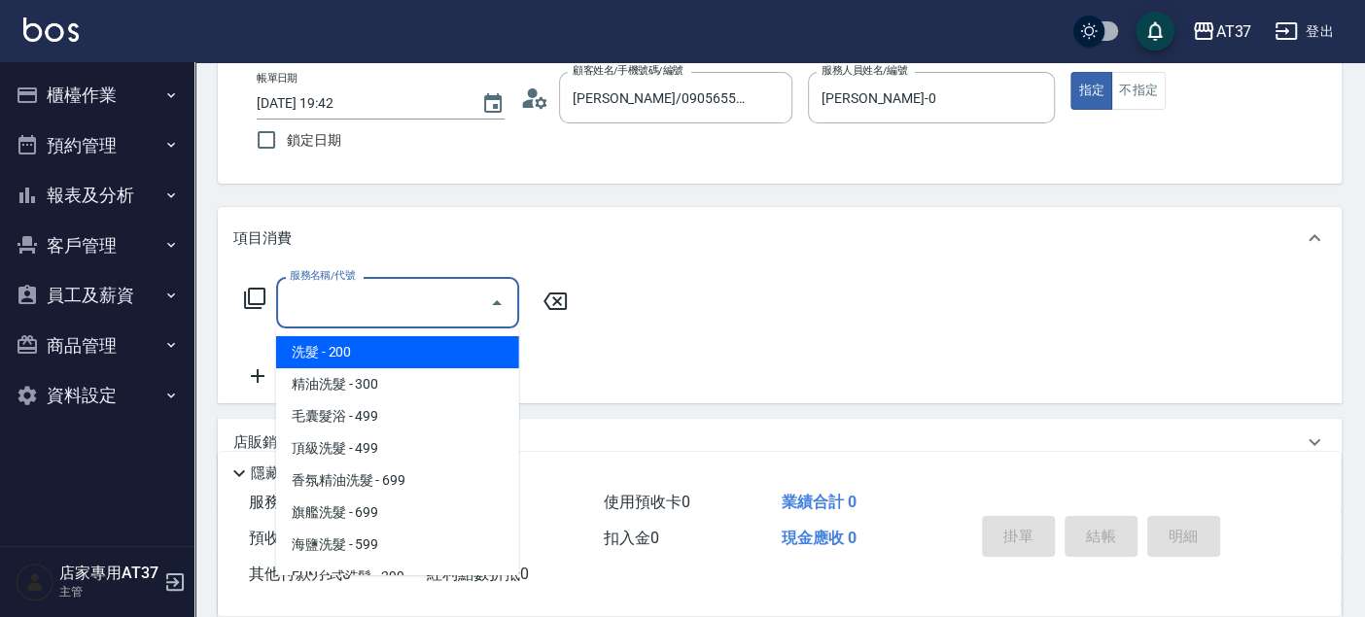
click at [425, 304] on input "服務名稱/代號" at bounding box center [383, 303] width 196 height 34
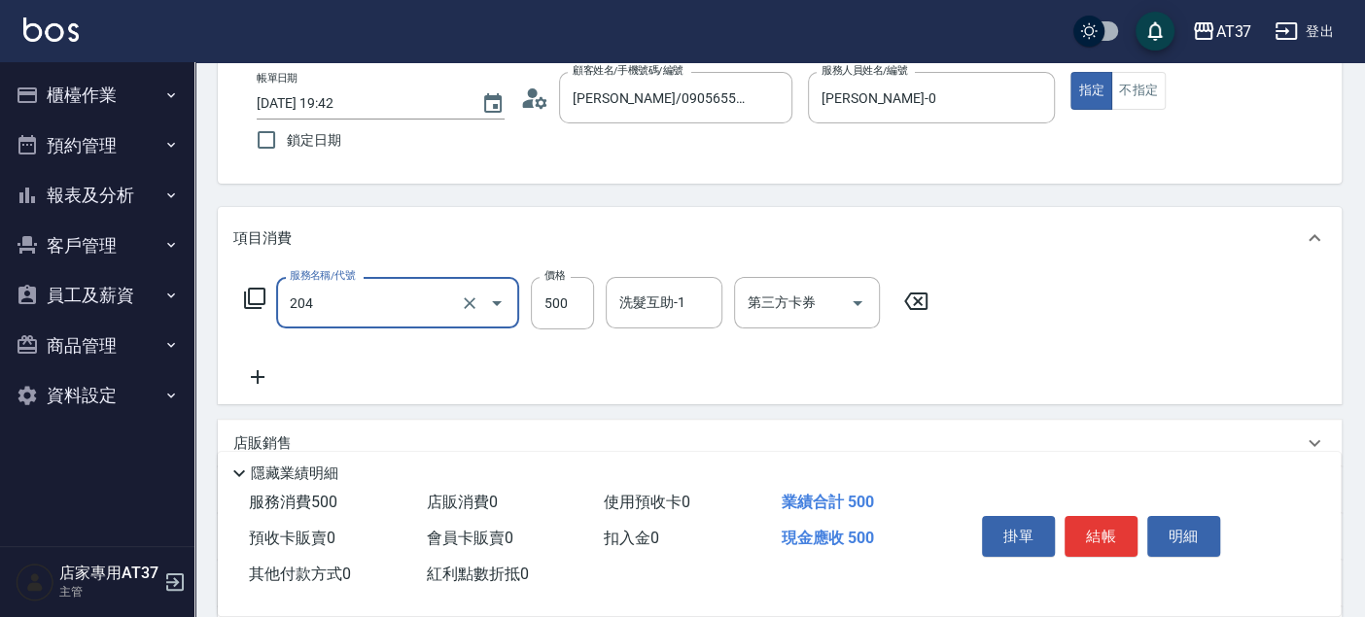
type input "A級洗+剪(204)"
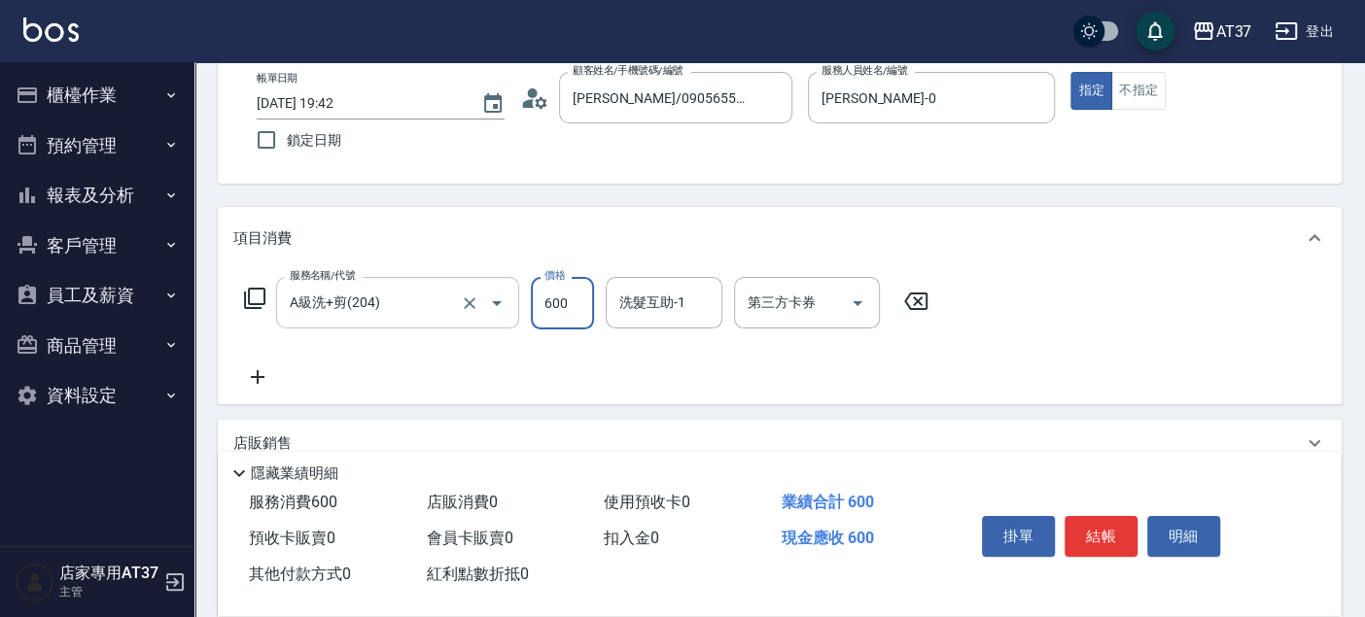
type input "600"
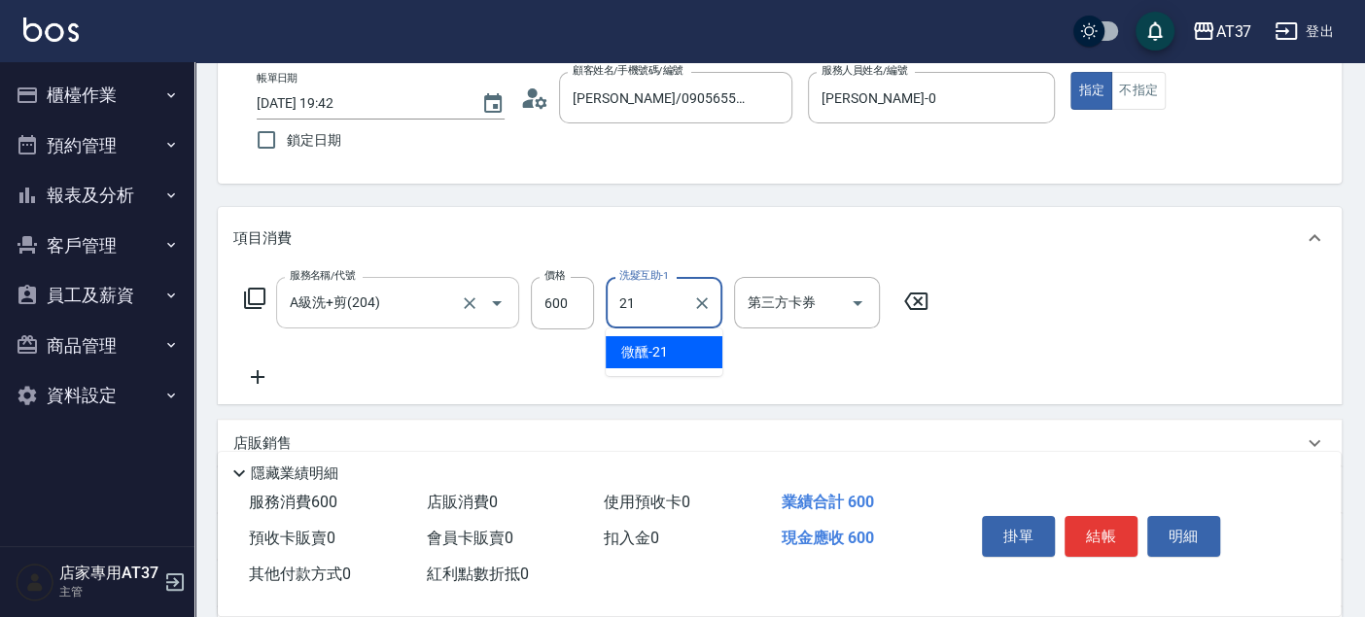
type input "微醺-21"
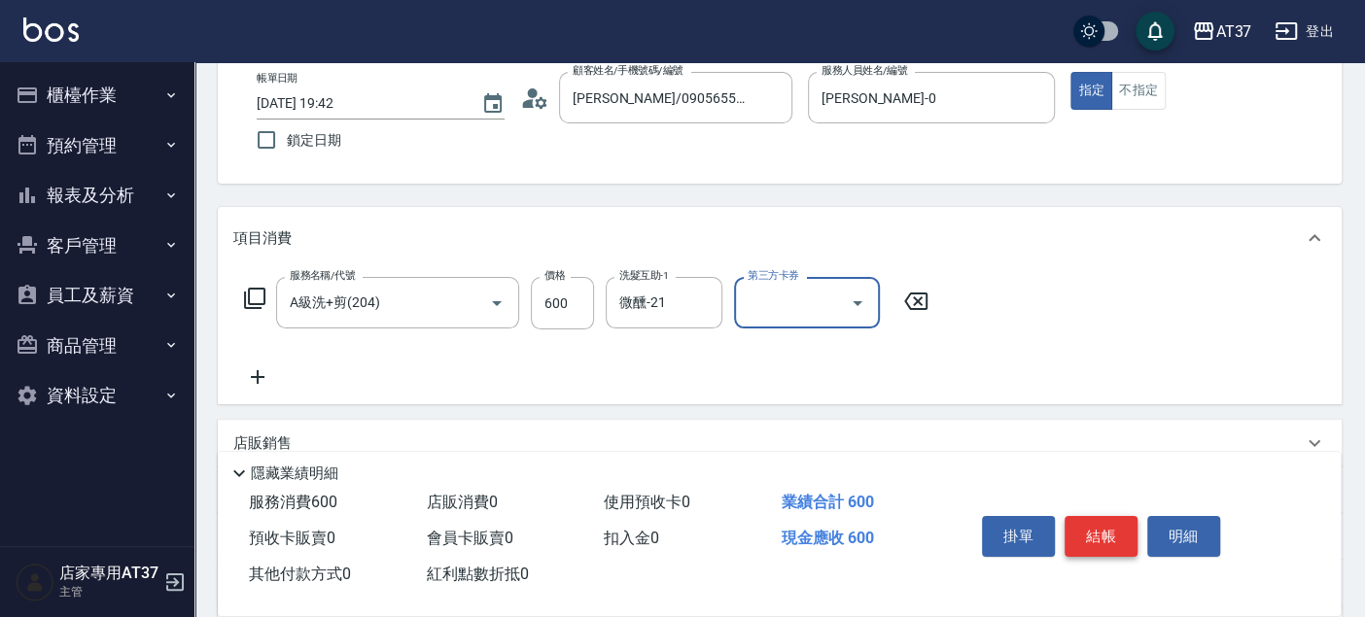
click at [1120, 527] on button "結帳" at bounding box center [1100, 536] width 73 height 41
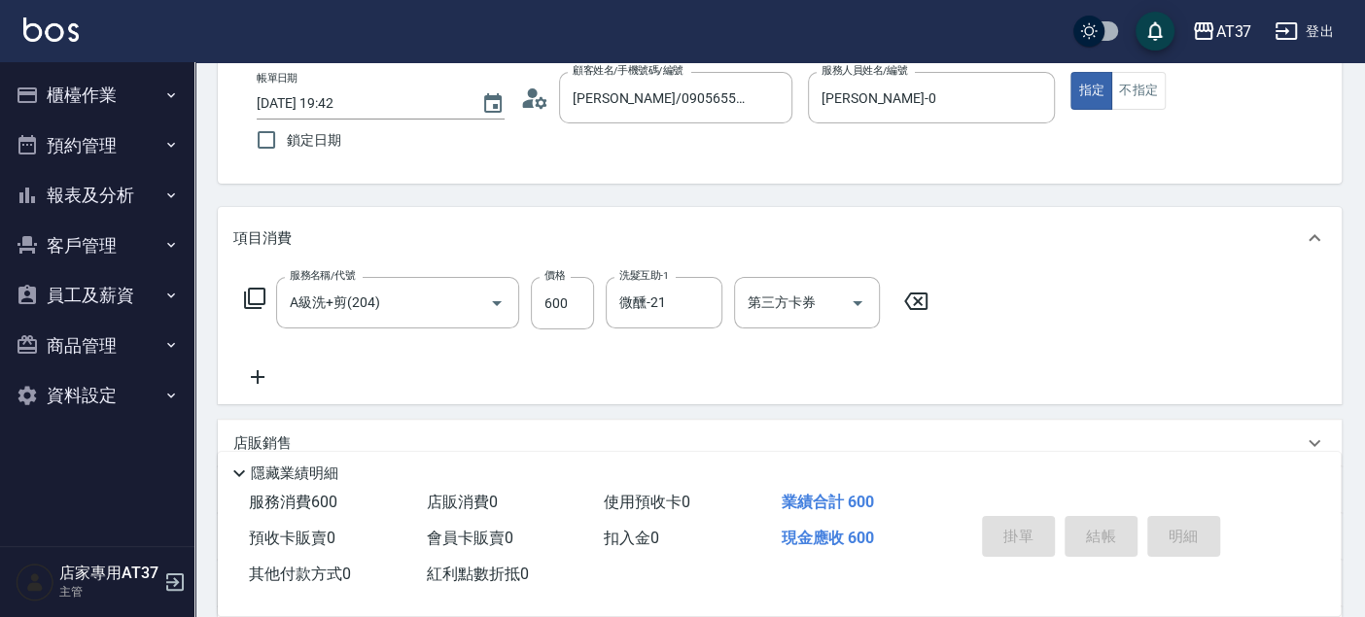
type input "2025/10/07 19:43"
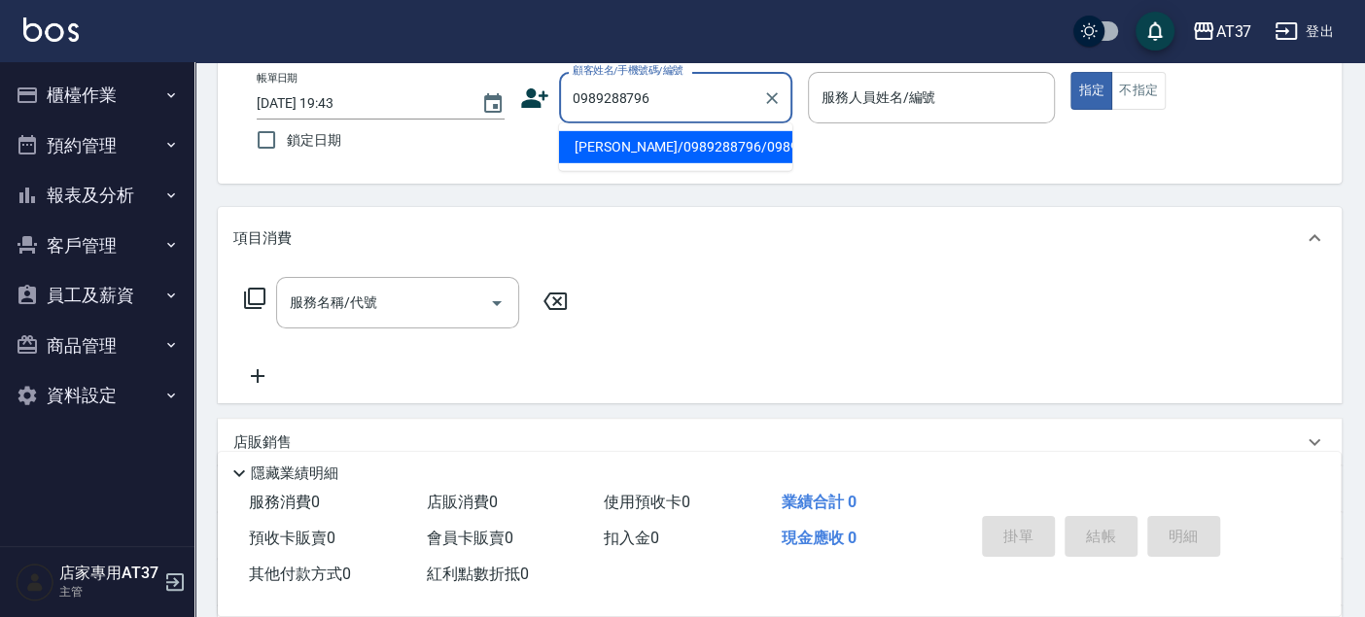
type input "謝凱翔/0989288796/0989288796"
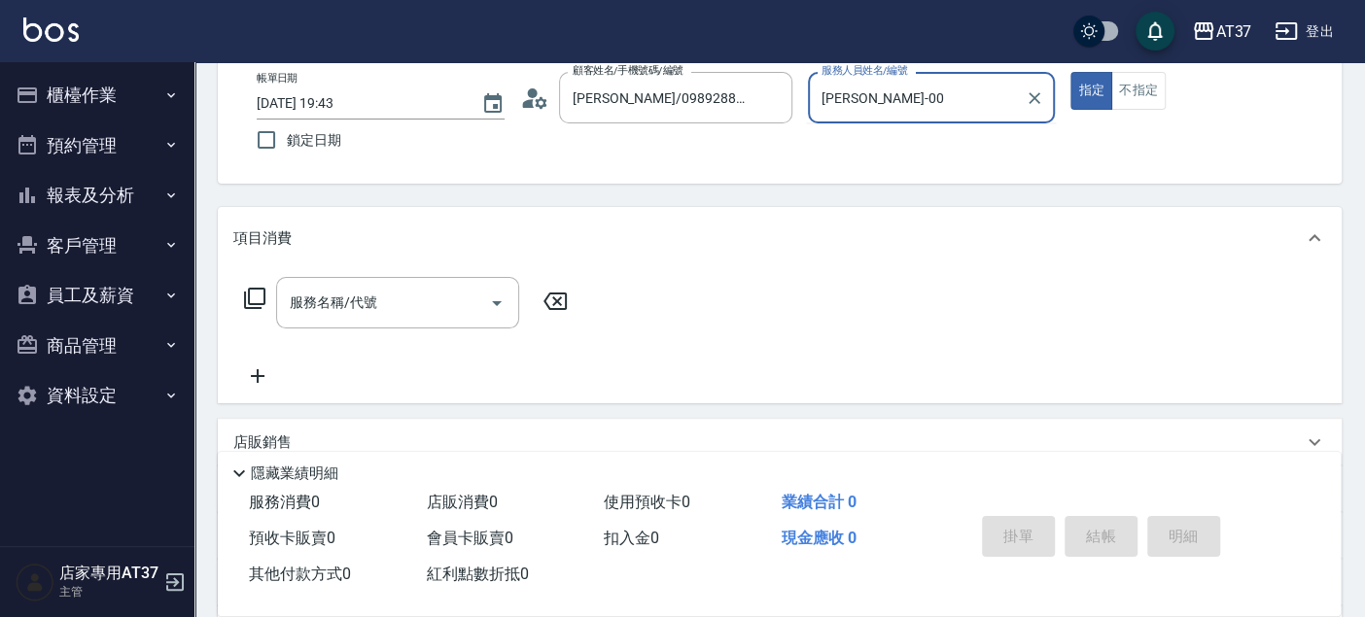
type input "NINA-0"
click at [438, 289] on input "服務名稱/代號" at bounding box center [383, 303] width 196 height 34
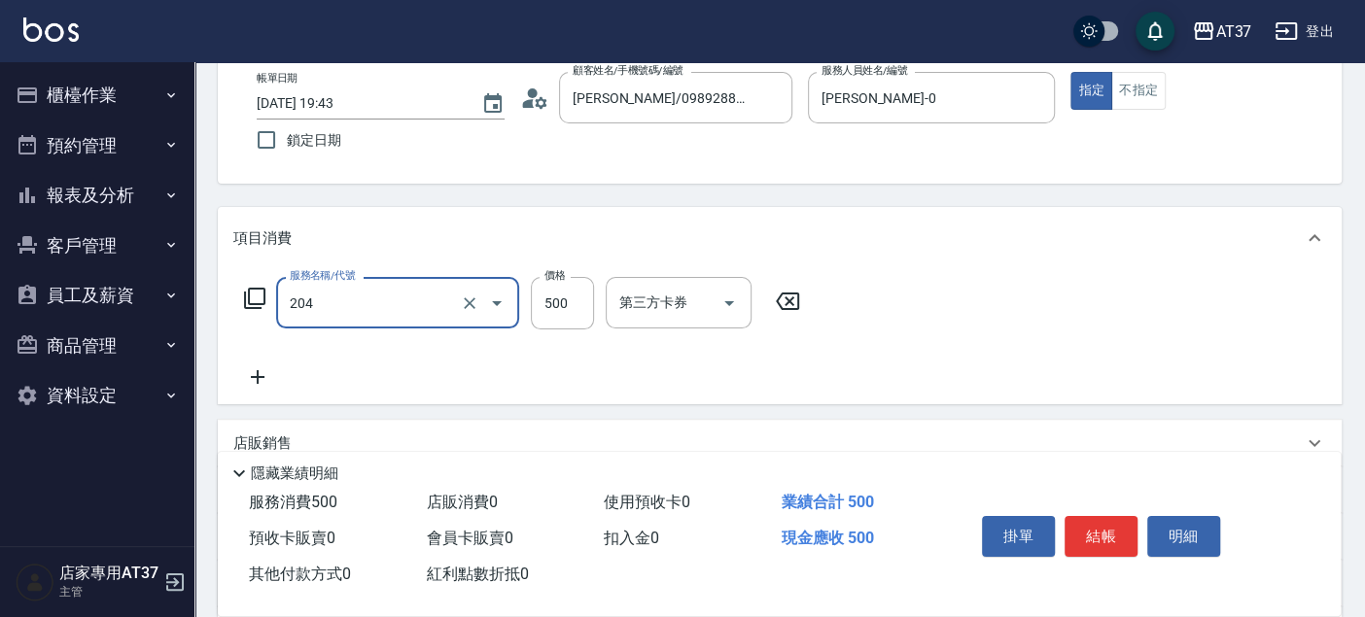
type input "A級洗+剪(204)"
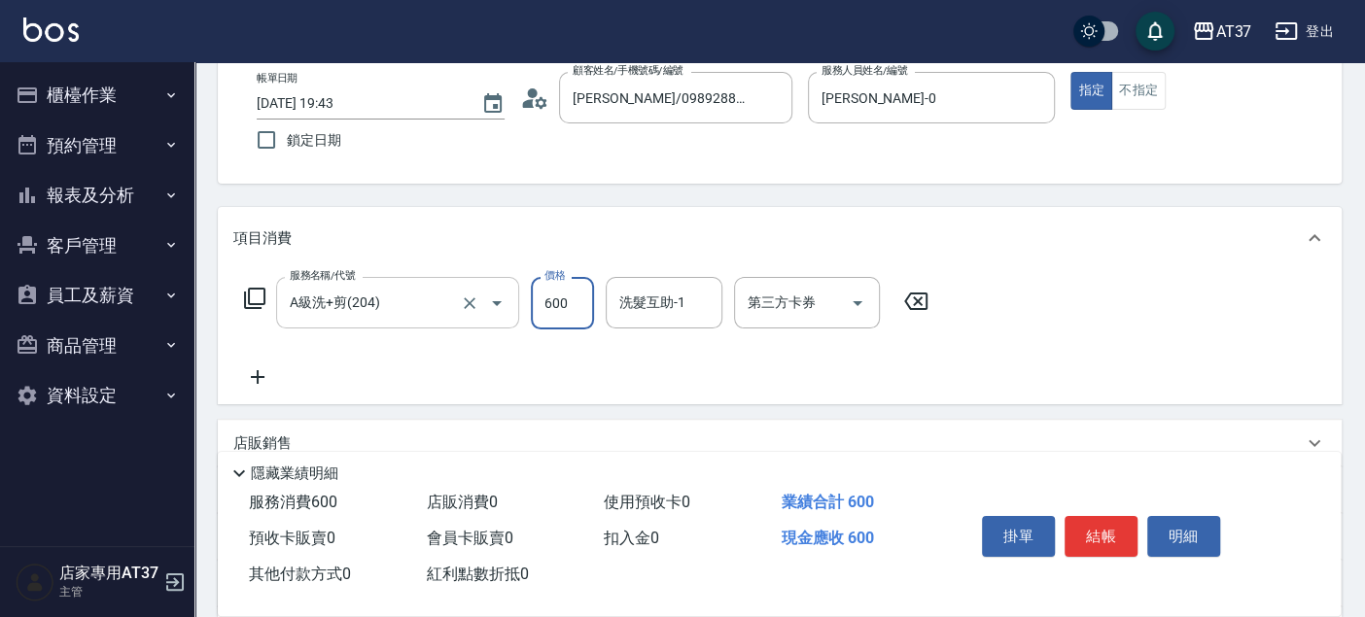
type input "600"
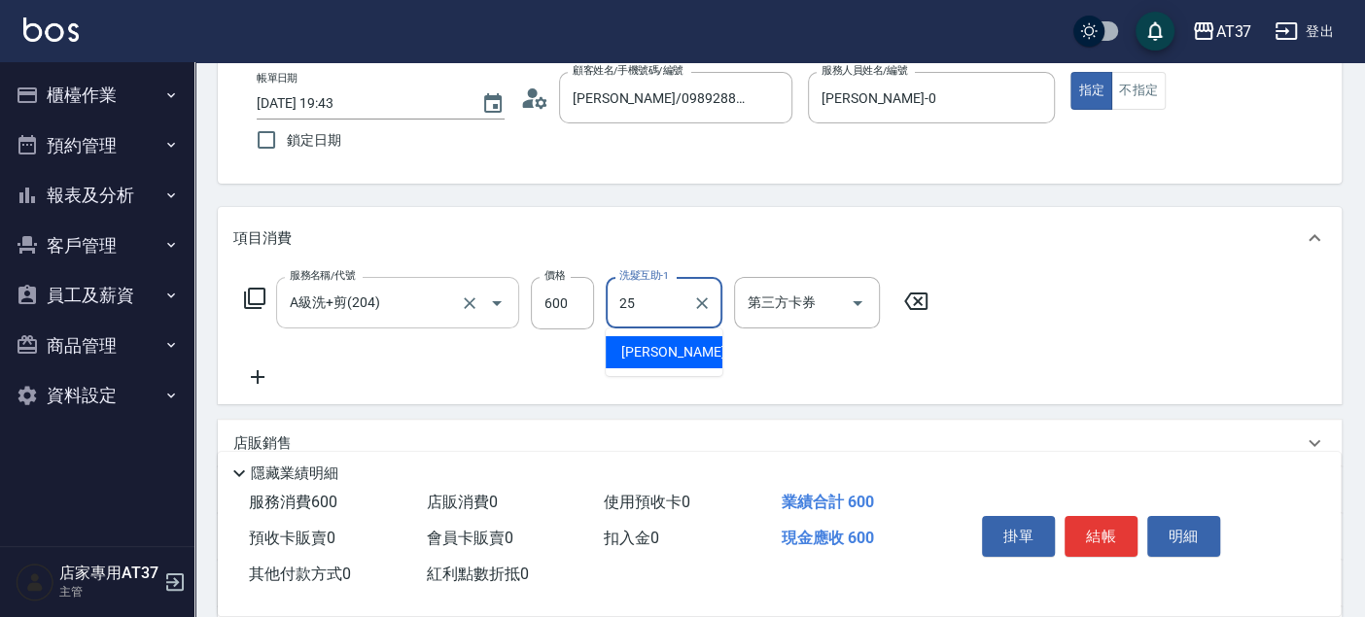
type input "子筠-25"
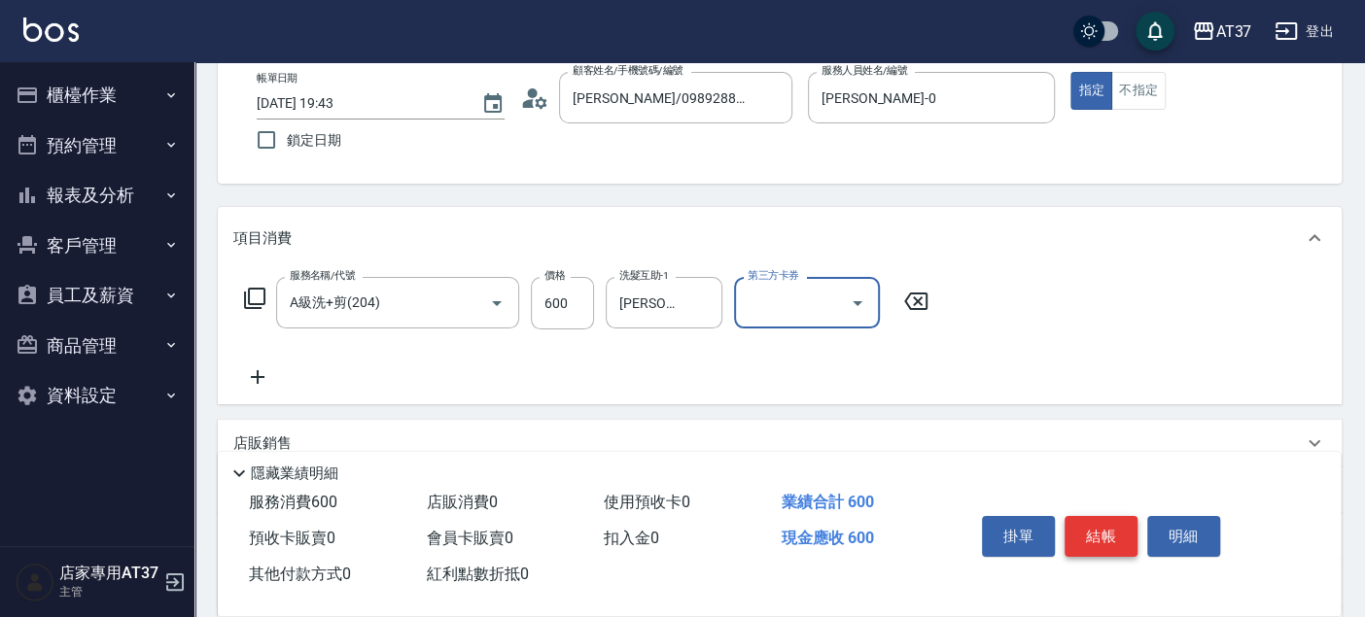
click at [1092, 529] on button "結帳" at bounding box center [1100, 536] width 73 height 41
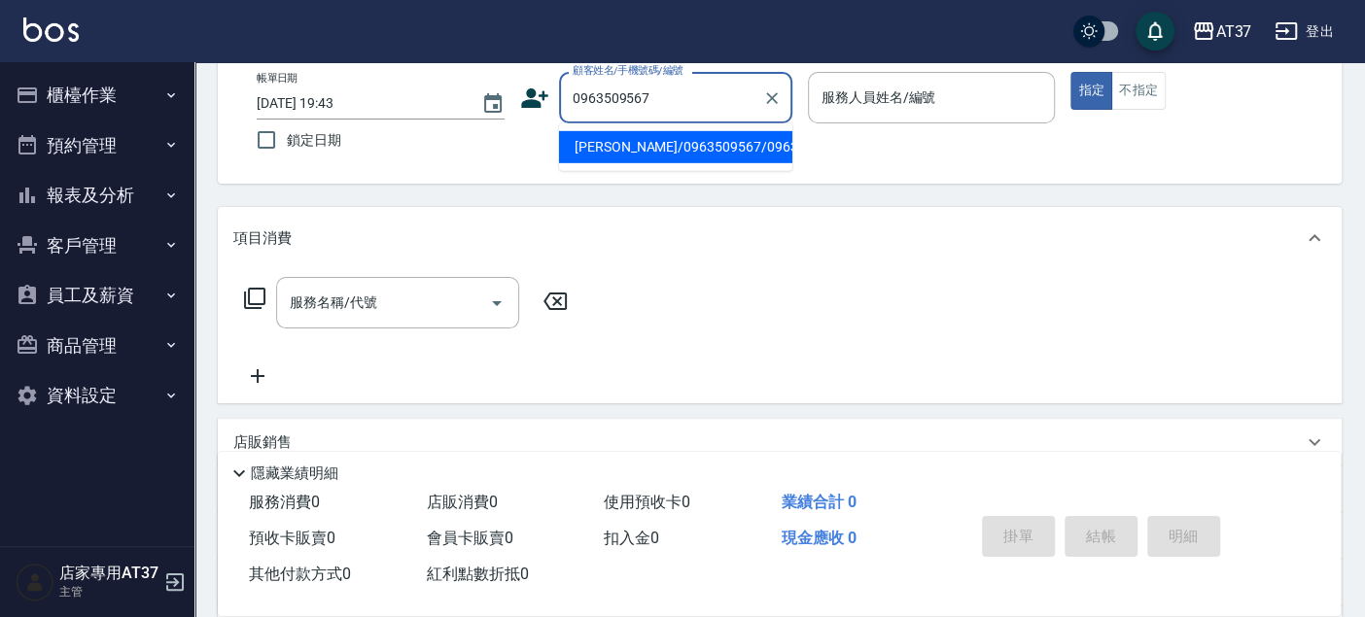
type input "許修齊/0963509567/0963509567"
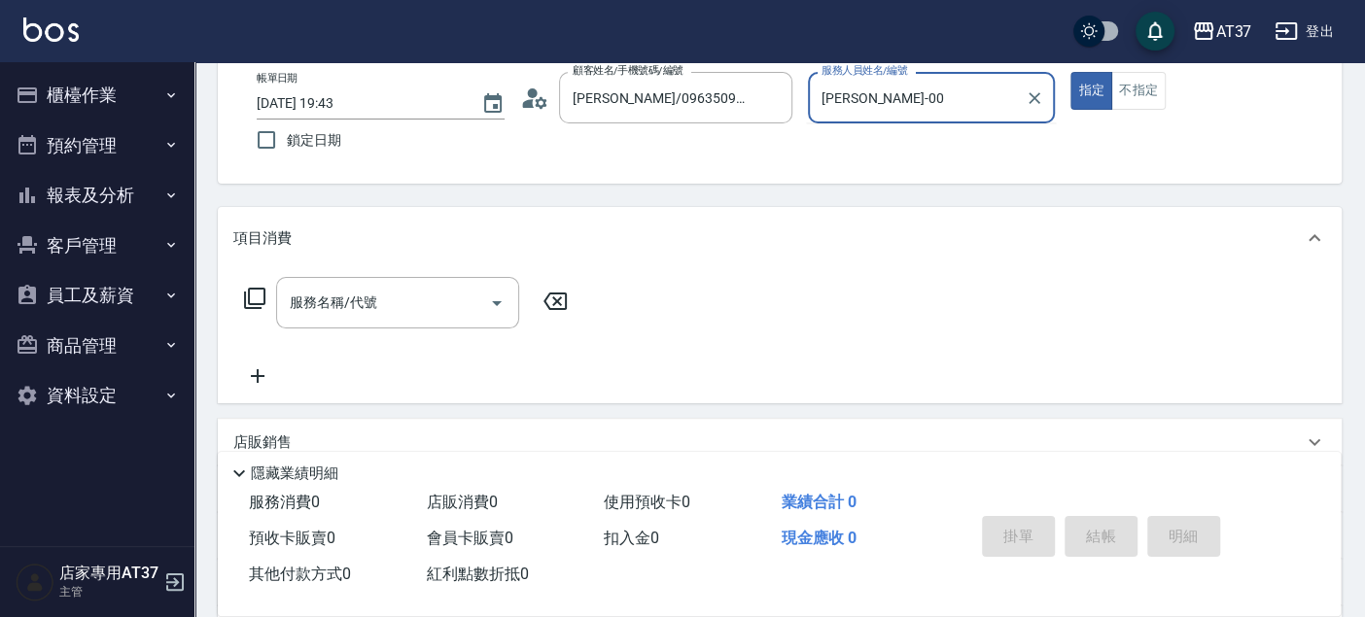
type input "NINA-0"
click at [401, 311] on input "服務名稱/代號" at bounding box center [383, 303] width 196 height 34
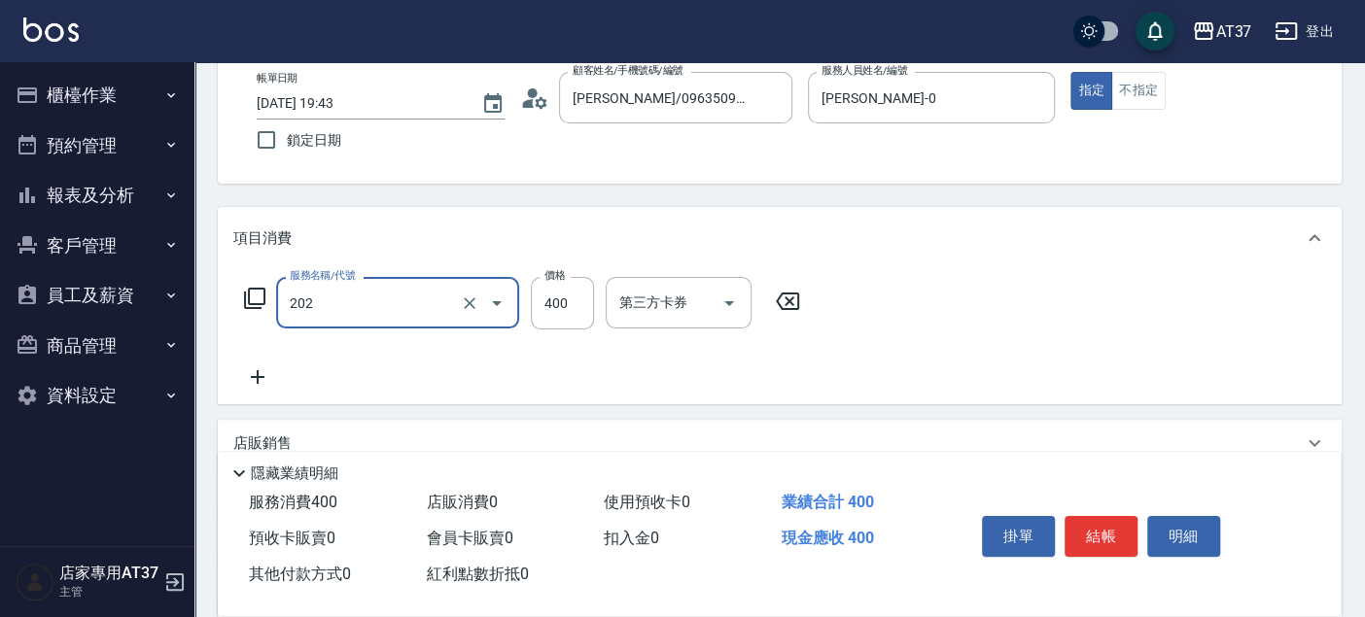
type input "A級單剪(202)"
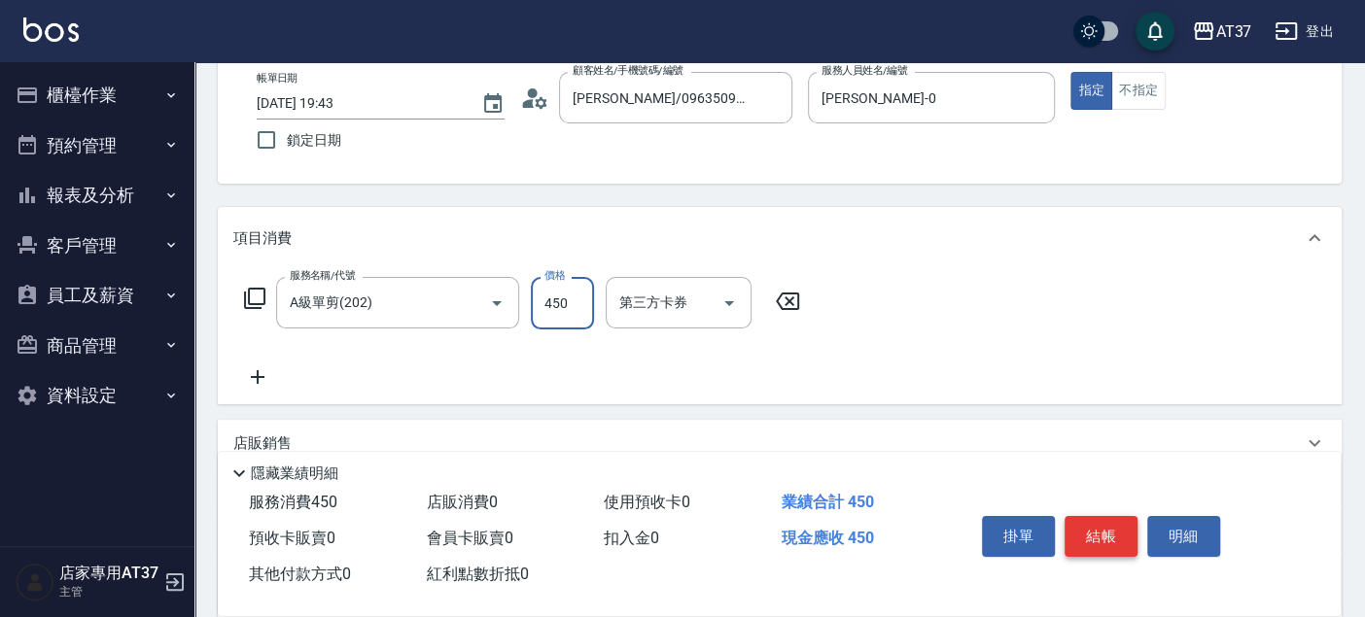
type input "450"
drag, startPoint x: 1119, startPoint y: 532, endPoint x: 1113, endPoint y: 498, distance: 34.5
click at [1119, 532] on button "結帳" at bounding box center [1100, 536] width 73 height 41
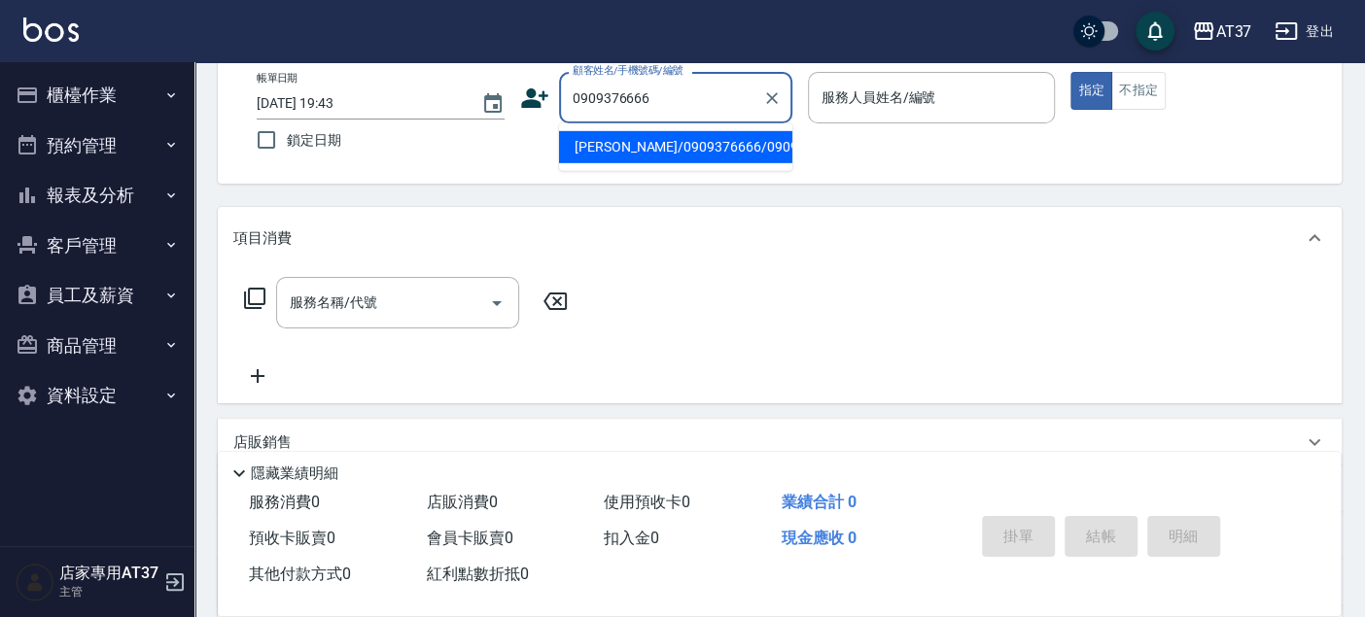
type input "楊景崴/0909376666/0909376666"
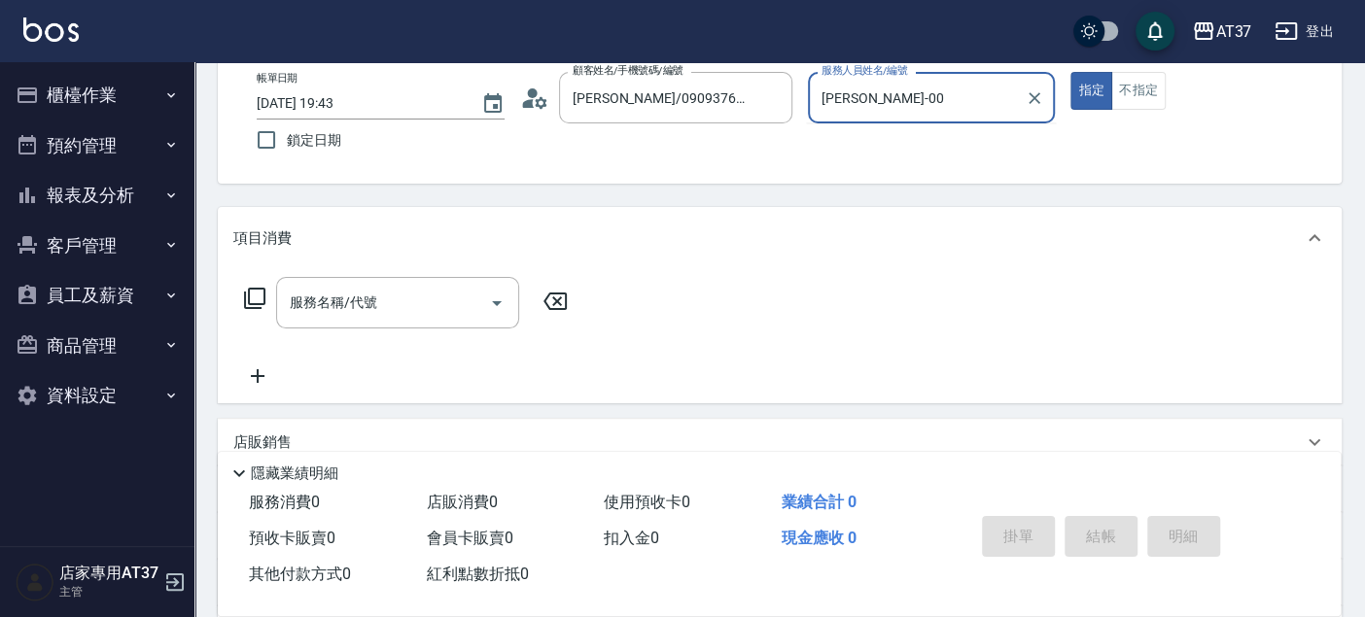
type input "NINA-0"
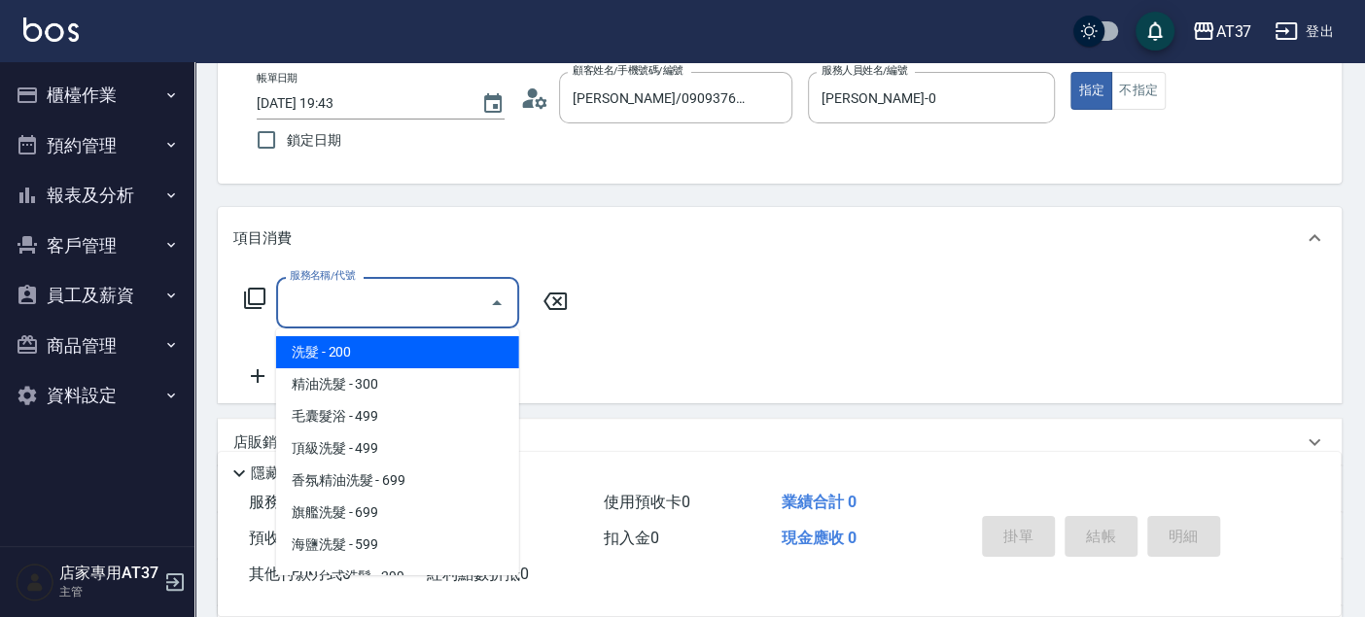
click at [428, 303] on input "服務名稱/代號" at bounding box center [383, 303] width 196 height 34
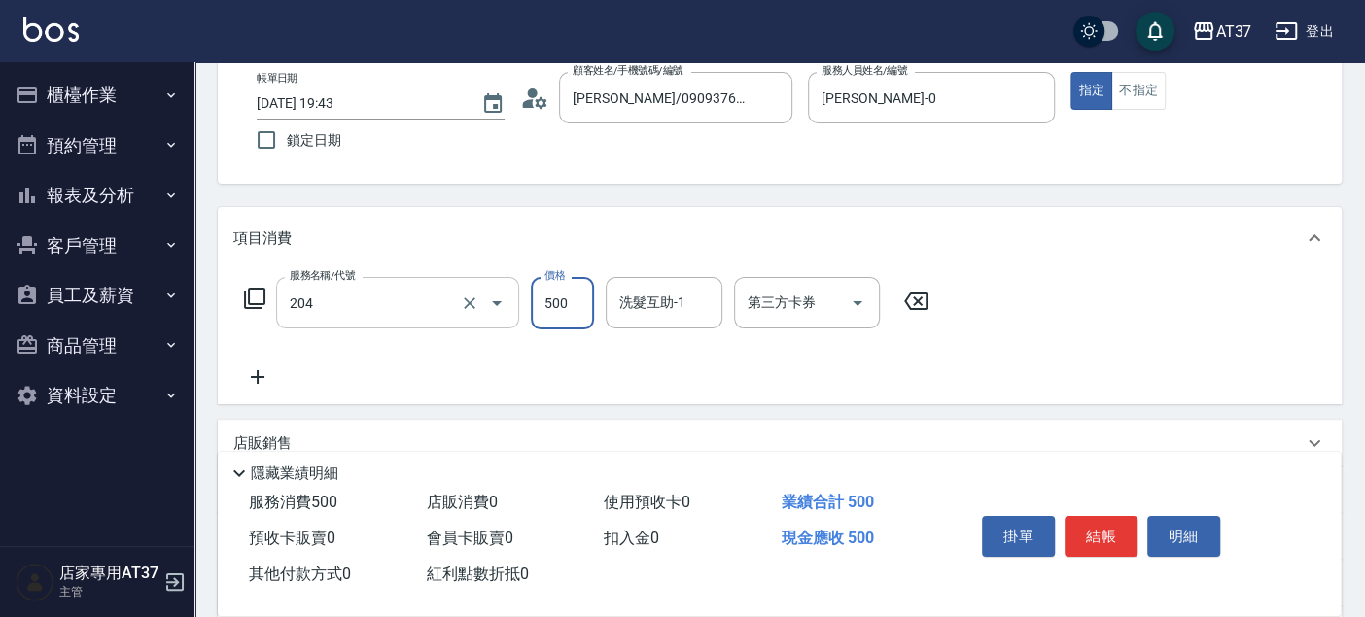
type input "A級洗+剪(204)"
type input "600"
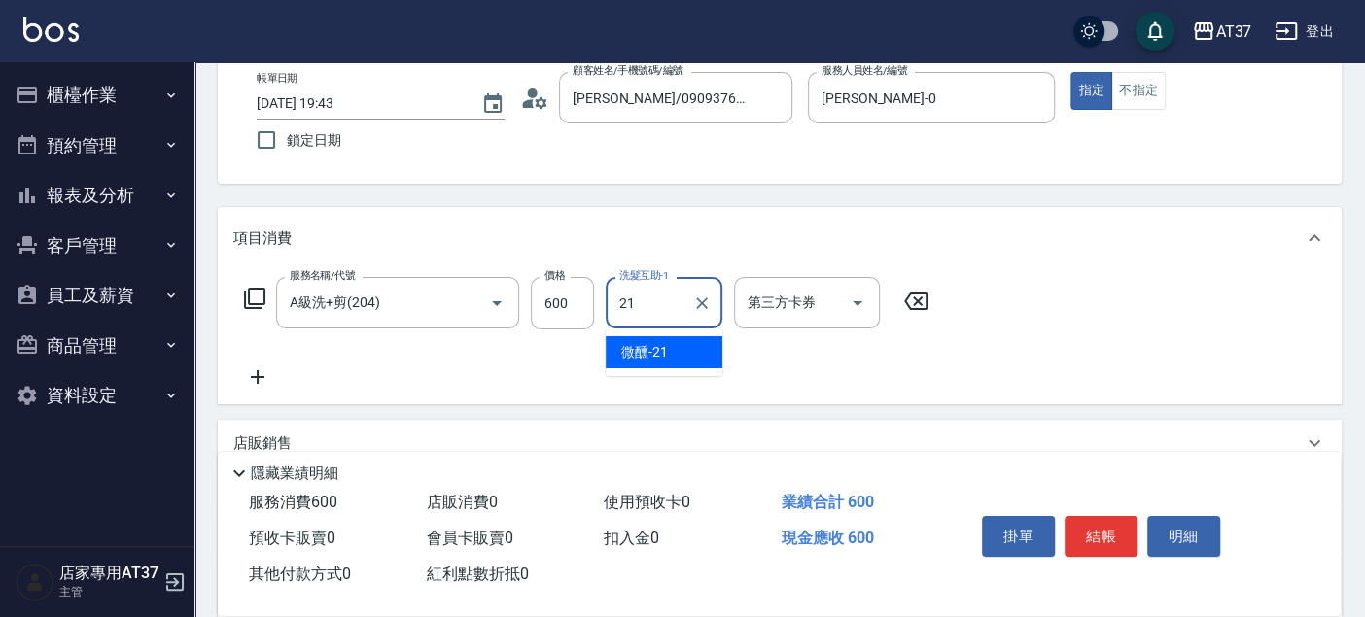
type input "微醺-21"
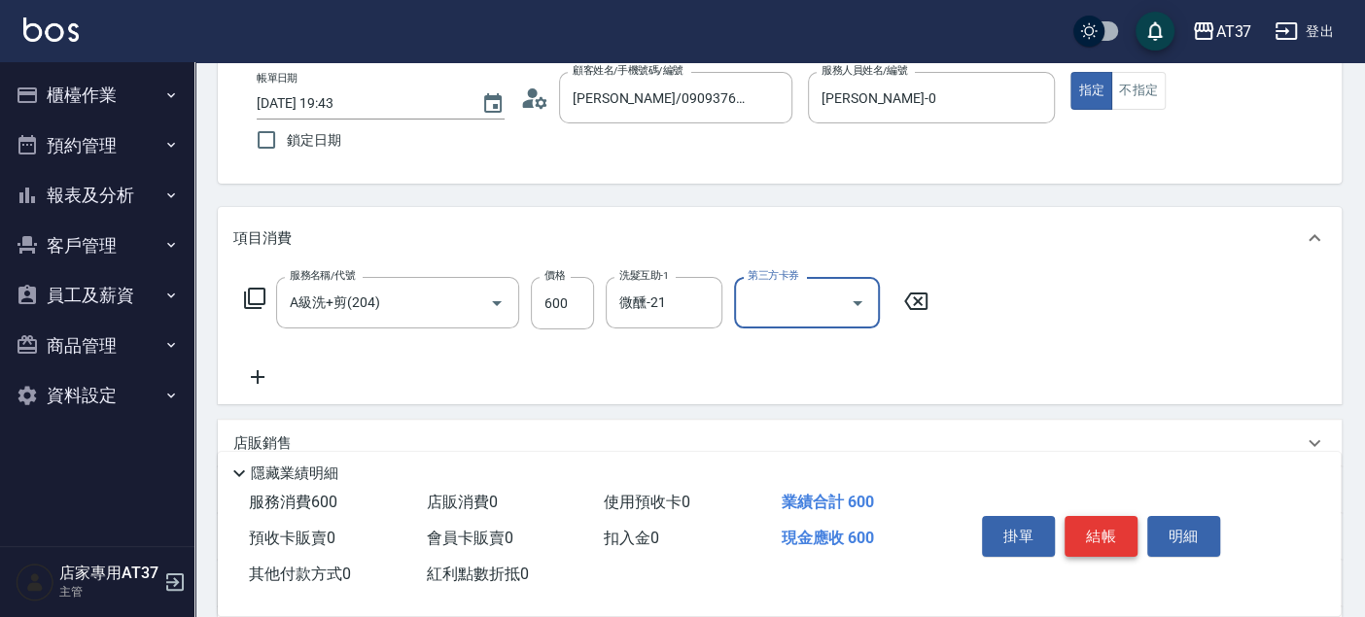
click at [1095, 533] on button "結帳" at bounding box center [1100, 536] width 73 height 41
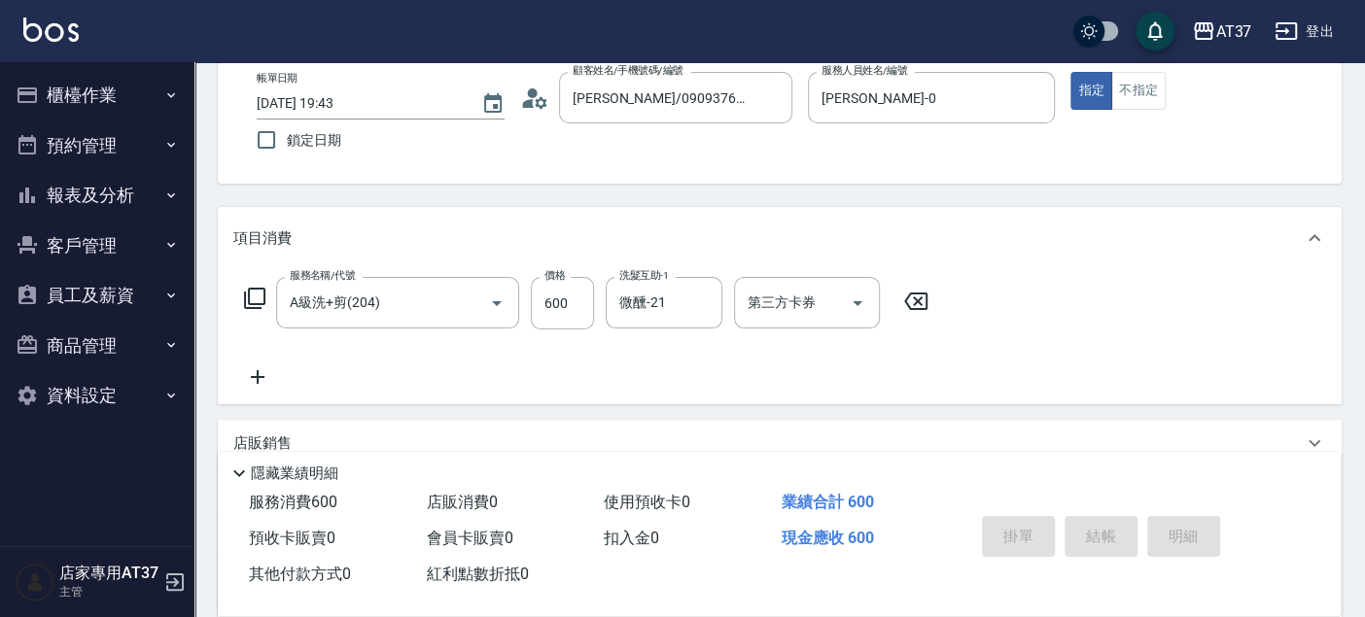
type input "2025/10/07 19:44"
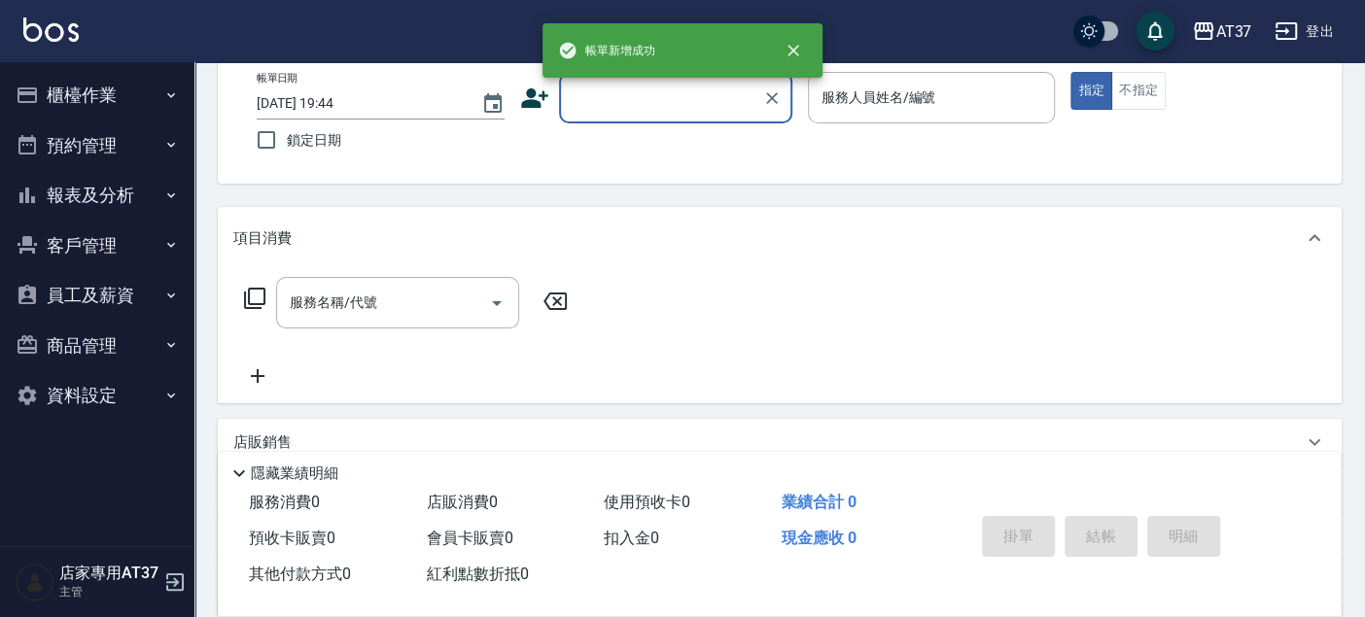
click at [48, 87] on button "櫃檯作業" at bounding box center [97, 95] width 179 height 51
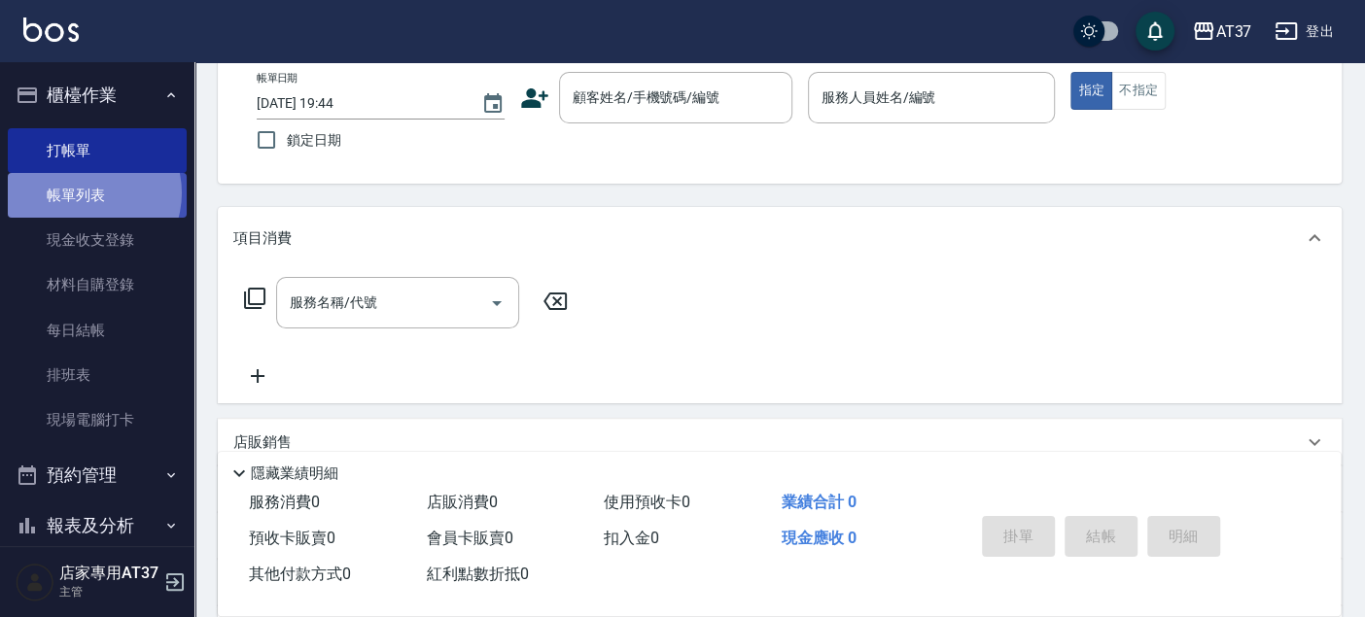
click at [86, 193] on link "帳單列表" at bounding box center [97, 195] width 179 height 45
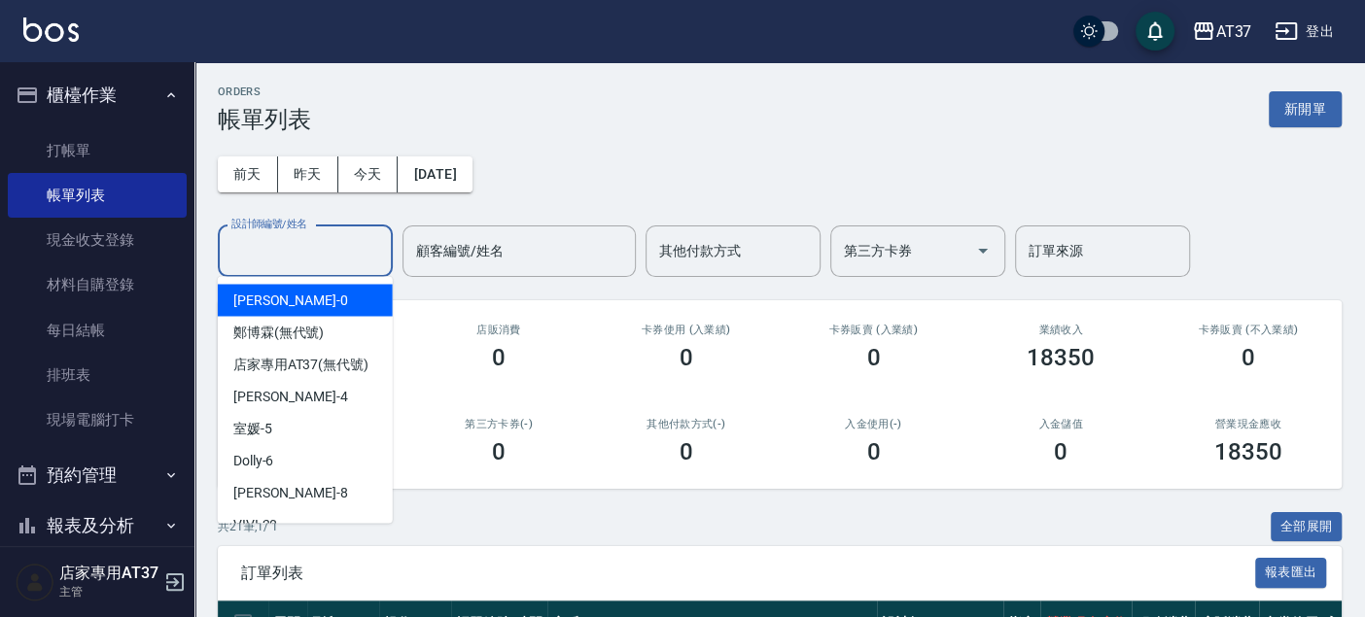
click at [346, 256] on input "設計師編號/姓名" at bounding box center [304, 251] width 157 height 34
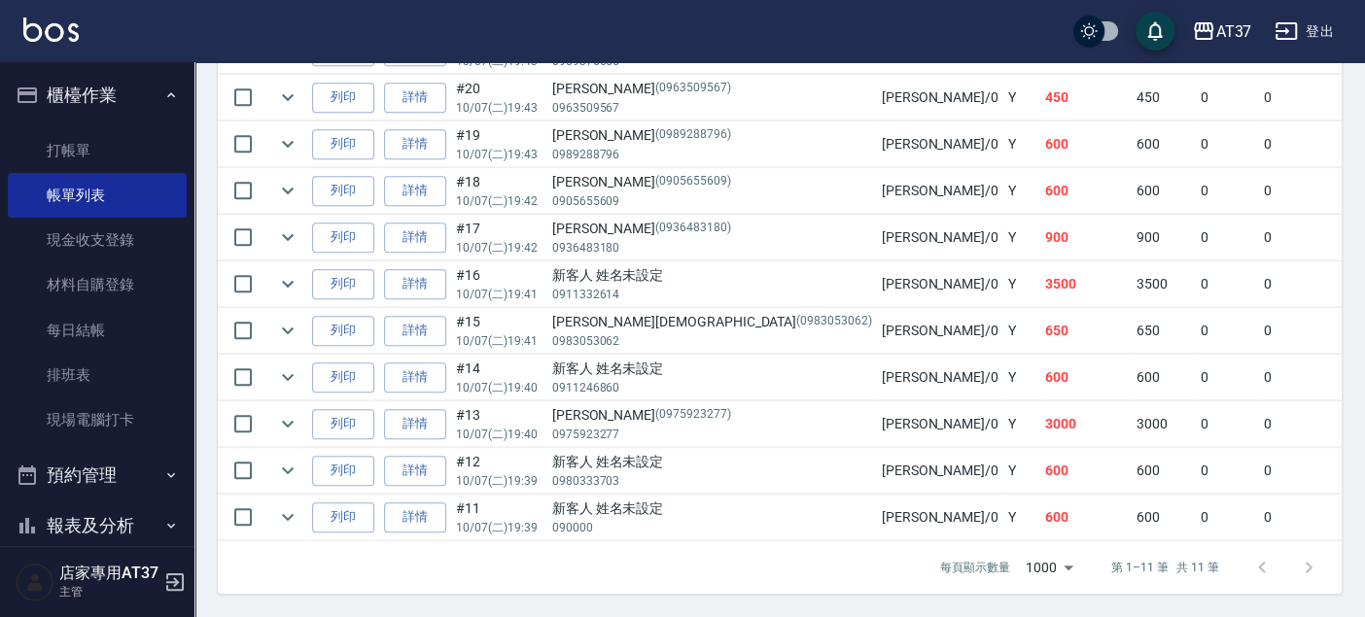
scroll to position [226, 0]
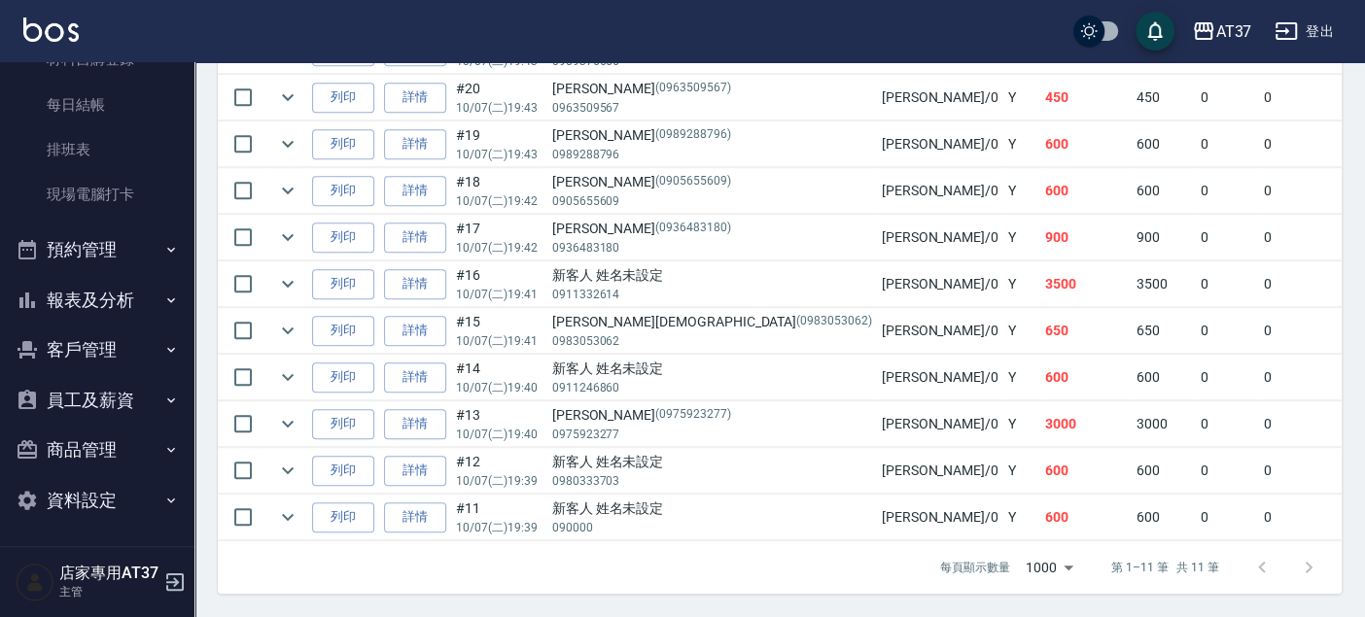
type input "NINA-0"
click at [101, 309] on button "報表及分析" at bounding box center [97, 300] width 179 height 51
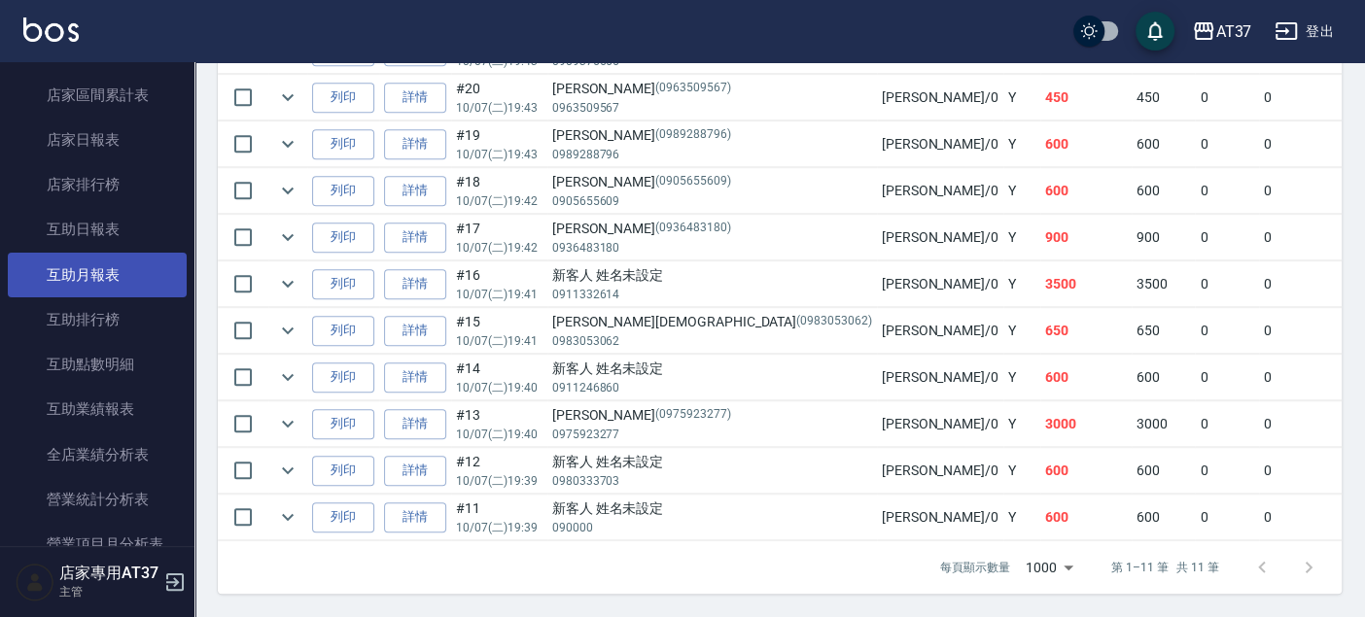
scroll to position [766, 0]
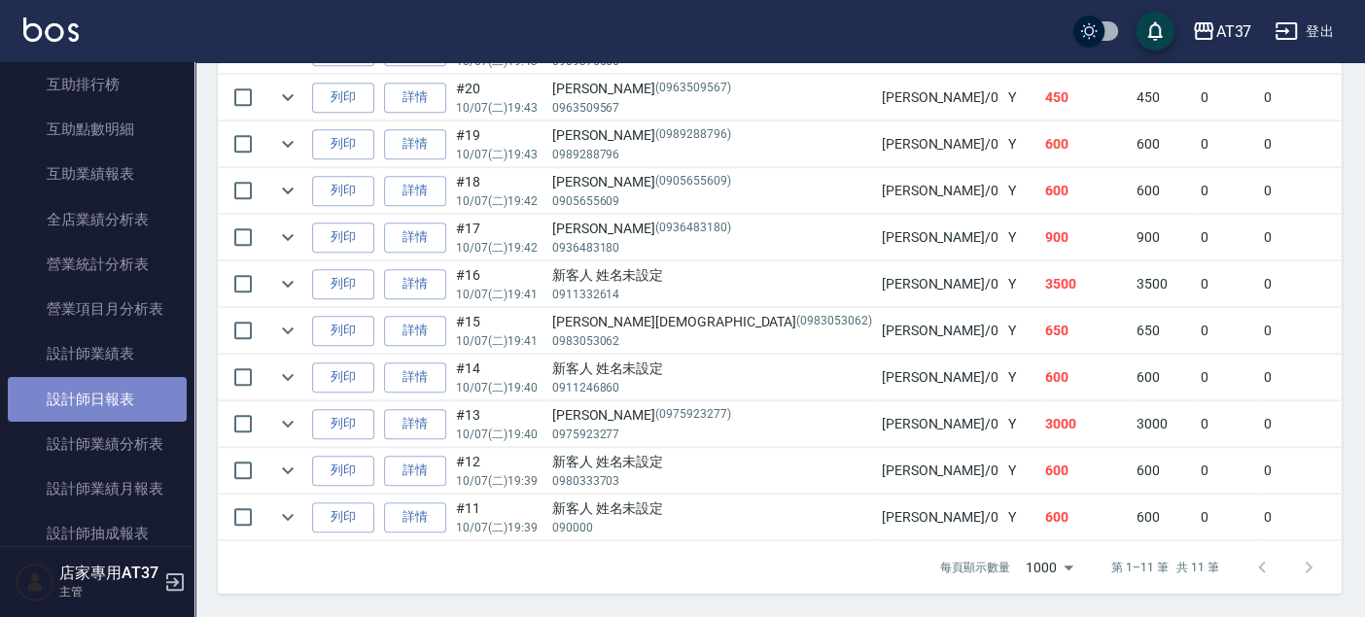
click at [107, 394] on link "設計師日報表" at bounding box center [97, 399] width 179 height 45
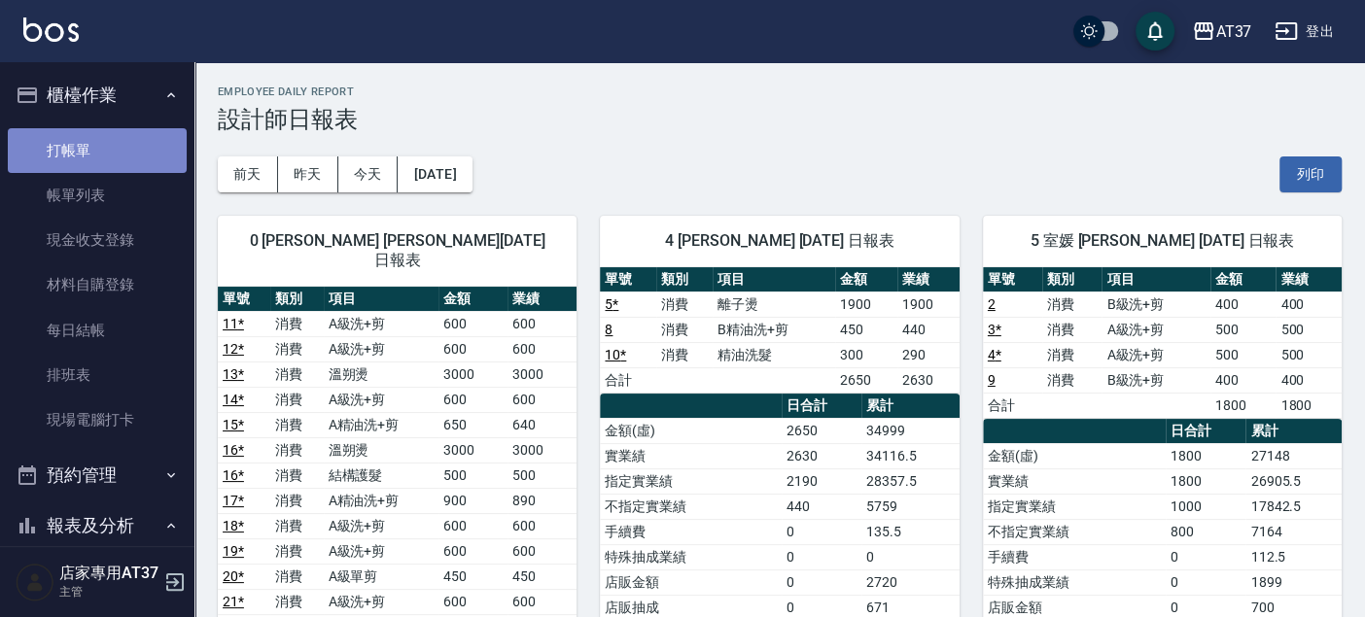
click at [99, 134] on link "打帳單" at bounding box center [97, 150] width 179 height 45
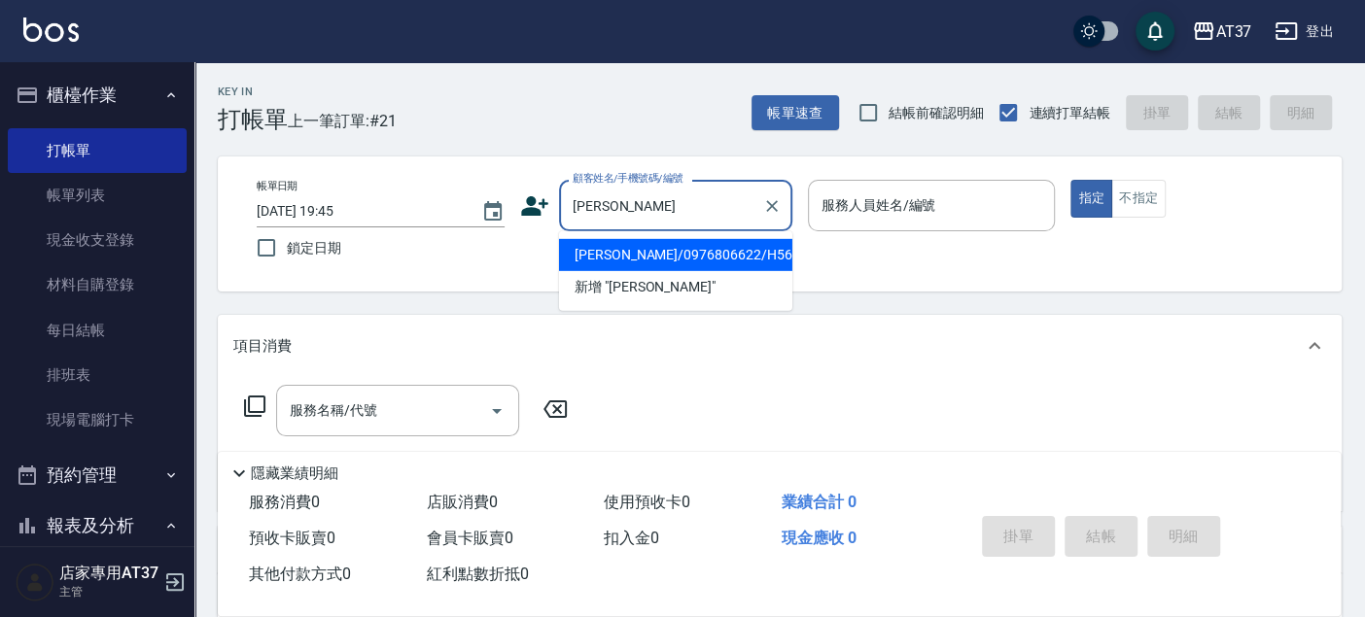
click at [609, 254] on li "林冠瑋/0976806622/H567" at bounding box center [675, 255] width 233 height 32
type input "林冠瑋/0976806622/H567"
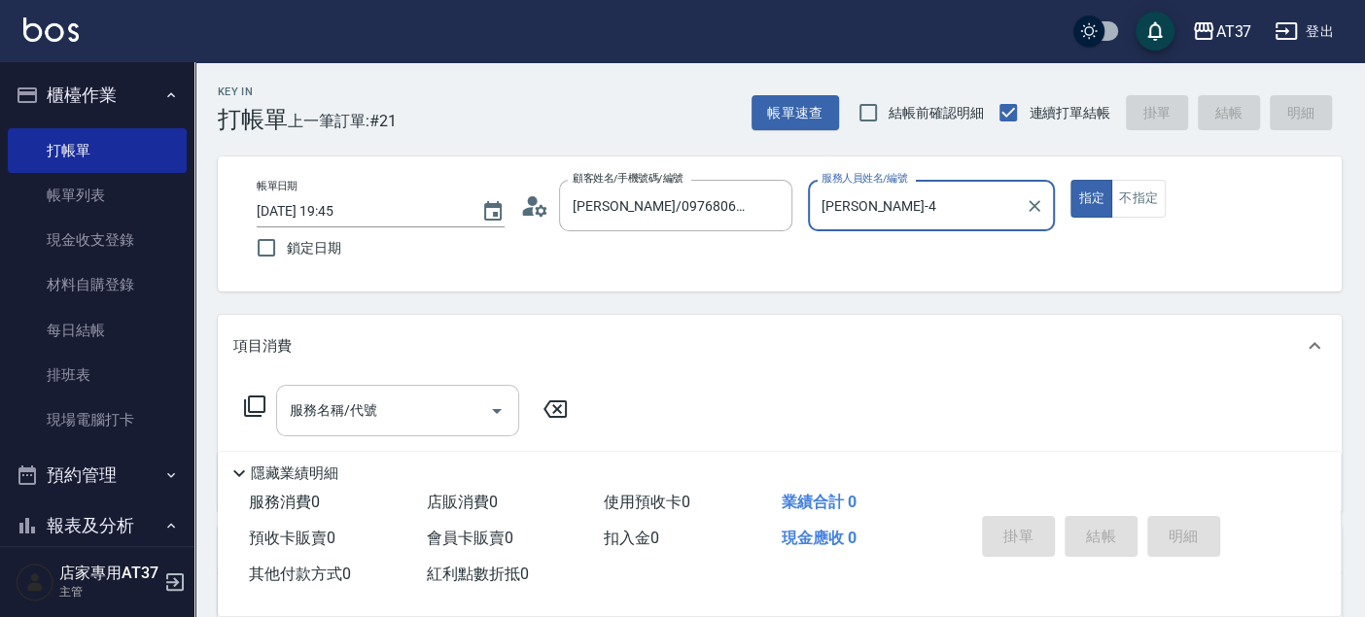
type input "Hannah-4"
click at [257, 408] on icon at bounding box center [254, 406] width 23 height 23
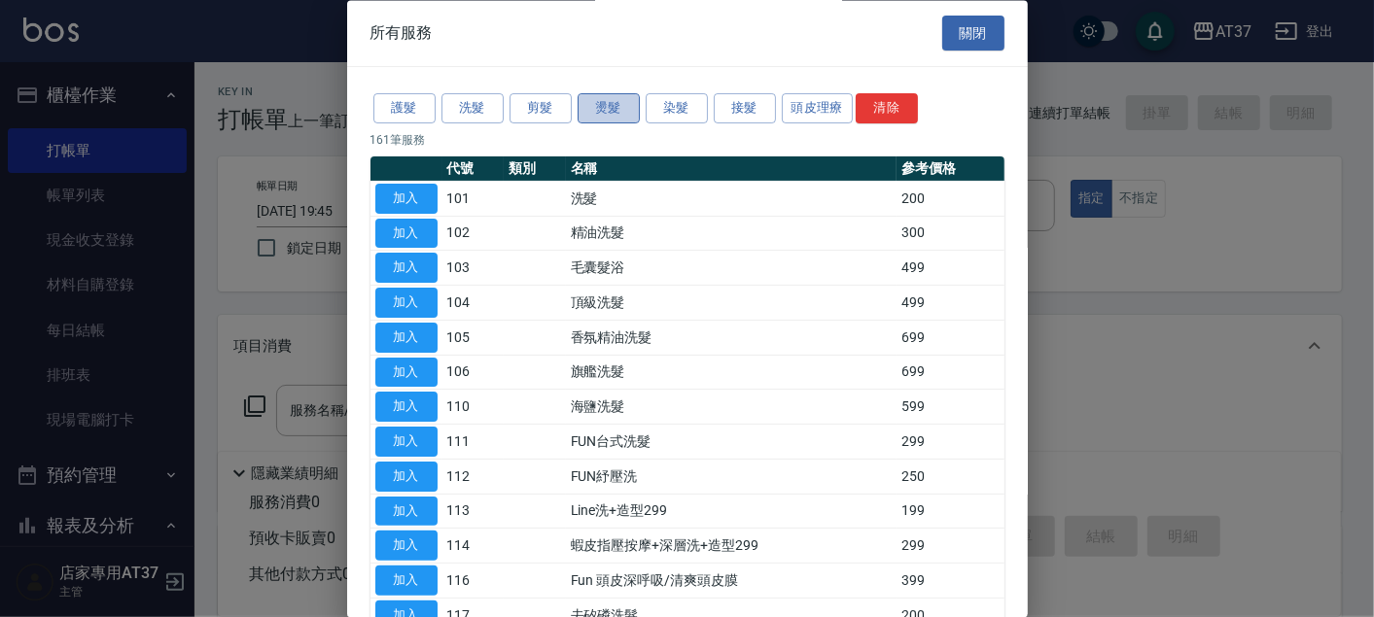
click at [603, 122] on button "燙髮" at bounding box center [608, 109] width 62 height 30
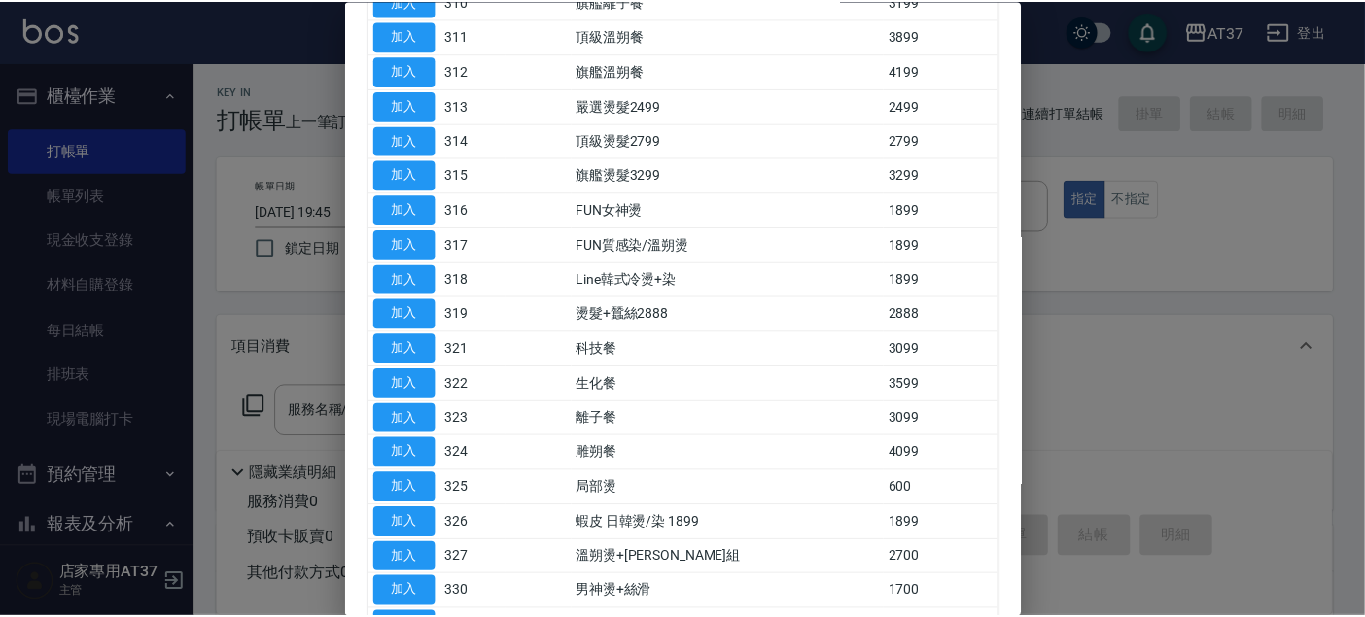
scroll to position [324, 0]
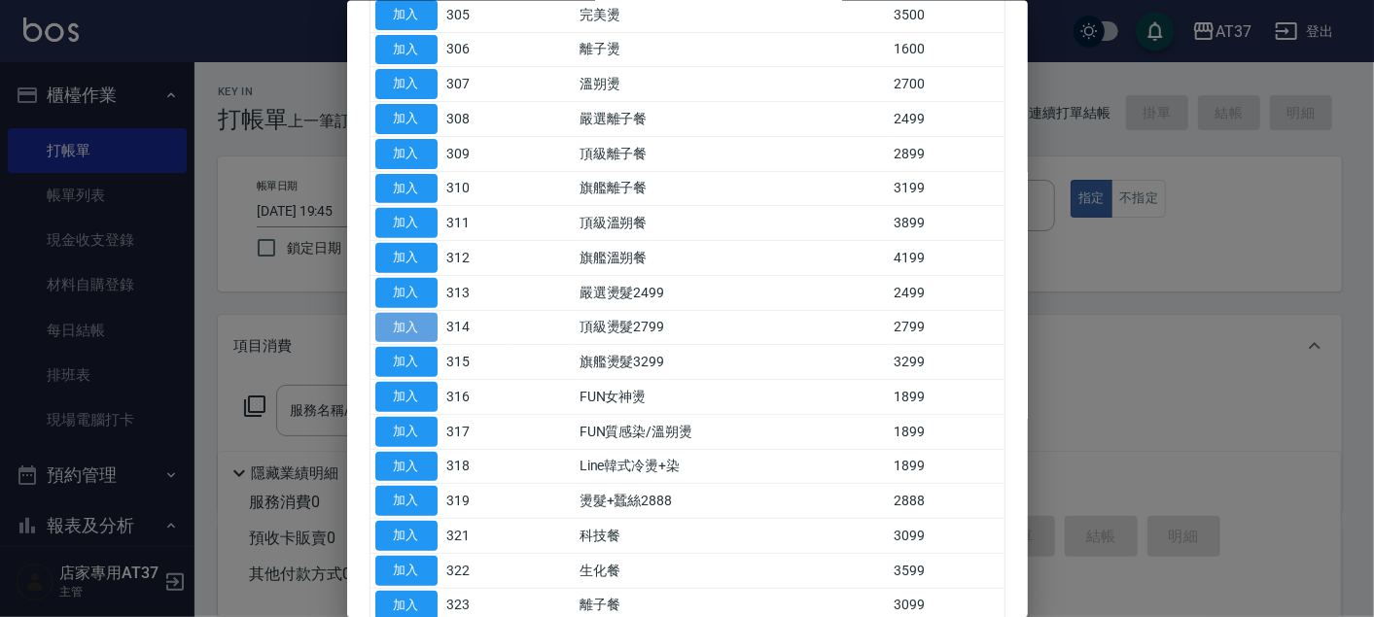
click at [412, 322] on button "加入" at bounding box center [406, 327] width 62 height 30
type input "頂級燙髮2799(314)"
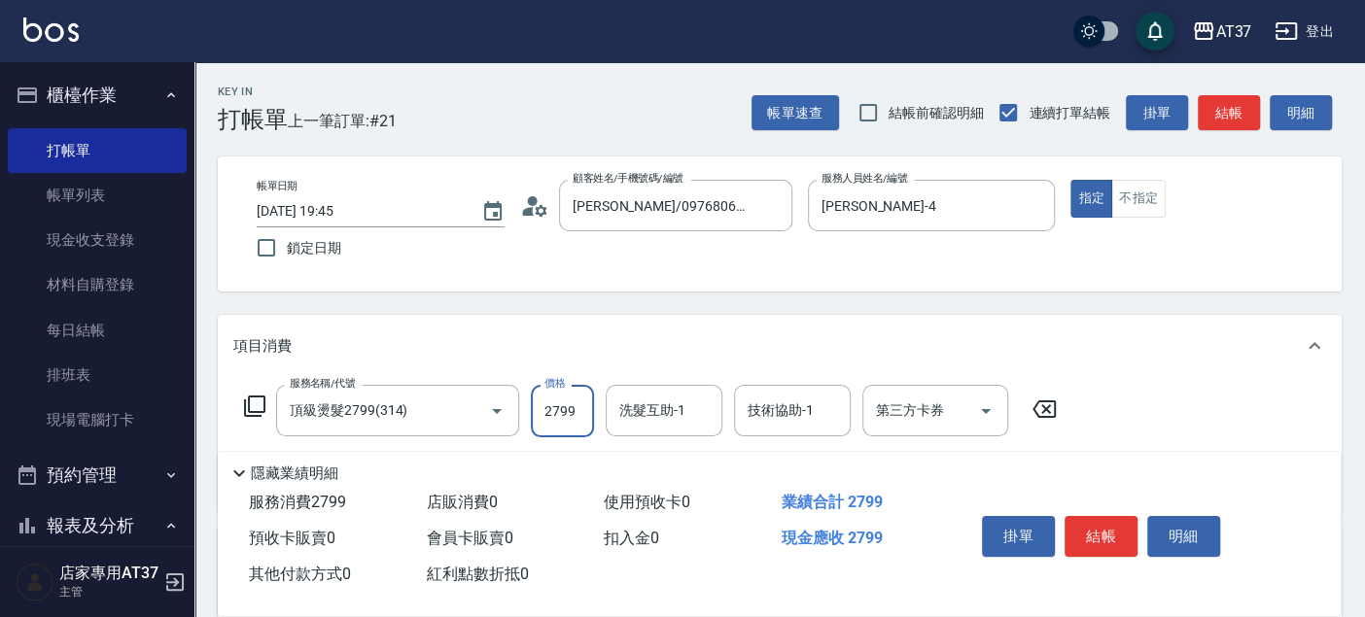
click at [572, 405] on input "2799" at bounding box center [562, 411] width 63 height 52
type input "3900"
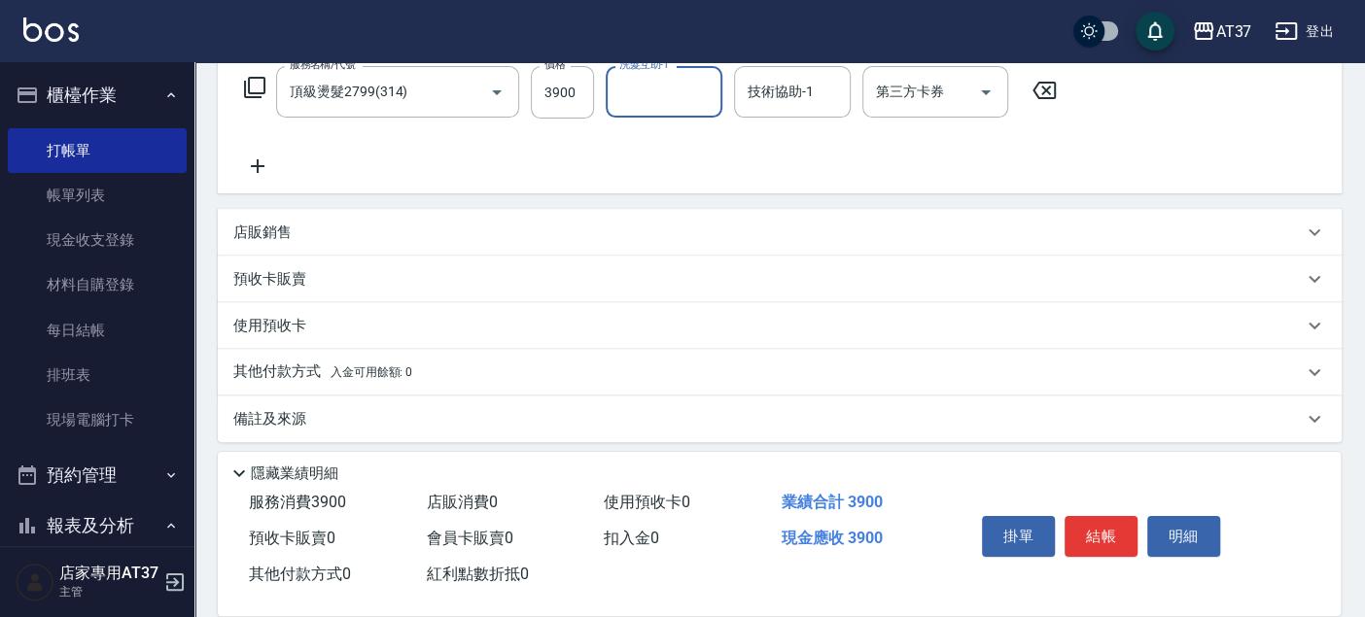
scroll to position [327, 0]
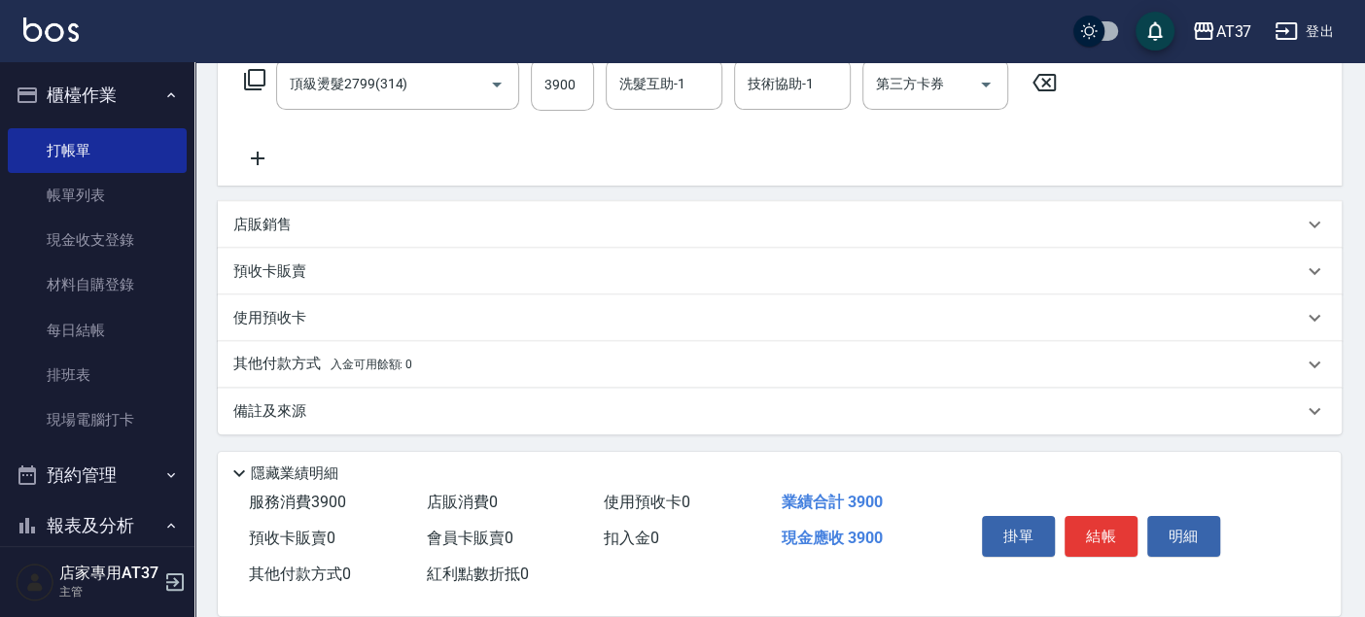
click at [317, 364] on p "其他付款方式 入金可用餘額: 0" at bounding box center [322, 364] width 179 height 21
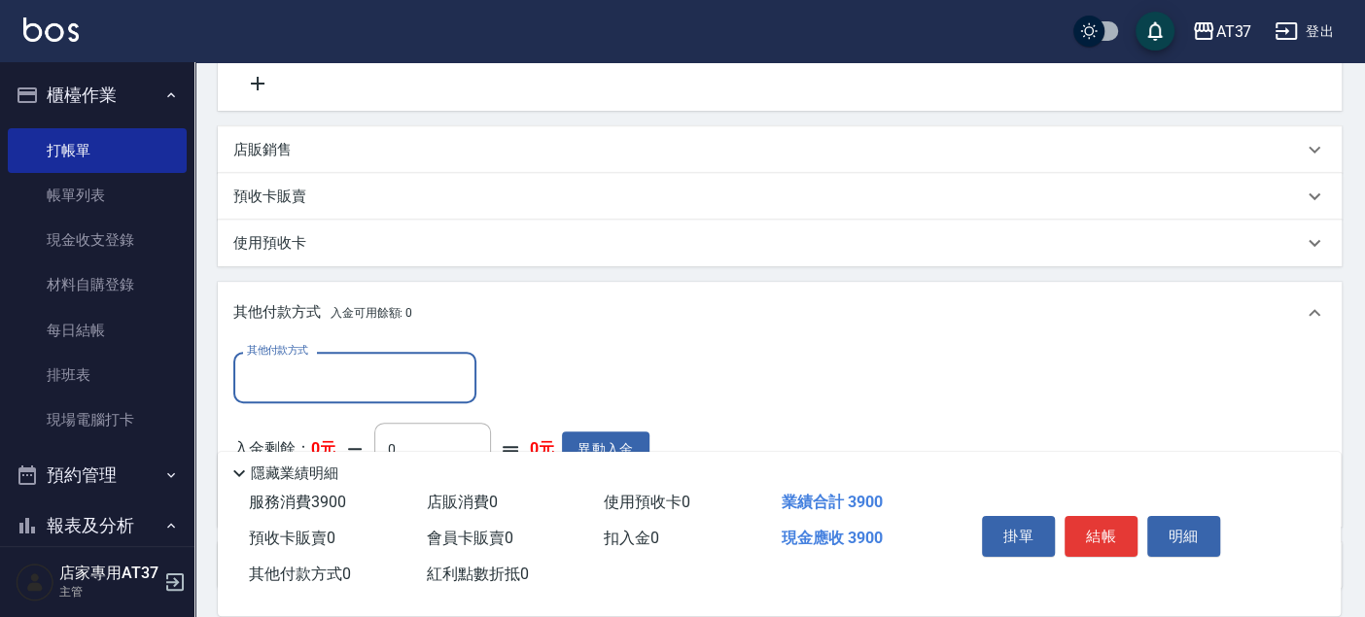
scroll to position [435, 0]
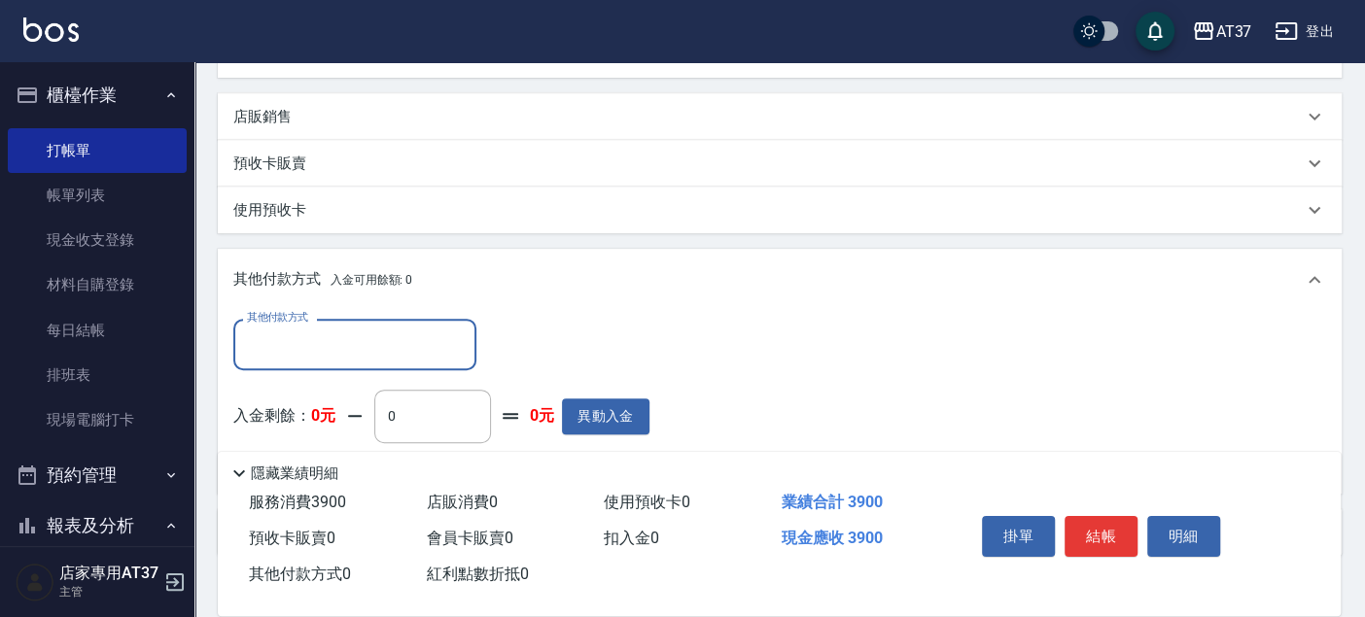
click at [310, 337] on input "其他付款方式" at bounding box center [355, 345] width 226 height 34
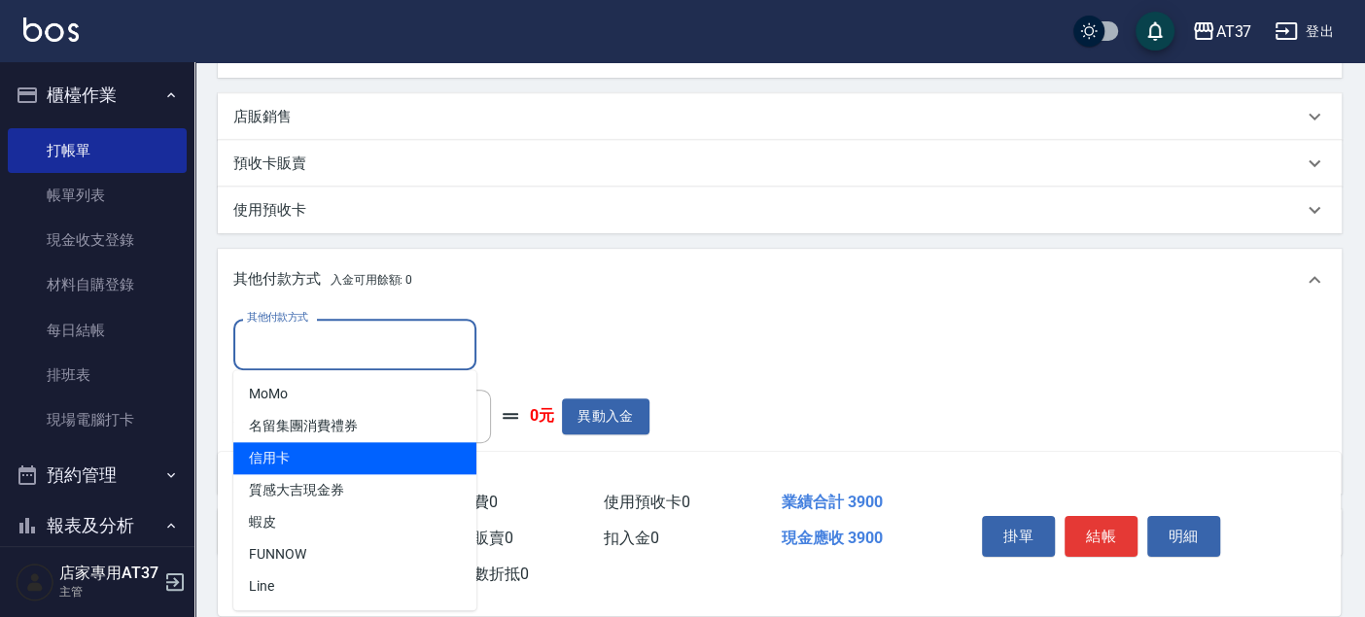
click at [303, 455] on span "信用卡" at bounding box center [354, 458] width 243 height 32
type input "信用卡"
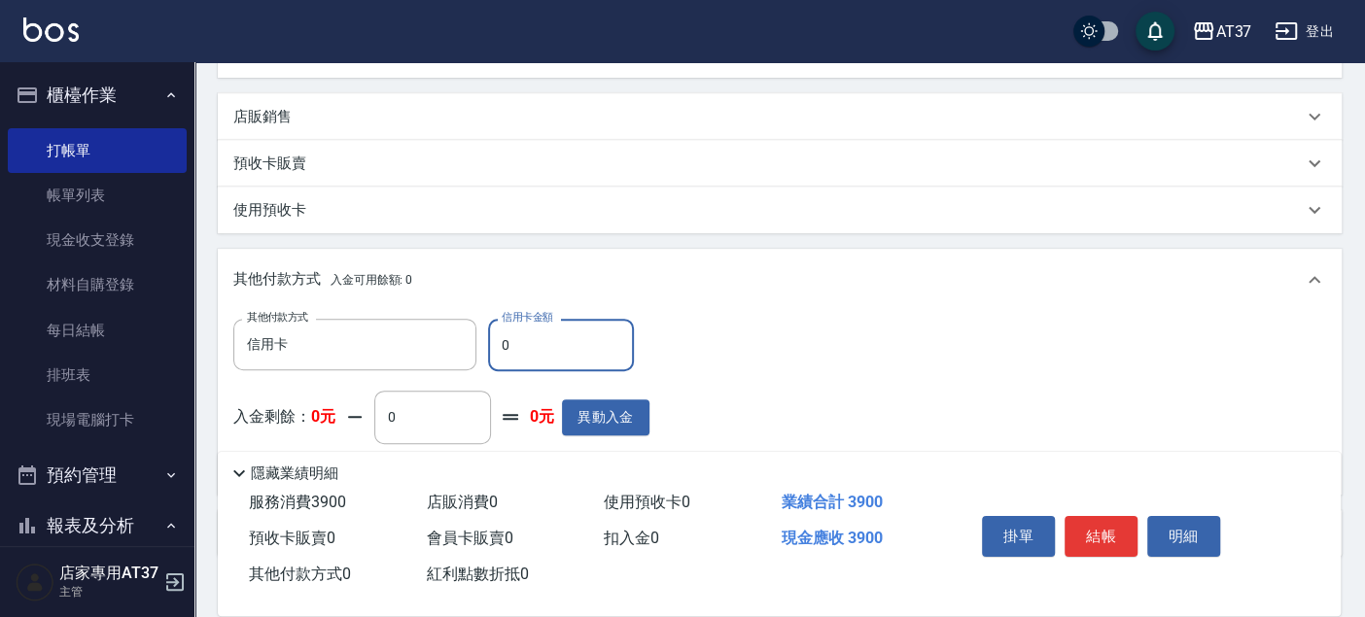
click at [523, 334] on input "0" at bounding box center [561, 345] width 146 height 52
type input "3900"
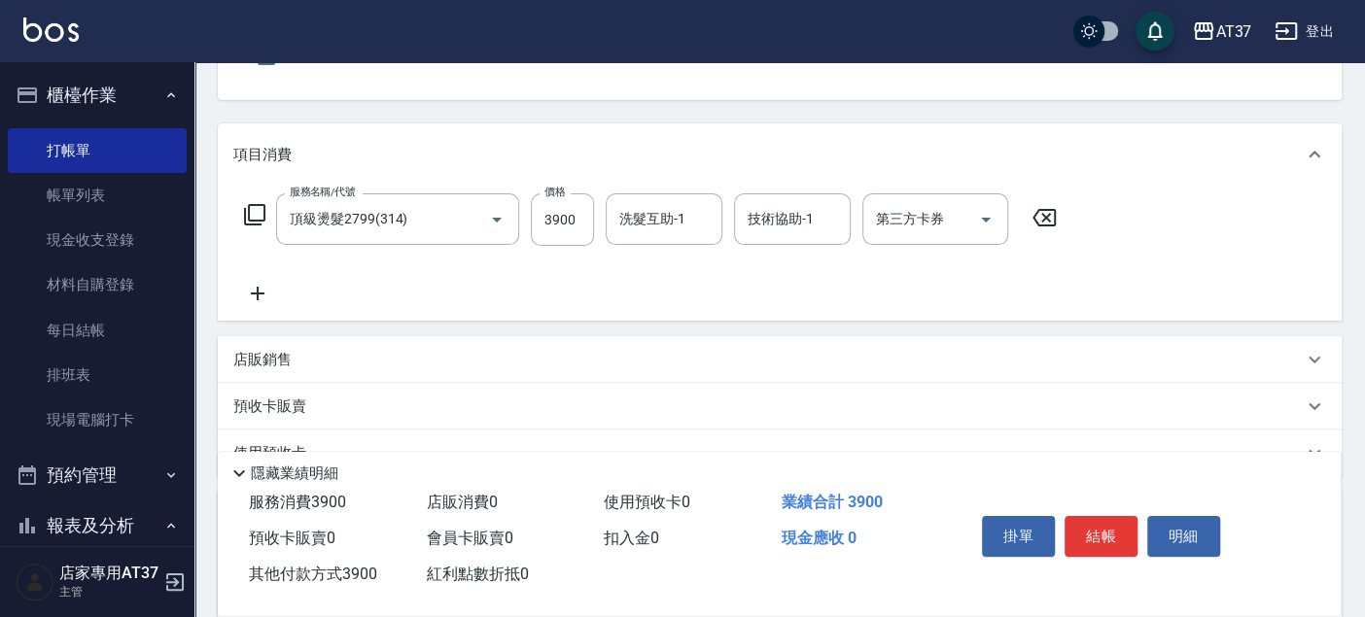
scroll to position [2, 0]
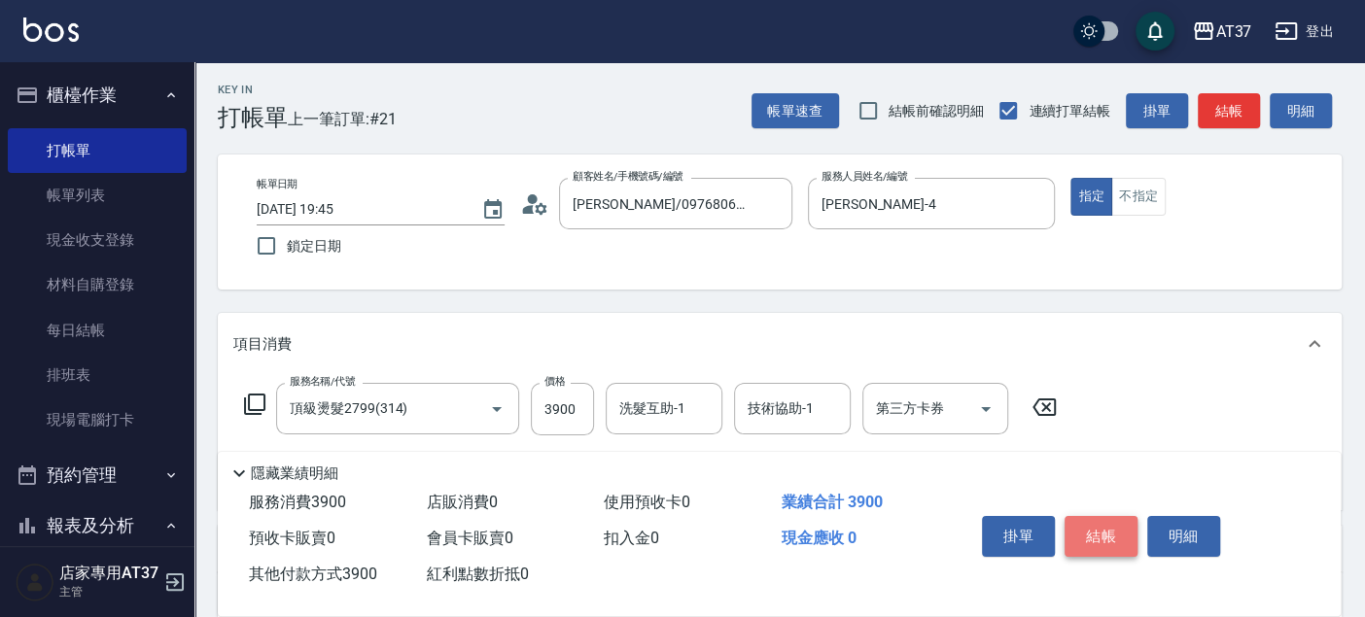
click at [1121, 519] on button "結帳" at bounding box center [1100, 536] width 73 height 41
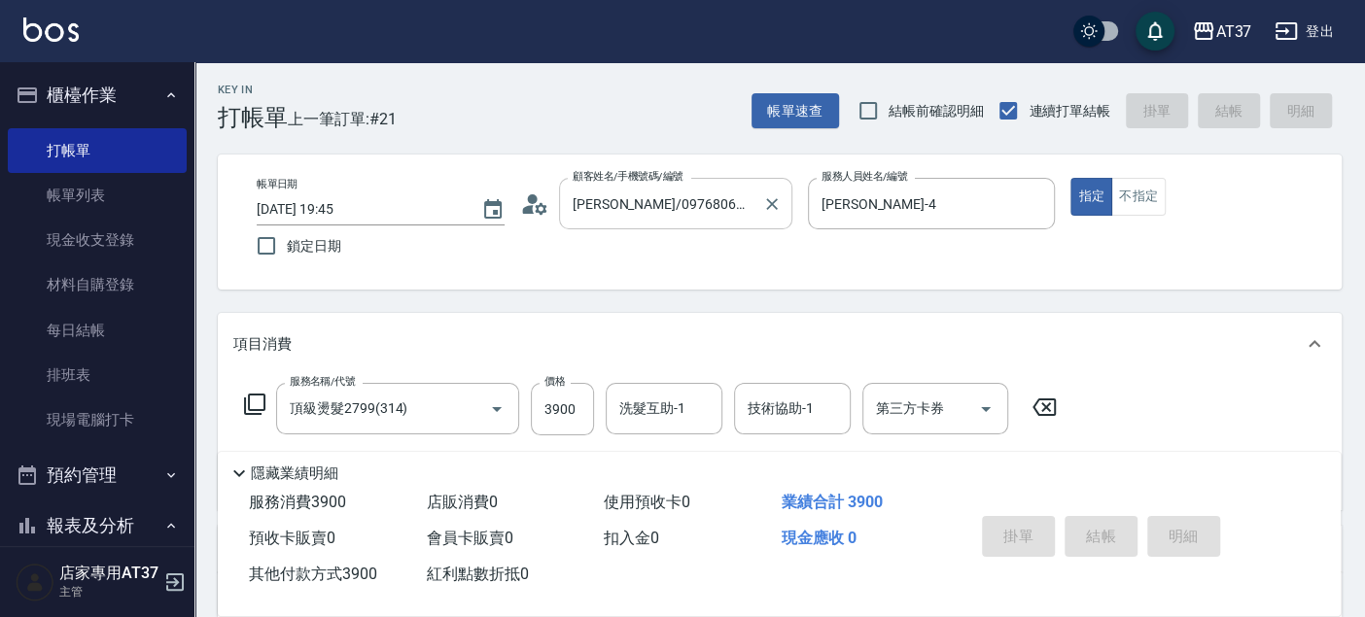
type input "2025/10/07 19:47"
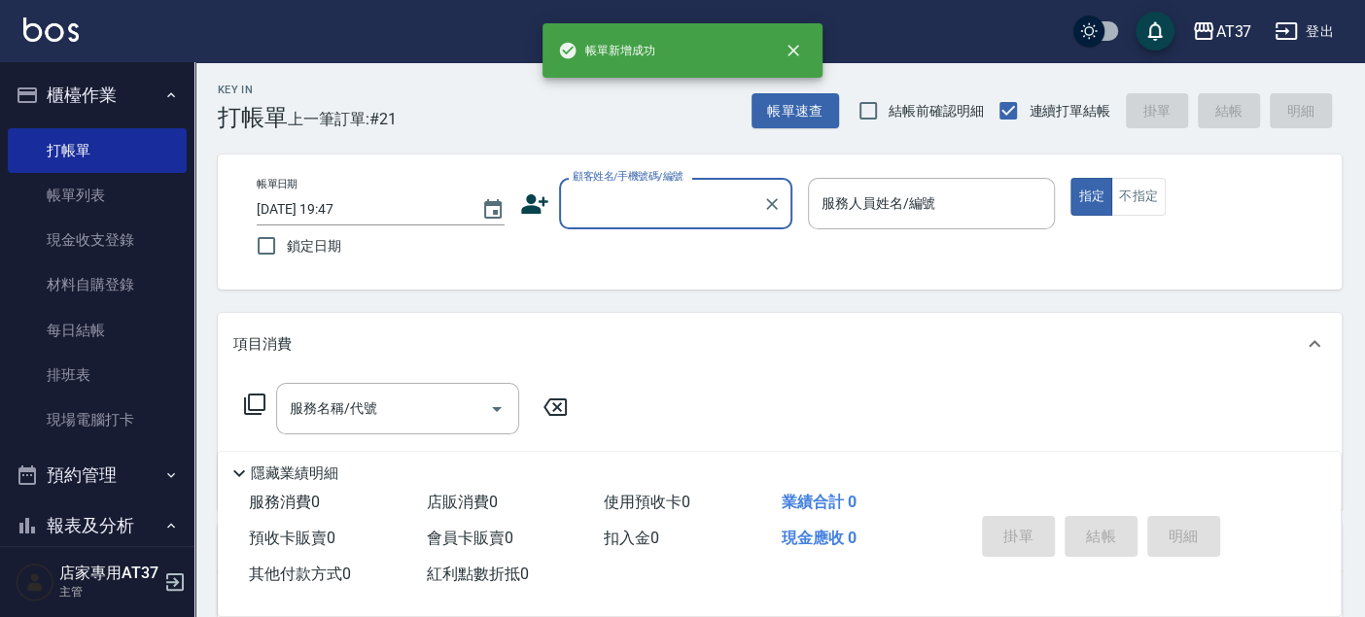
scroll to position [0, 0]
click at [607, 207] on input "顧客姓名/手機號碼/編號" at bounding box center [661, 204] width 187 height 34
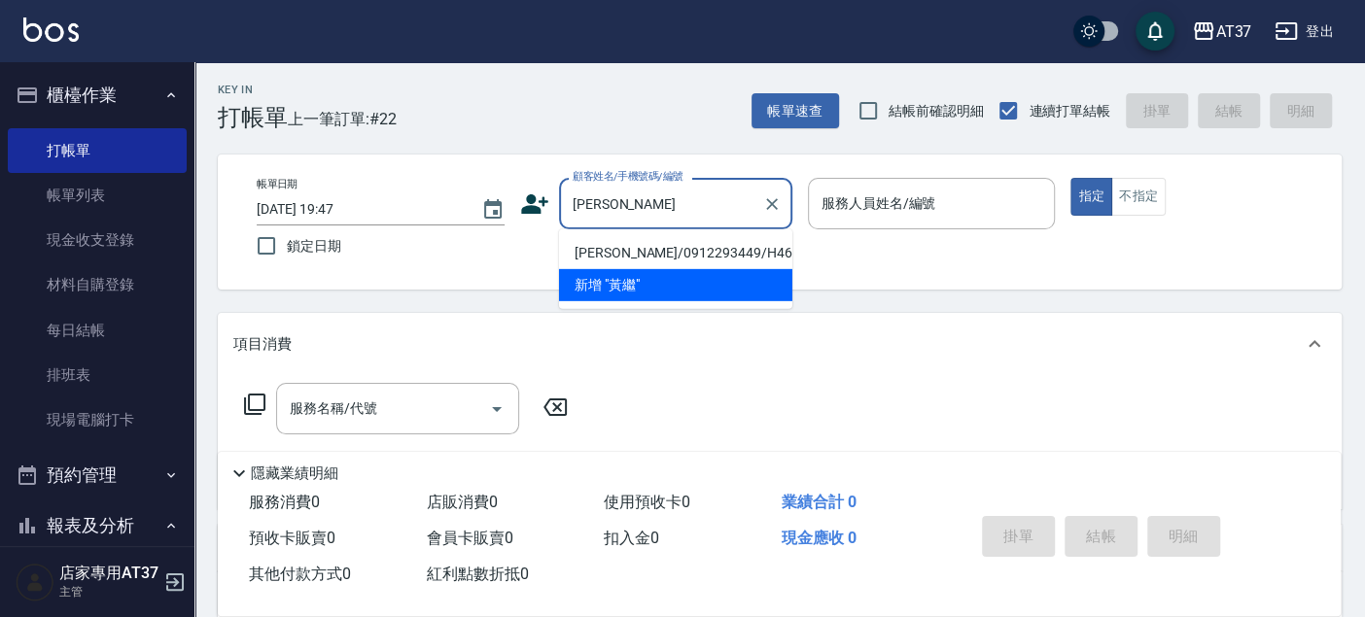
click at [692, 244] on li "黃繼揚/0912293449/H468" at bounding box center [675, 253] width 233 height 32
type input "黃繼揚/0912293449/H468"
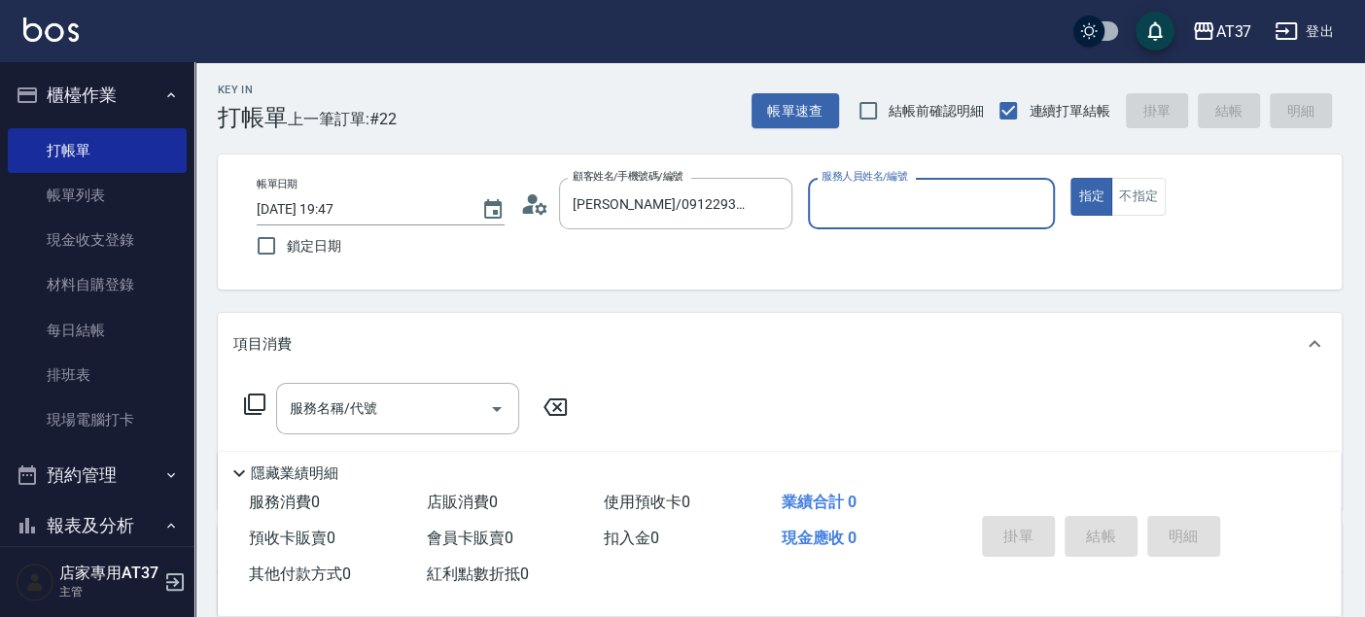
type input "Hannah-4"
click at [423, 428] on div "服務名稱/代號" at bounding box center [397, 409] width 243 height 52
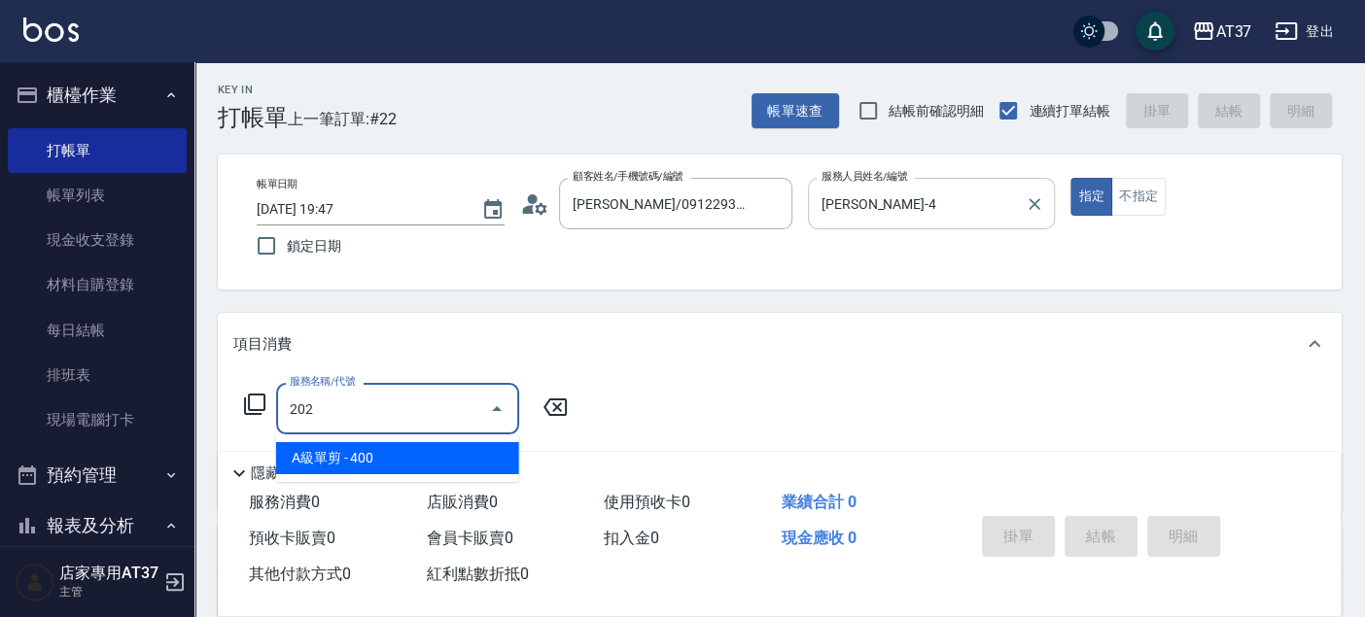
type input "A級單剪(202)"
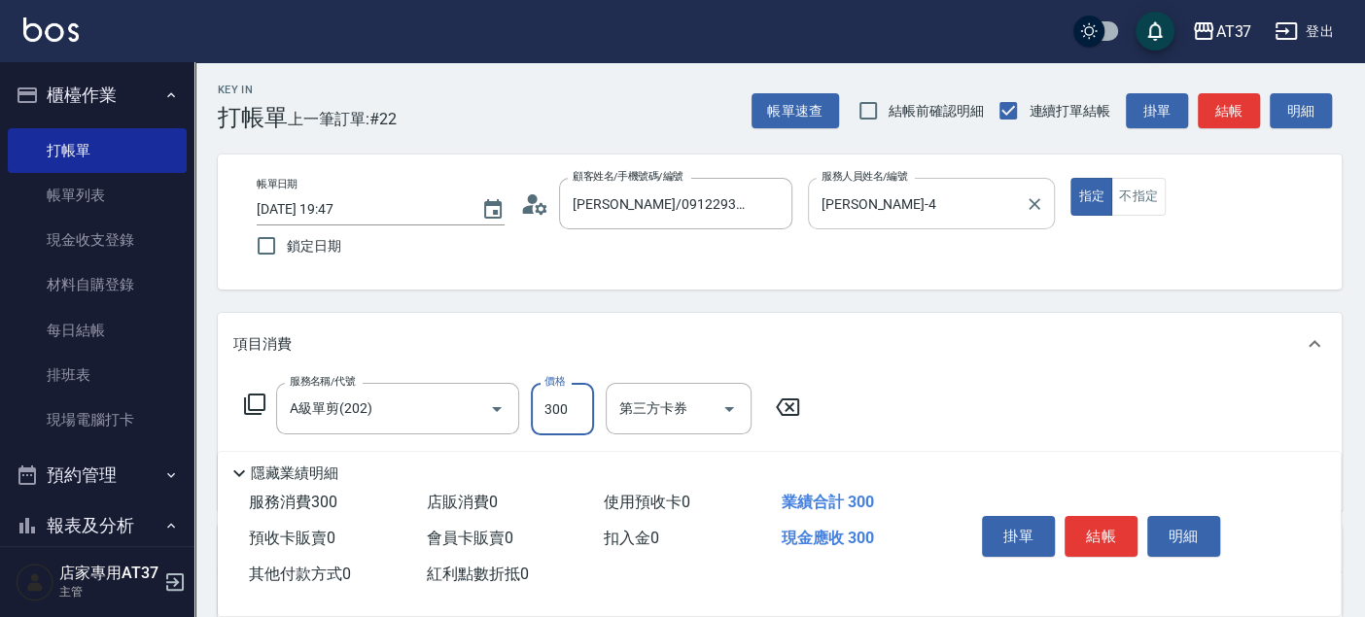
type input "300"
click at [1092, 532] on button "結帳" at bounding box center [1100, 536] width 73 height 41
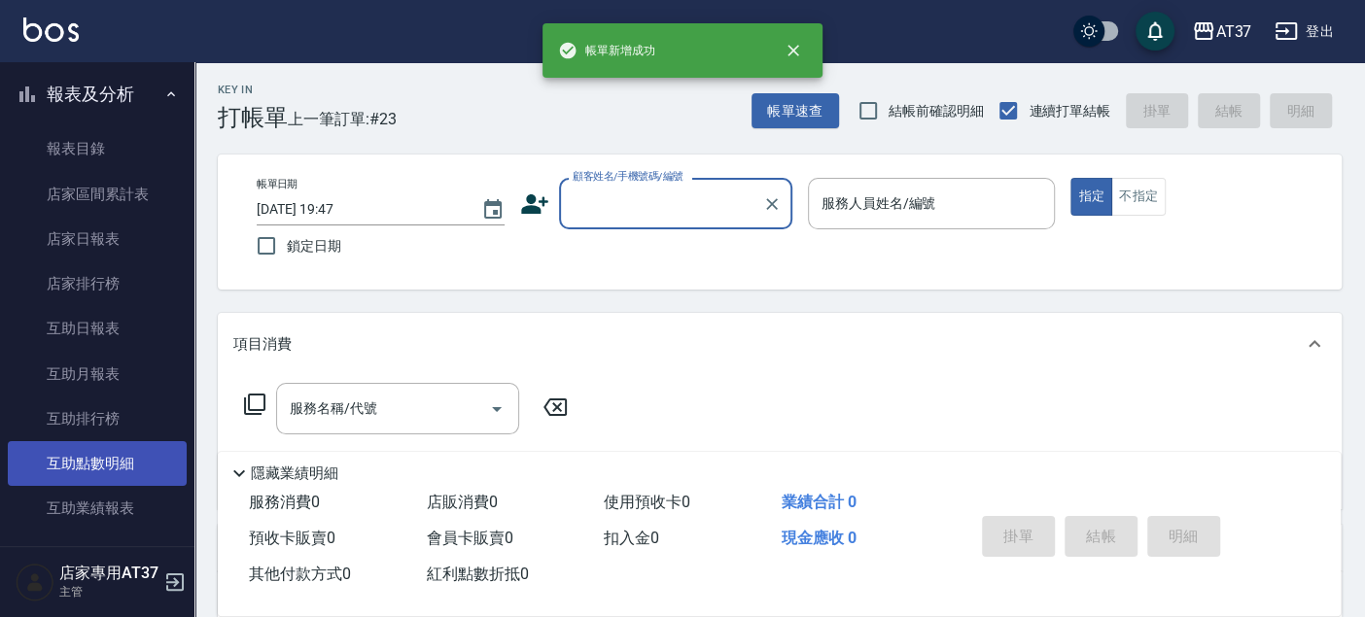
scroll to position [755, 0]
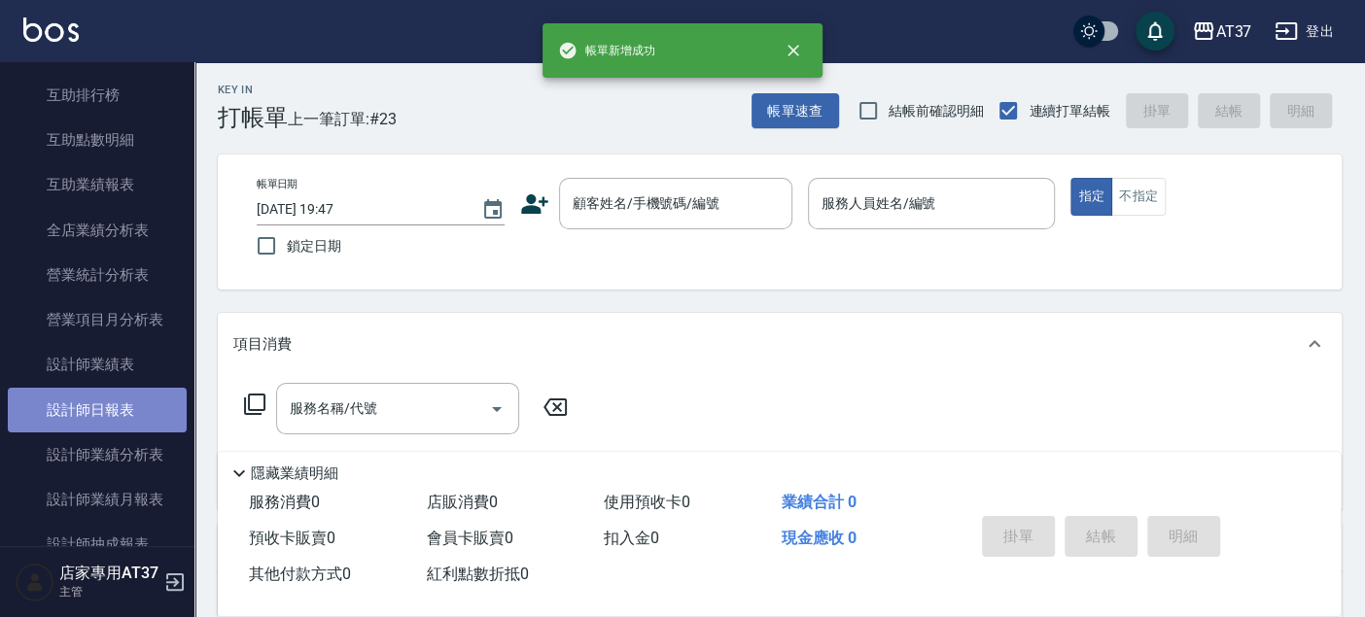
click at [126, 407] on link "設計師日報表" at bounding box center [97, 410] width 179 height 45
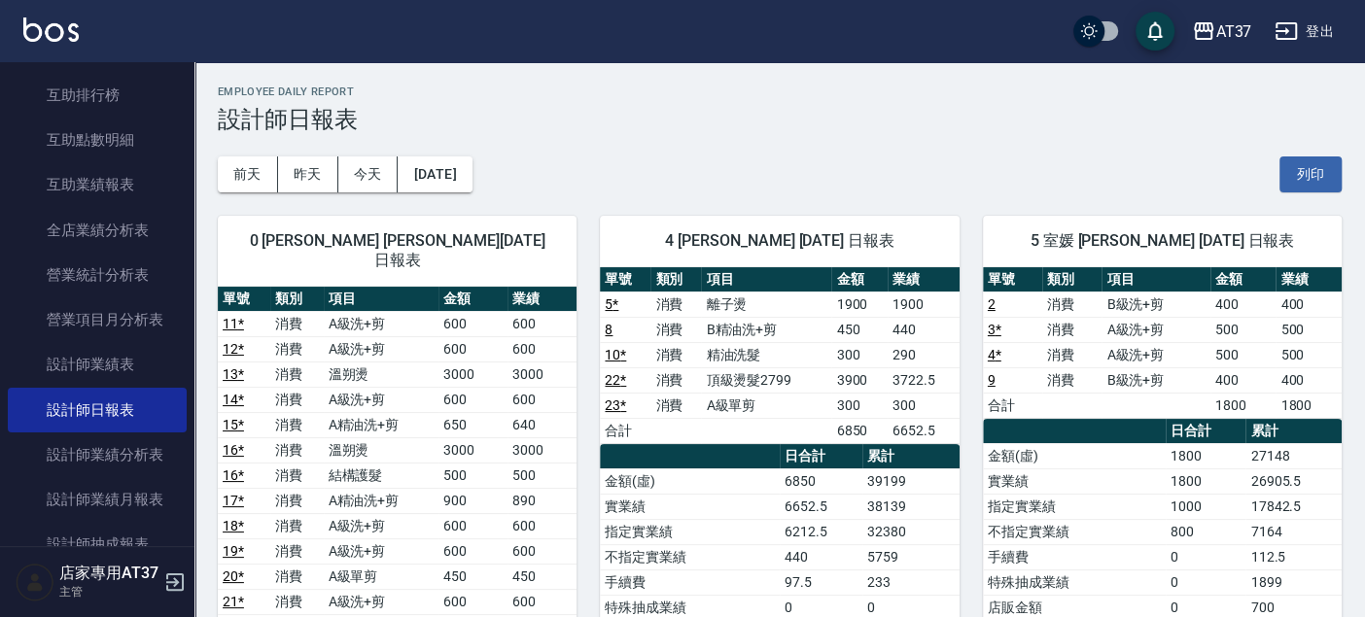
click at [613, 353] on link "10 *" at bounding box center [615, 355] width 21 height 16
click at [614, 352] on link "10 *" at bounding box center [615, 355] width 21 height 16
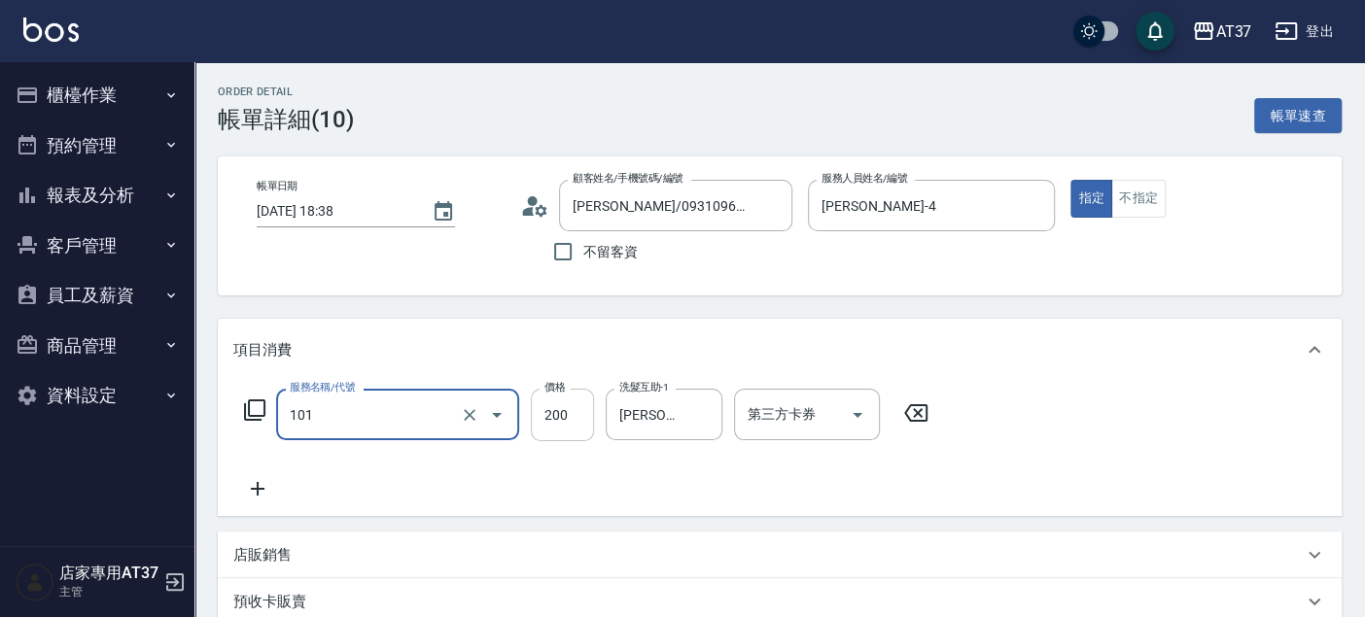
type input "洗髮(101)"
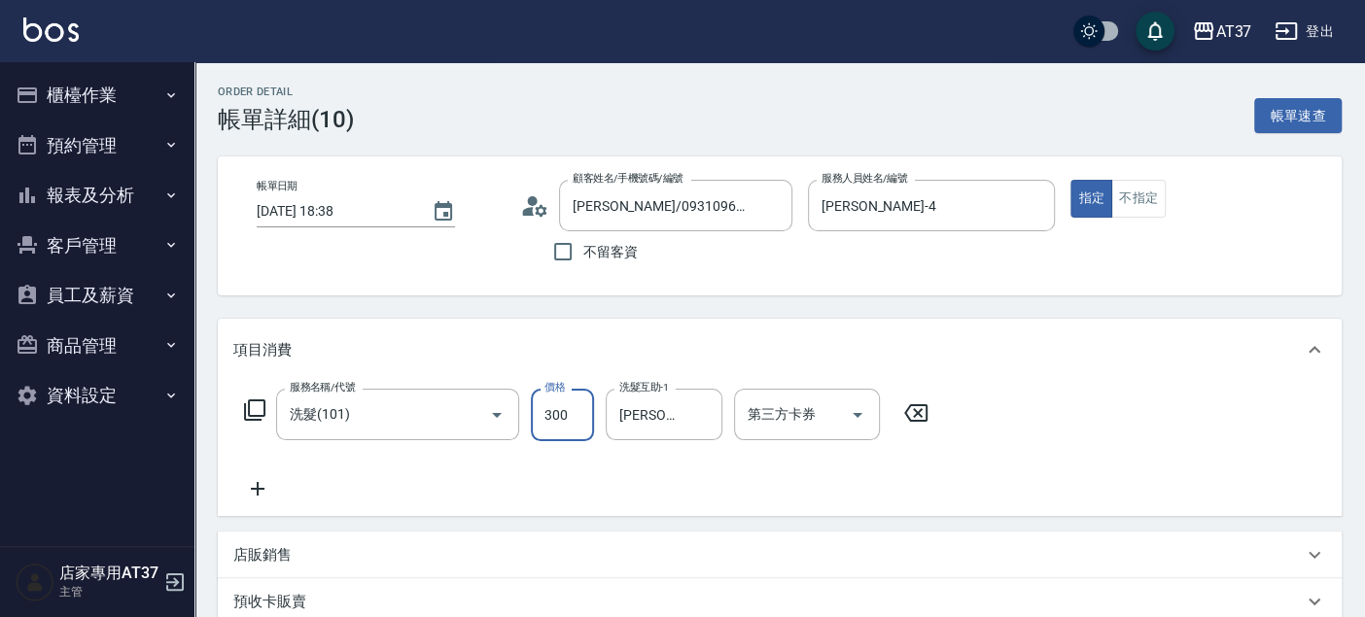
type input "300"
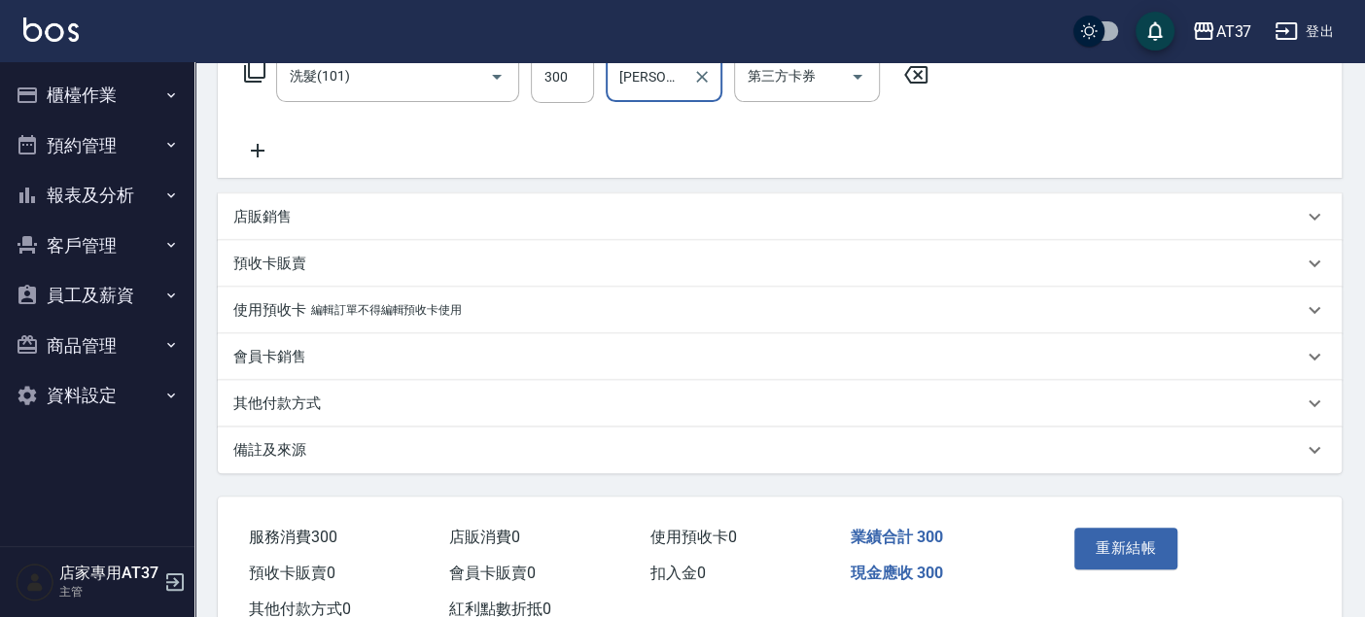
scroll to position [401, 0]
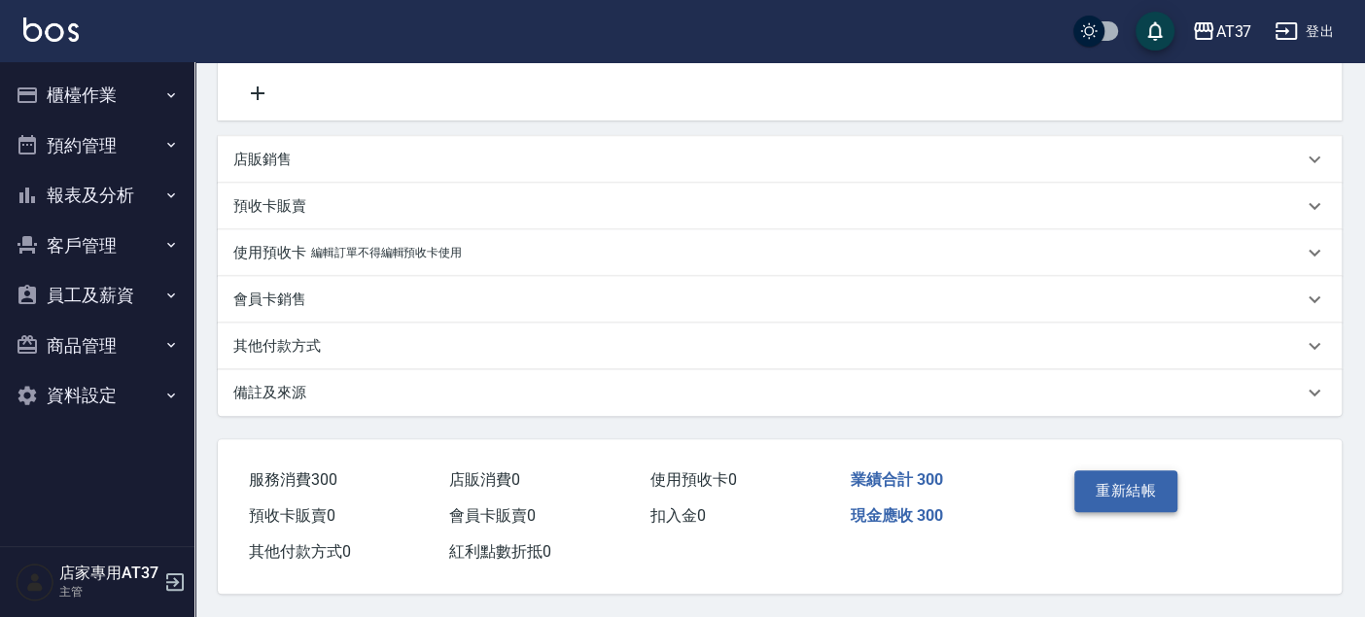
click at [1149, 487] on button "重新結帳" at bounding box center [1125, 490] width 103 height 41
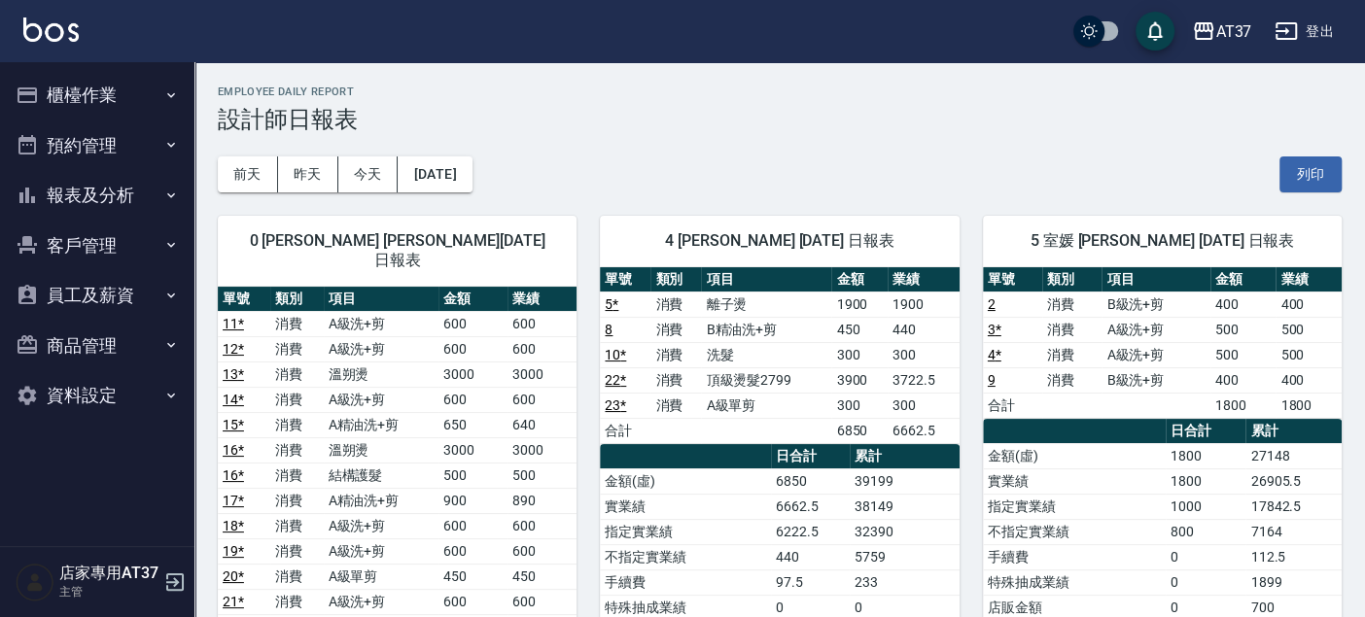
click at [86, 103] on button "櫃檯作業" at bounding box center [97, 95] width 179 height 51
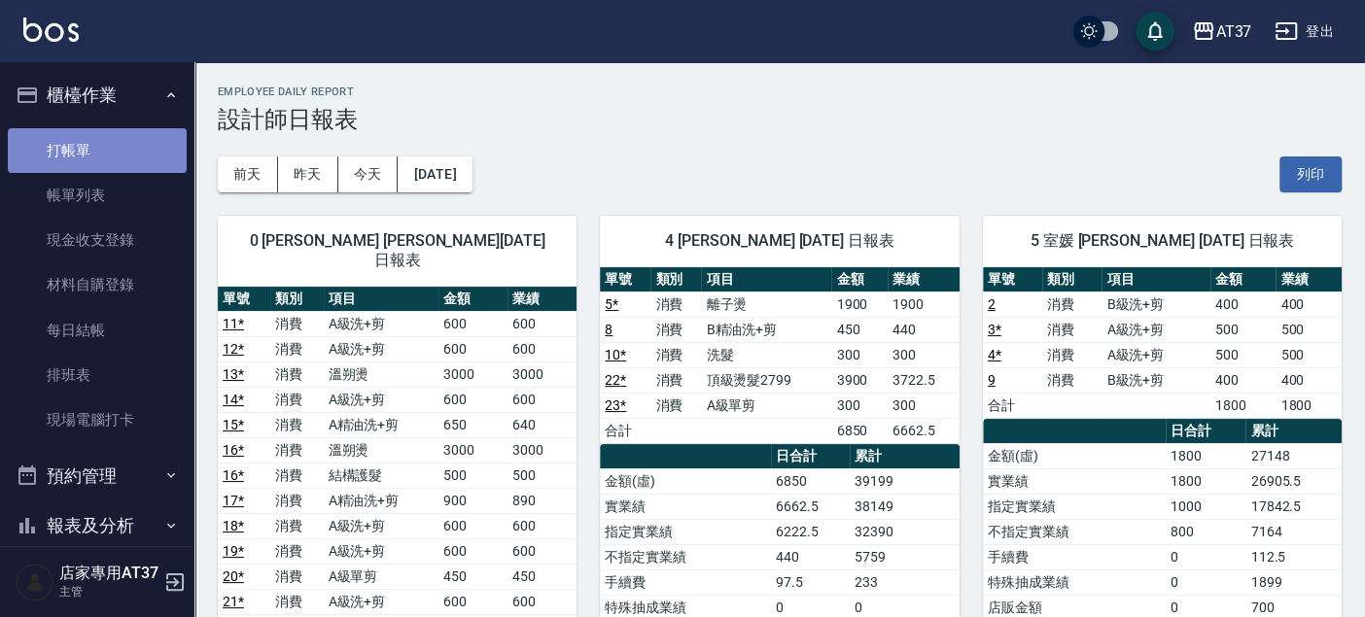
click at [102, 137] on link "打帳單" at bounding box center [97, 150] width 179 height 45
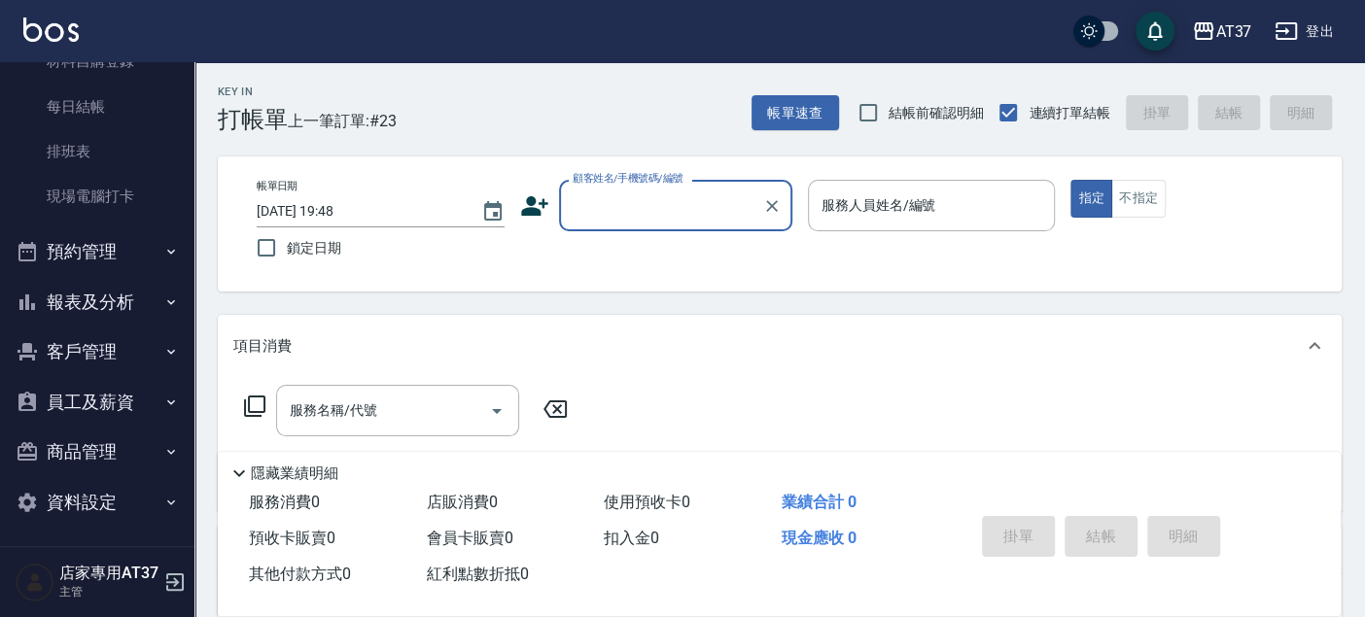
scroll to position [226, 0]
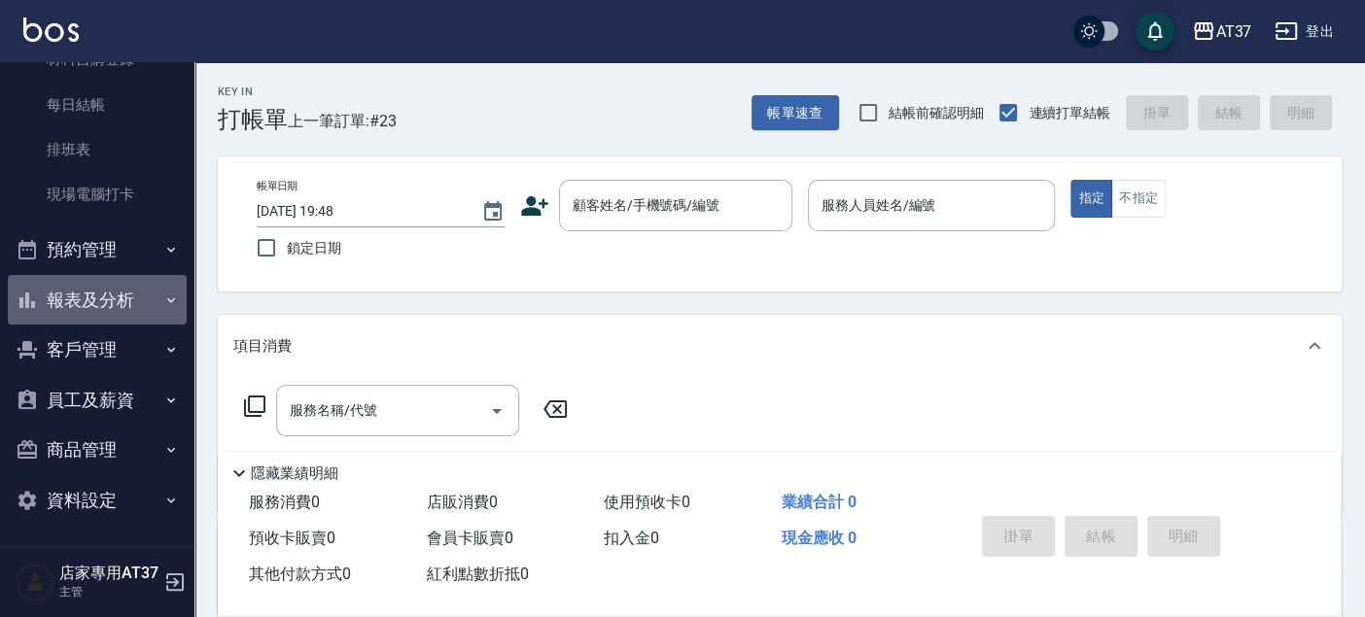
click at [141, 309] on button "報表及分析" at bounding box center [97, 300] width 179 height 51
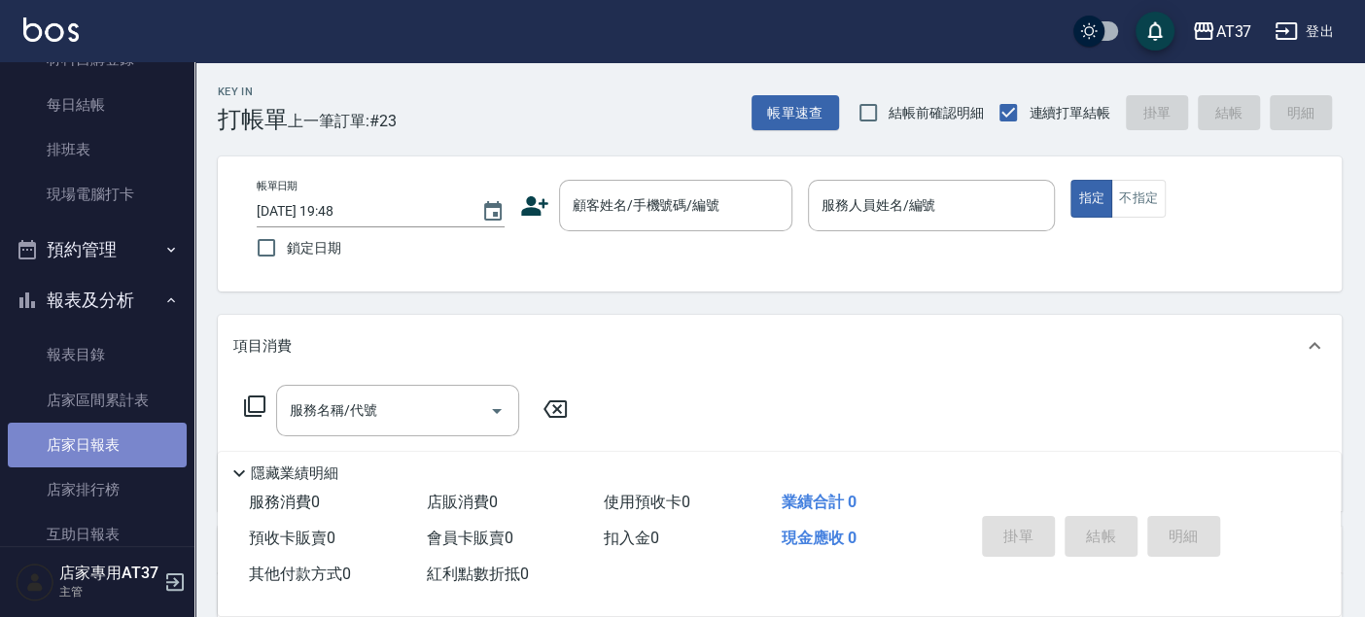
click at [113, 454] on link "店家日報表" at bounding box center [97, 445] width 179 height 45
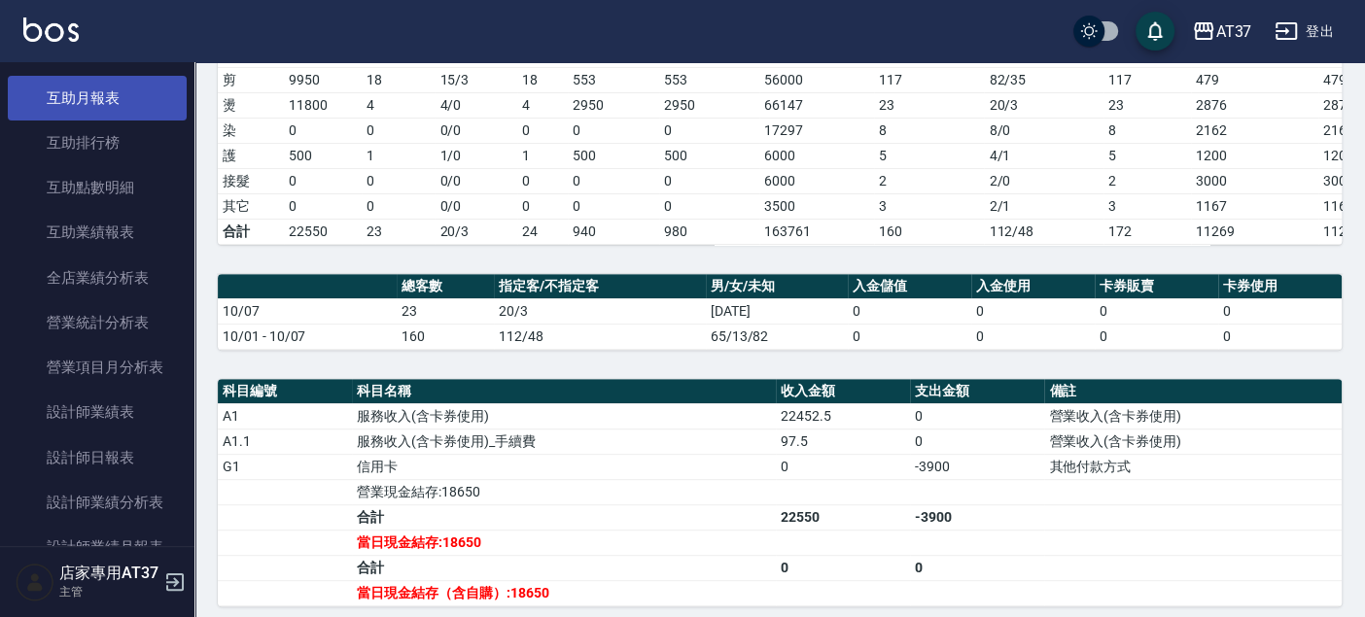
scroll to position [755, 0]
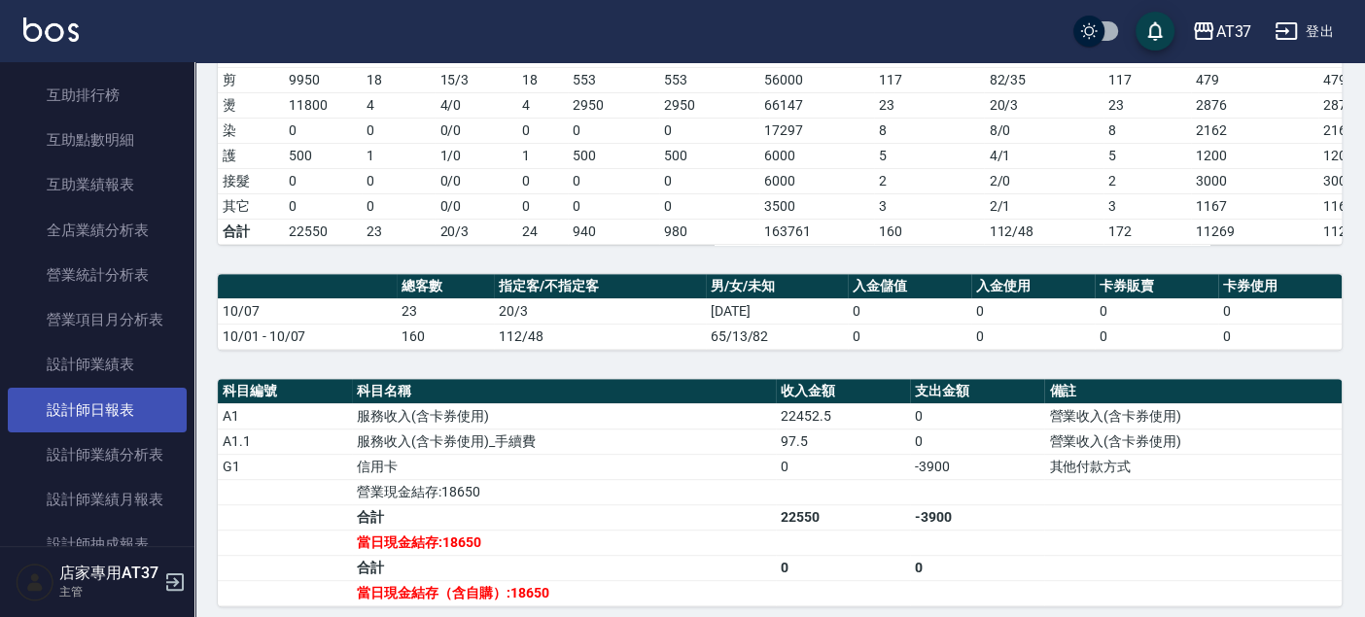
click at [132, 394] on link "設計師日報表" at bounding box center [97, 410] width 179 height 45
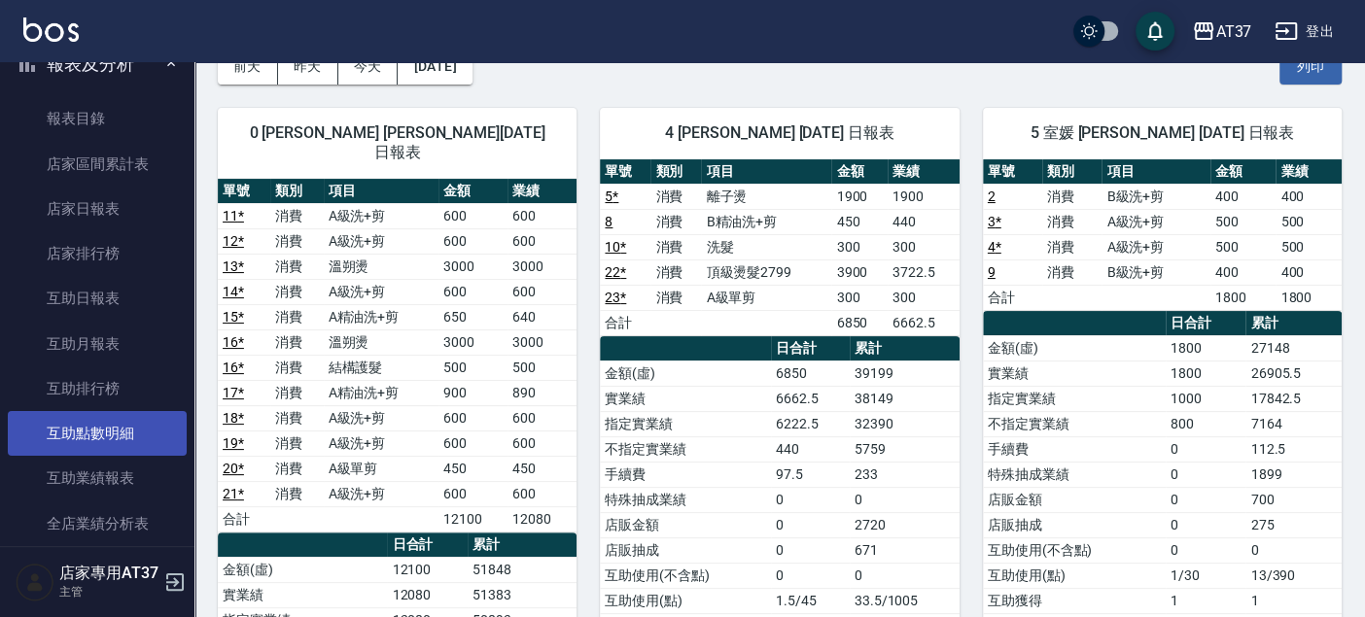
scroll to position [540, 0]
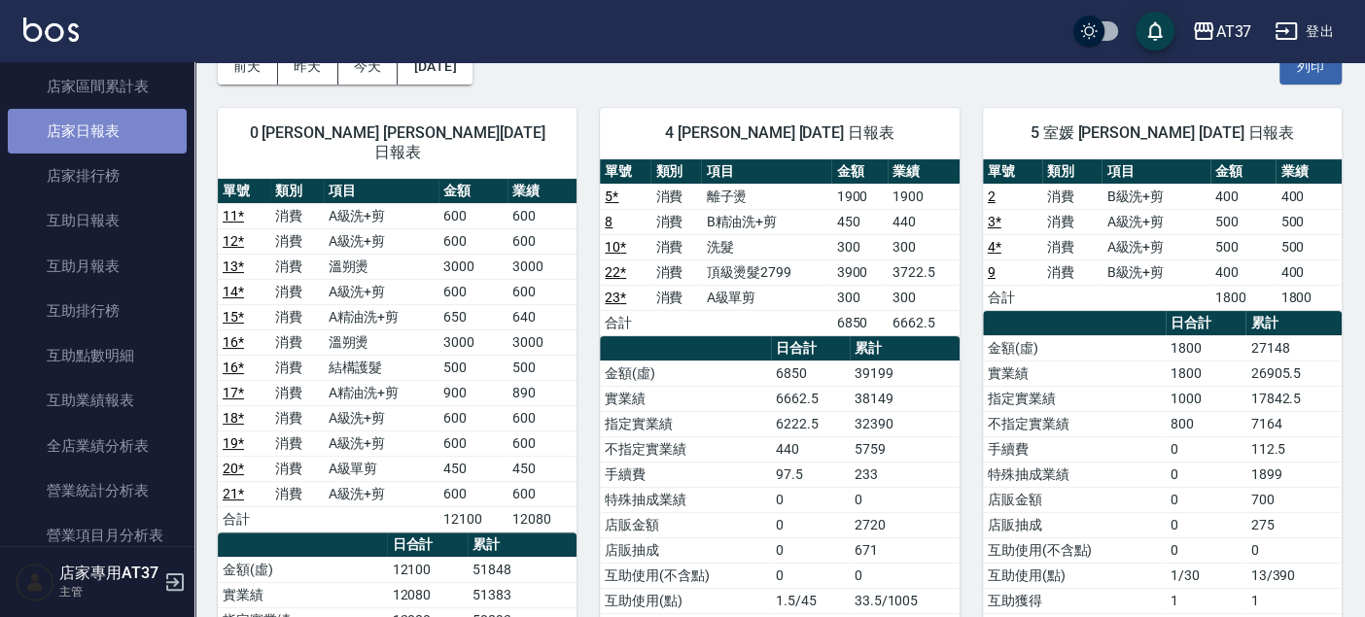
click at [122, 127] on link "店家日報表" at bounding box center [97, 131] width 179 height 45
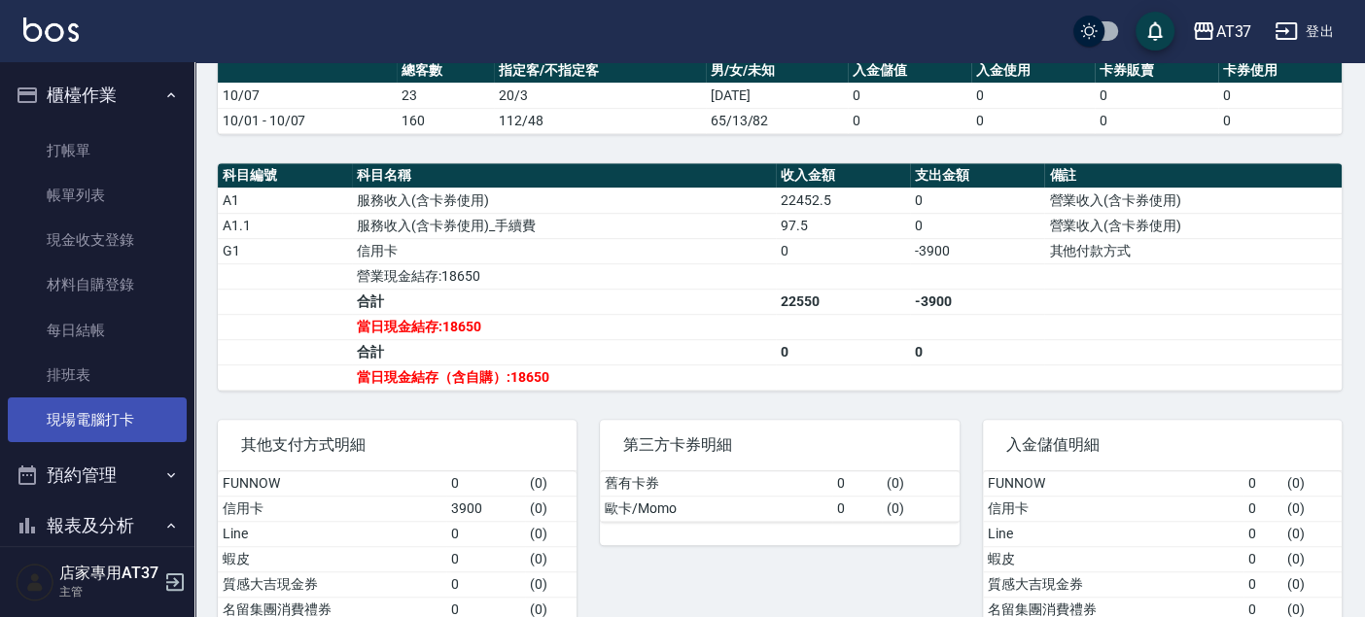
click at [137, 424] on link "現場電腦打卡" at bounding box center [97, 420] width 179 height 45
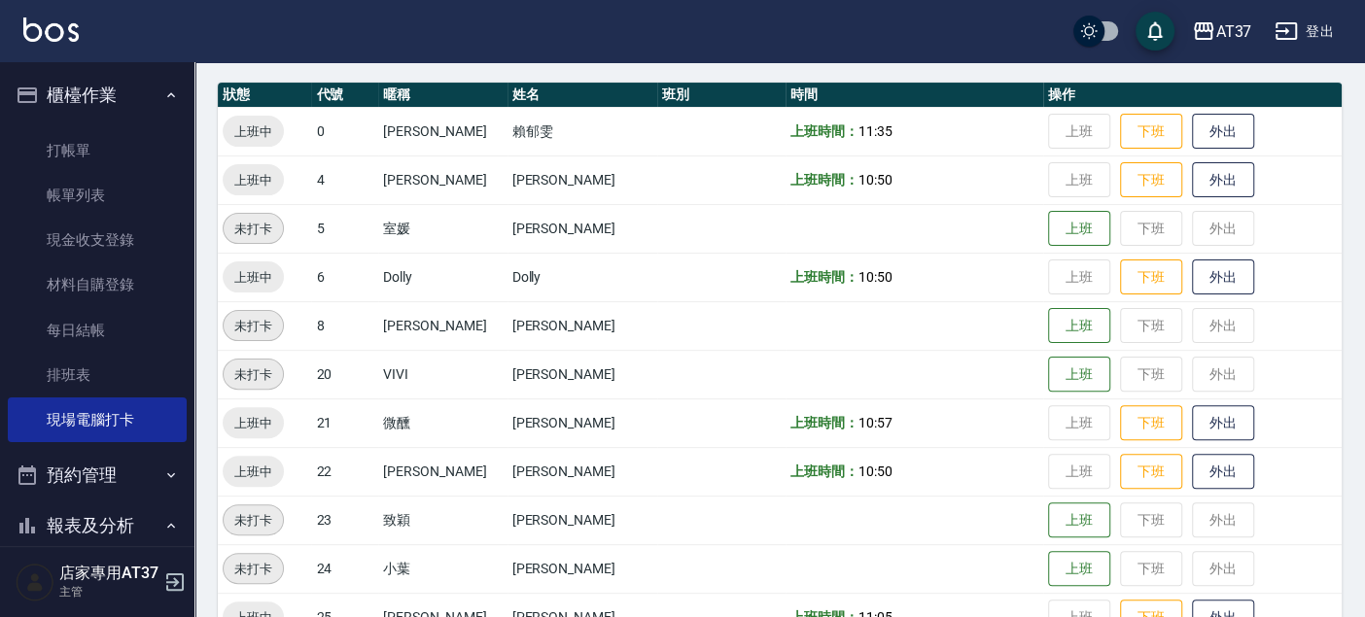
scroll to position [216, 0]
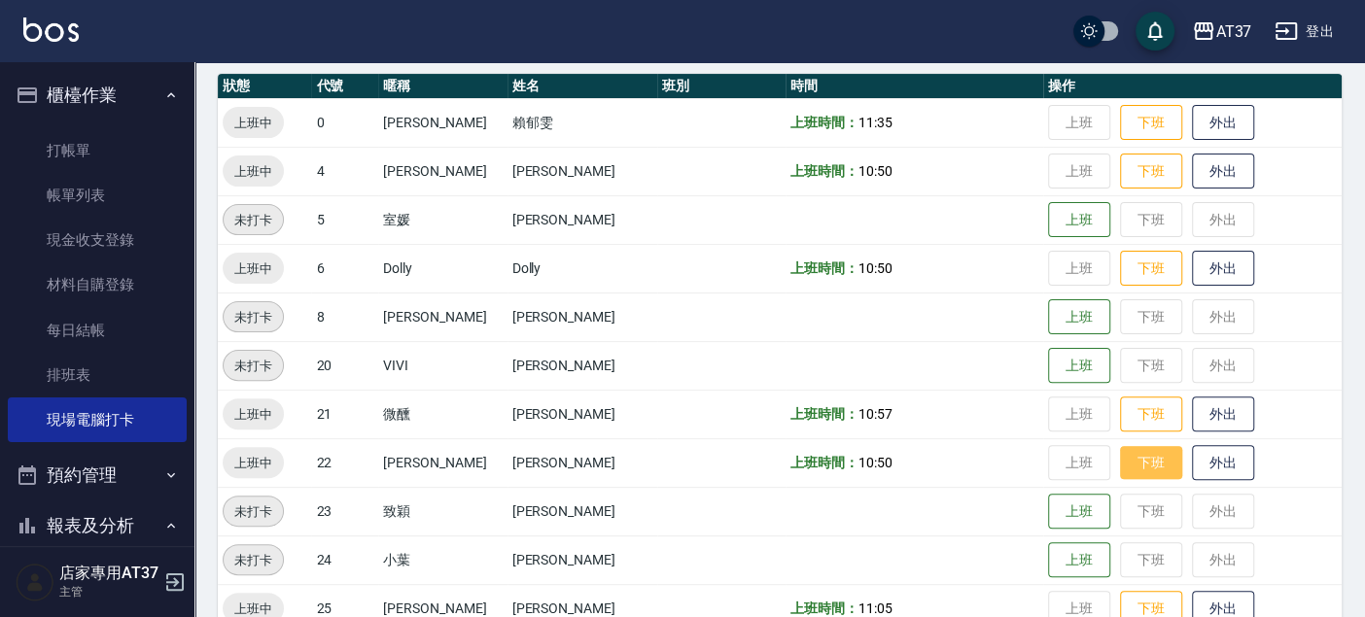
click at [1120, 456] on button "下班" at bounding box center [1151, 463] width 62 height 34
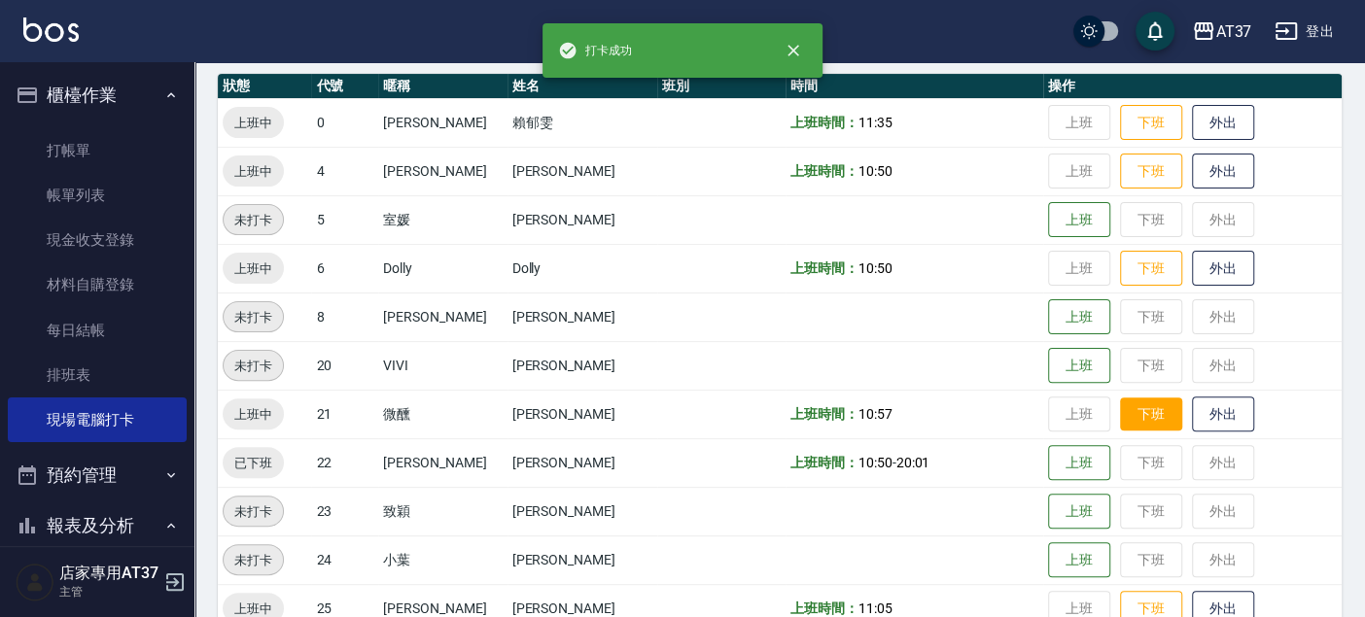
click at [1120, 410] on button "下班" at bounding box center [1151, 415] width 62 height 34
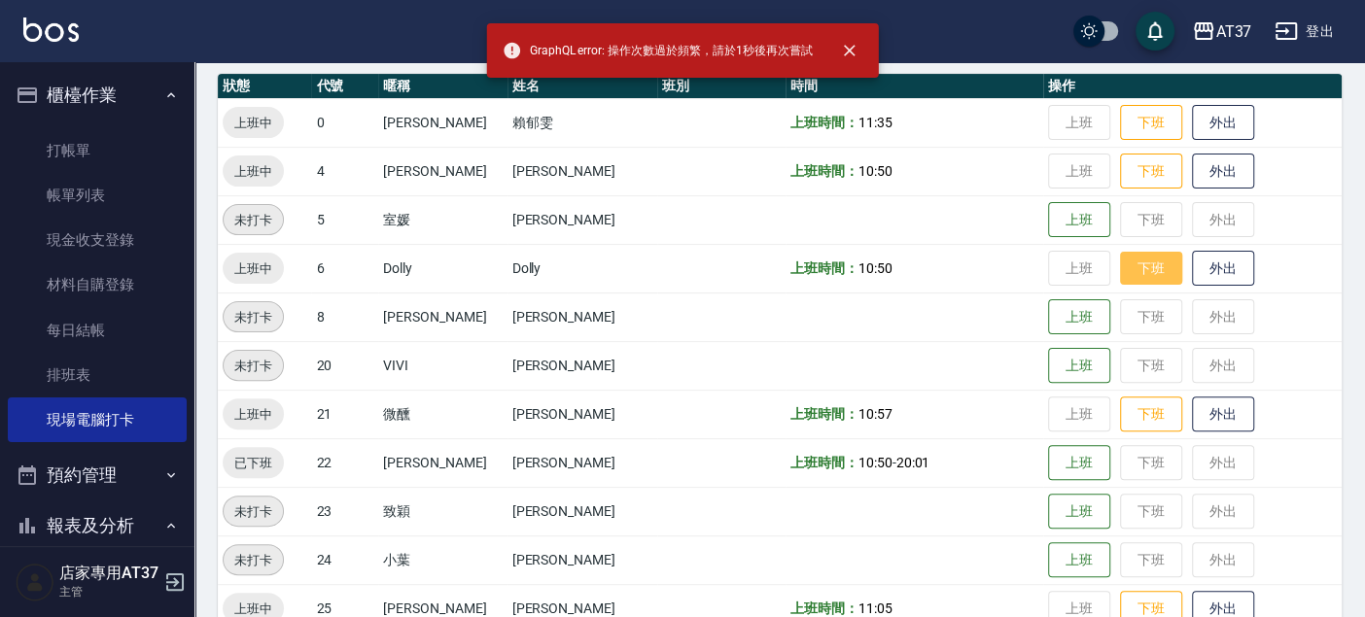
click at [1131, 272] on button "下班" at bounding box center [1151, 269] width 62 height 34
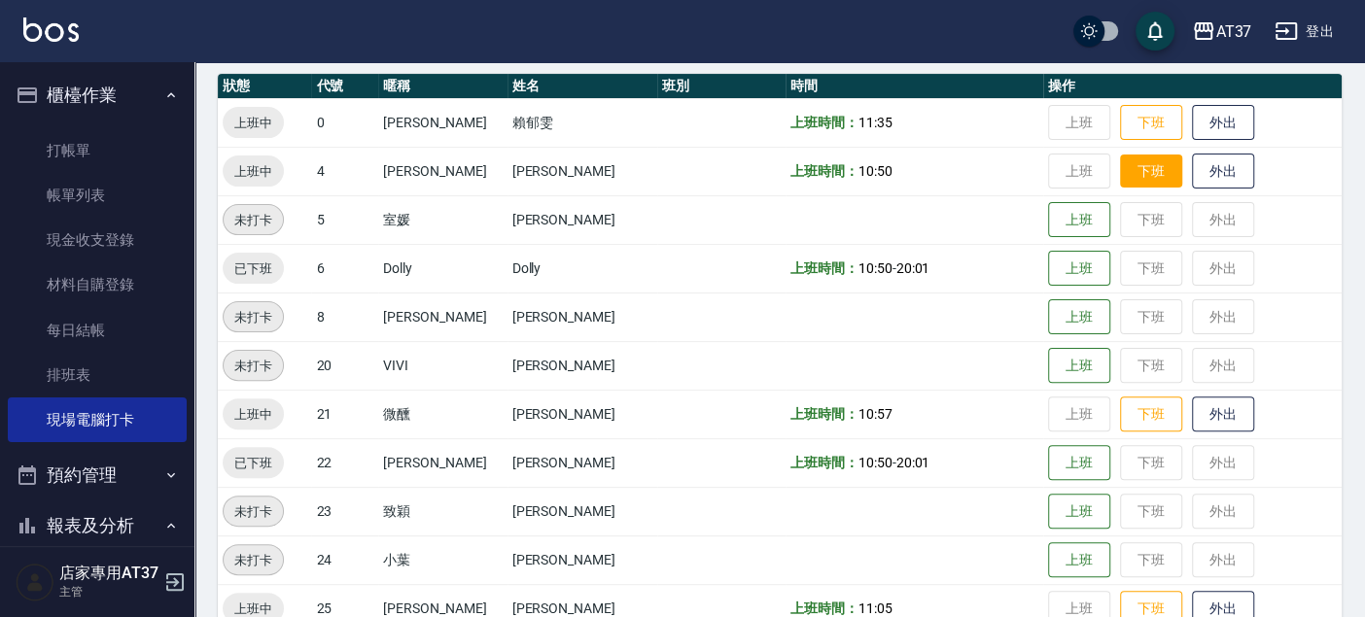
click at [1120, 157] on button "下班" at bounding box center [1151, 172] width 62 height 34
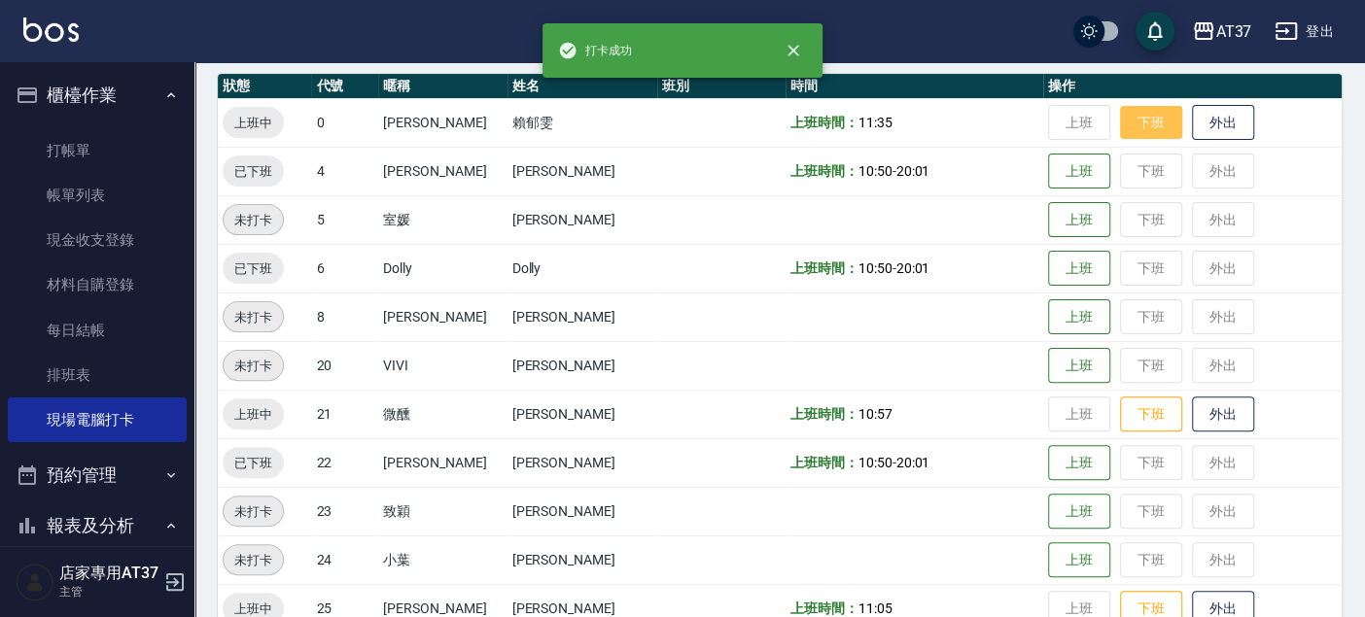
click at [1122, 114] on button "下班" at bounding box center [1151, 123] width 62 height 34
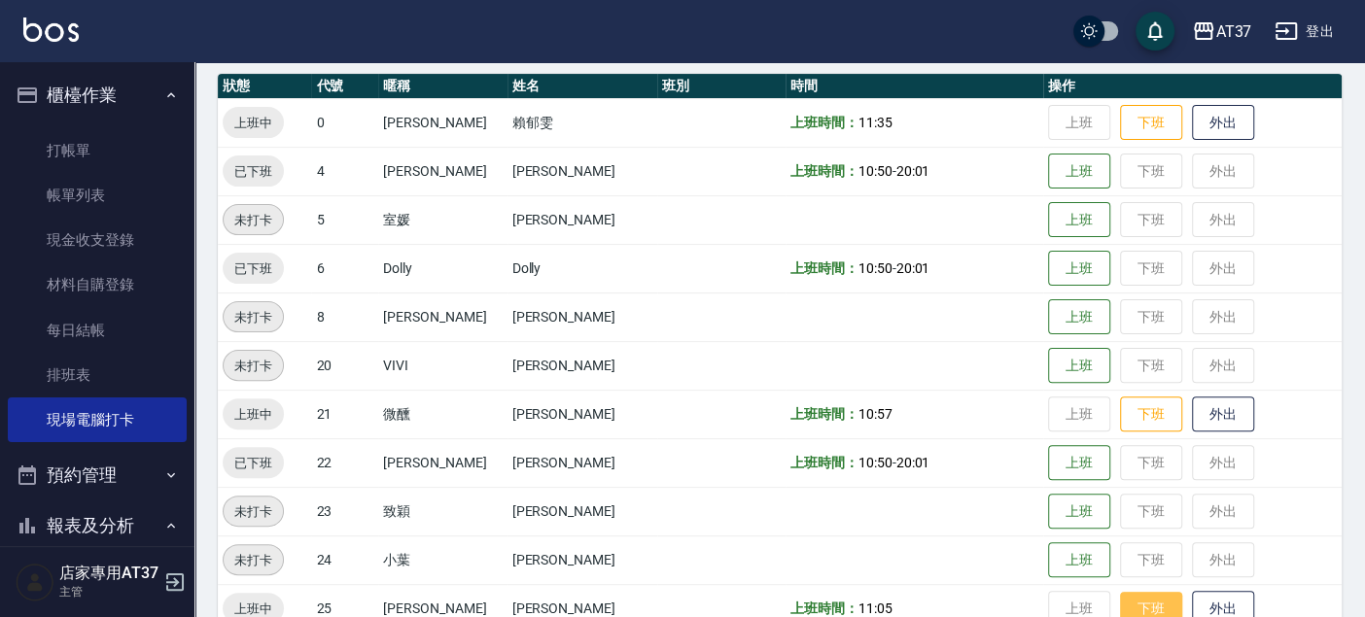
click at [1120, 604] on button "下班" at bounding box center [1151, 609] width 62 height 34
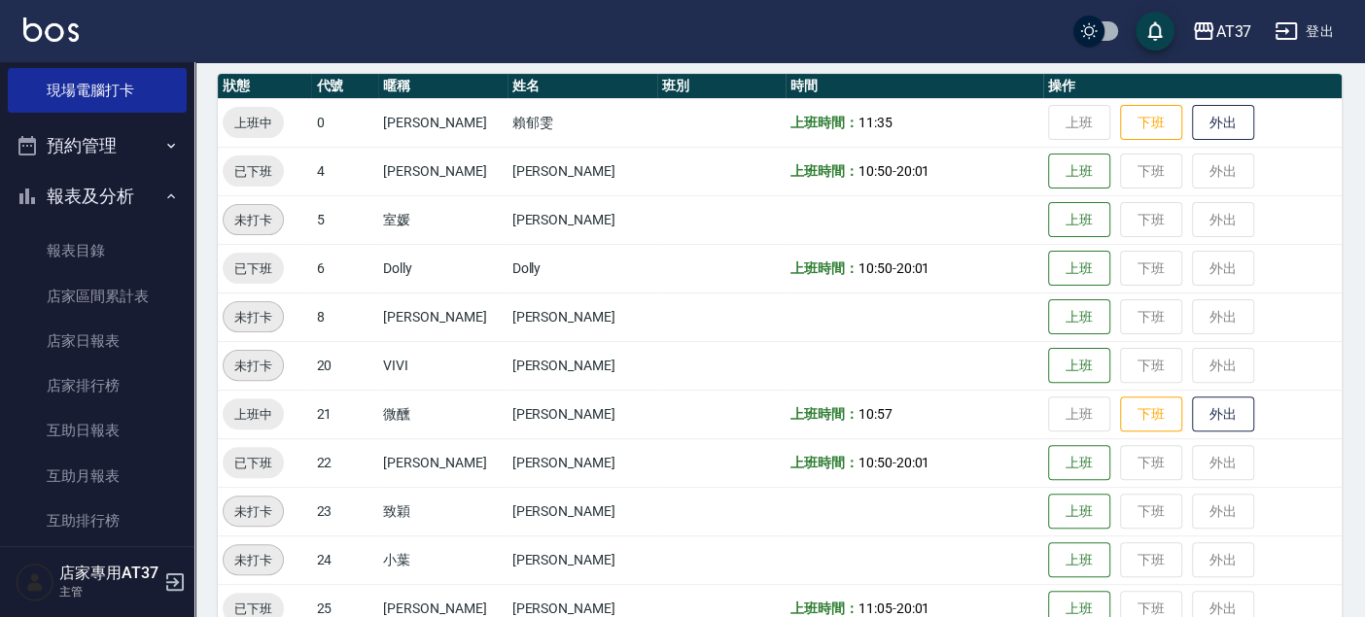
scroll to position [432, 0]
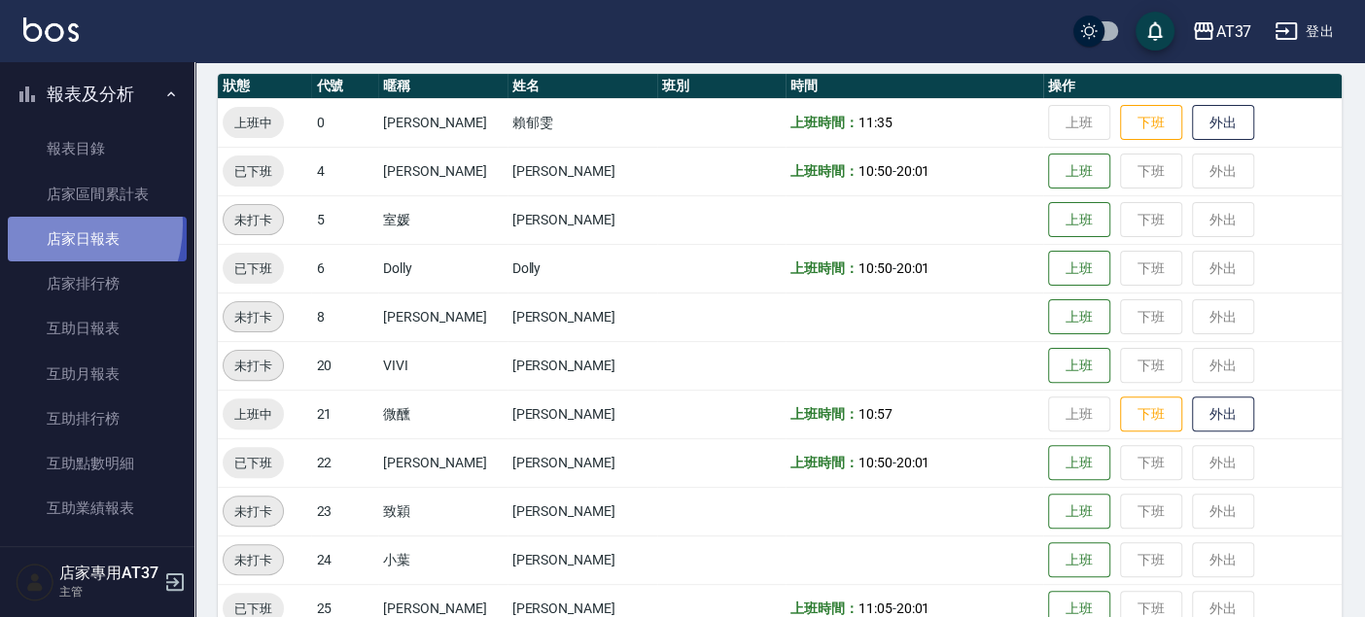
click at [52, 225] on link "店家日報表" at bounding box center [97, 239] width 179 height 45
